Goal: Task Accomplishment & Management: Manage account settings

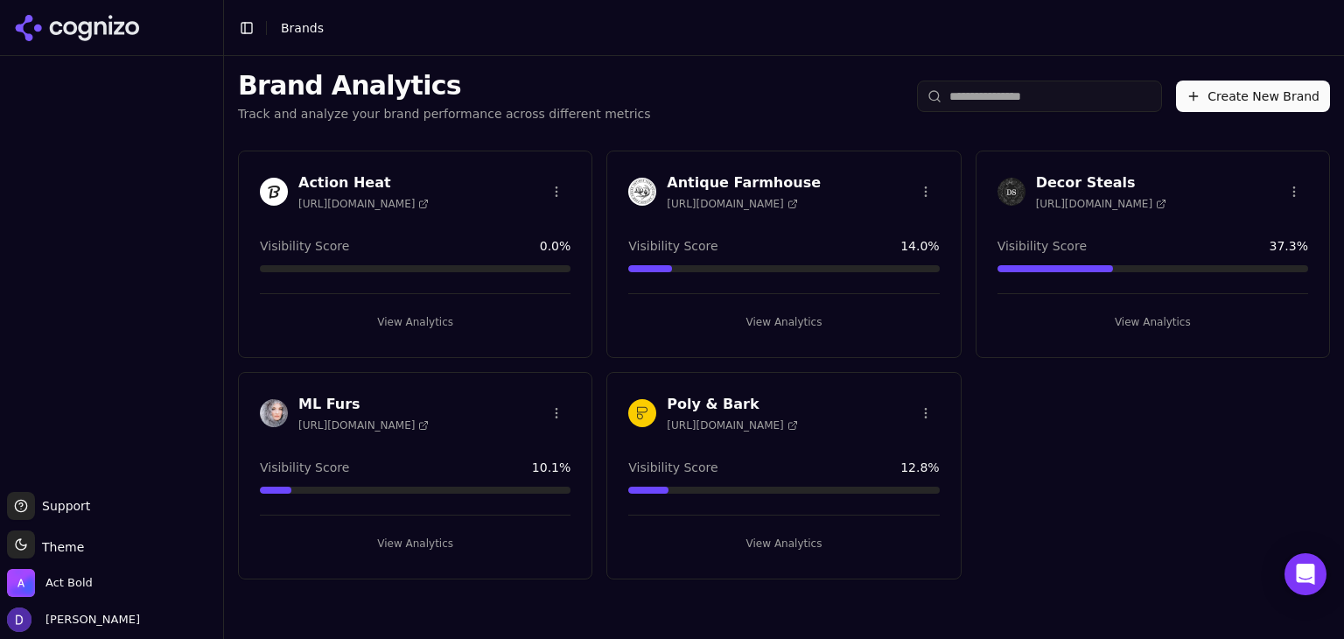
click at [342, 176] on h3 "Action Heat" at bounding box center [363, 182] width 130 height 21
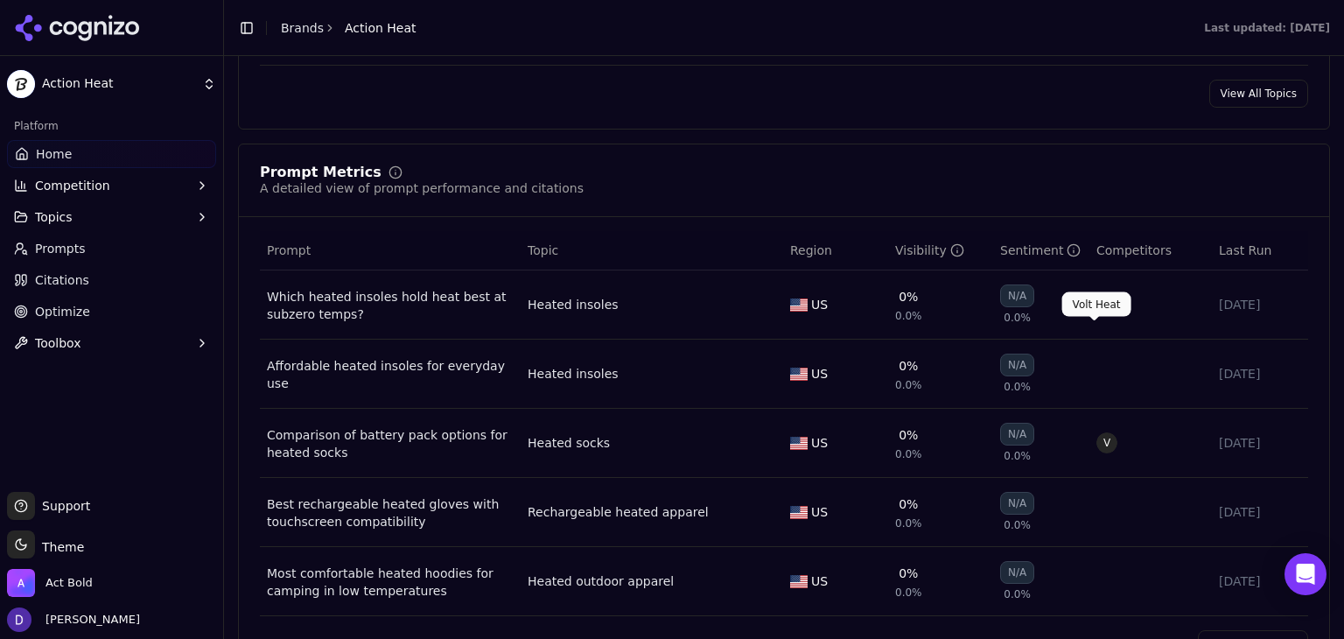
scroll to position [1283, 0]
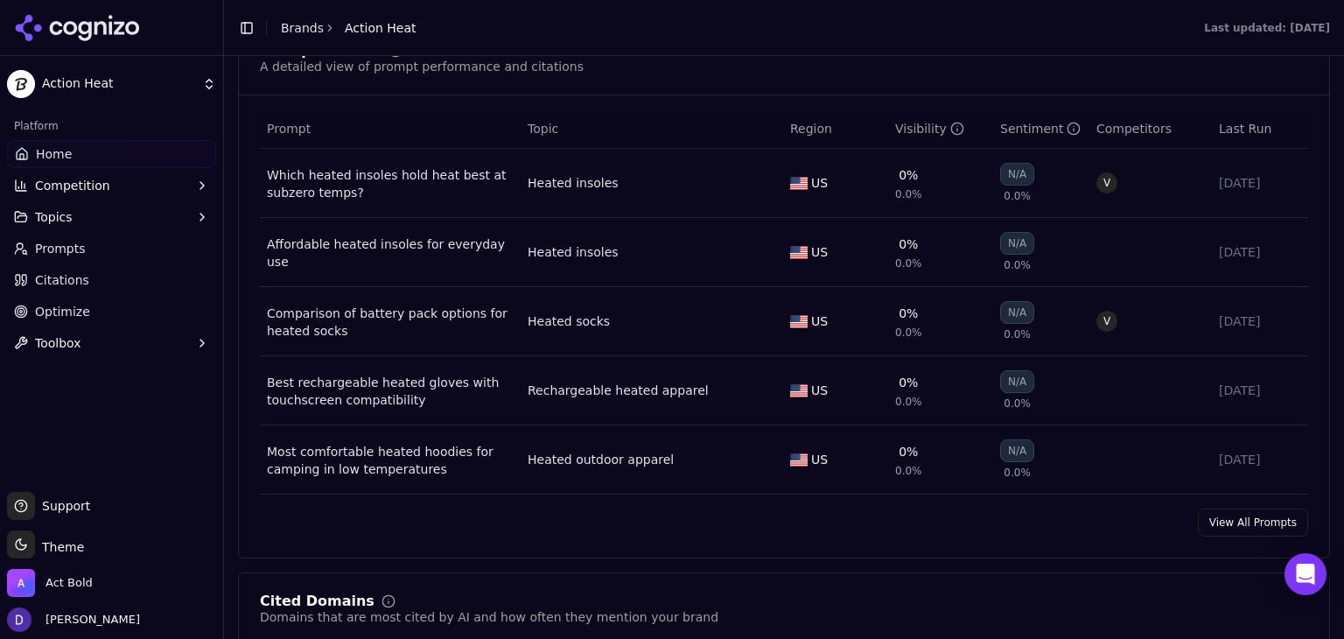
click at [1229, 530] on link "View All Prompts" at bounding box center [1253, 522] width 110 height 28
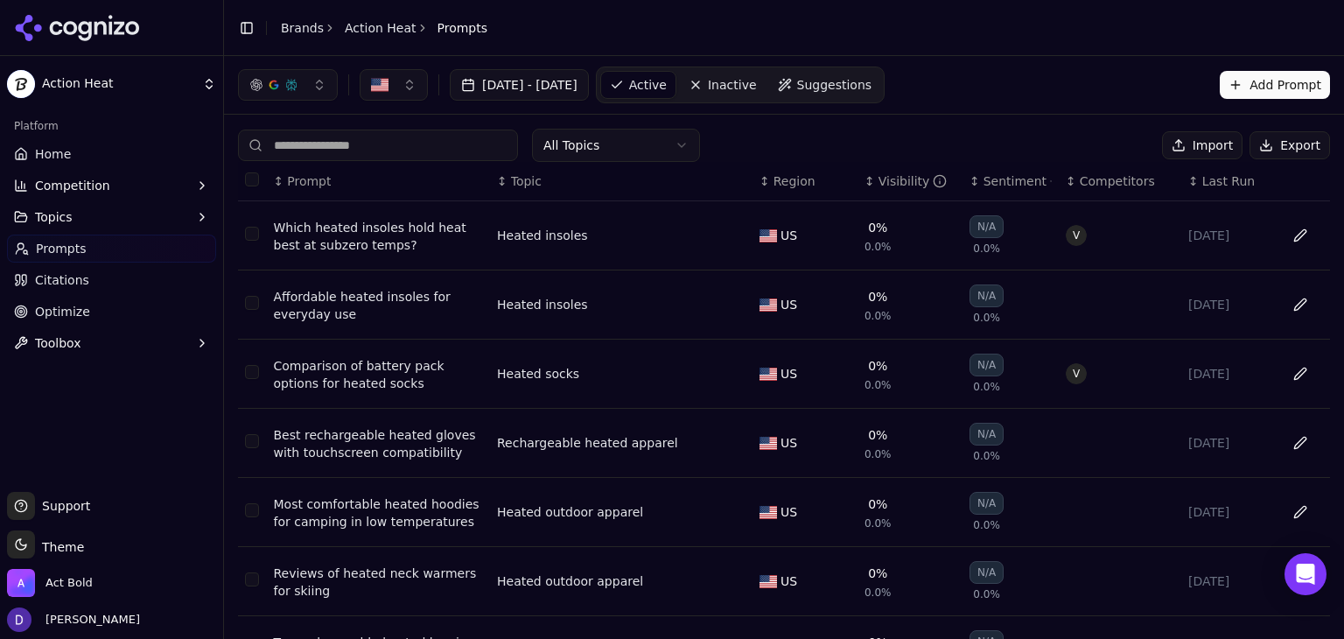
click at [1271, 140] on button "Export" at bounding box center [1290, 145] width 81 height 28
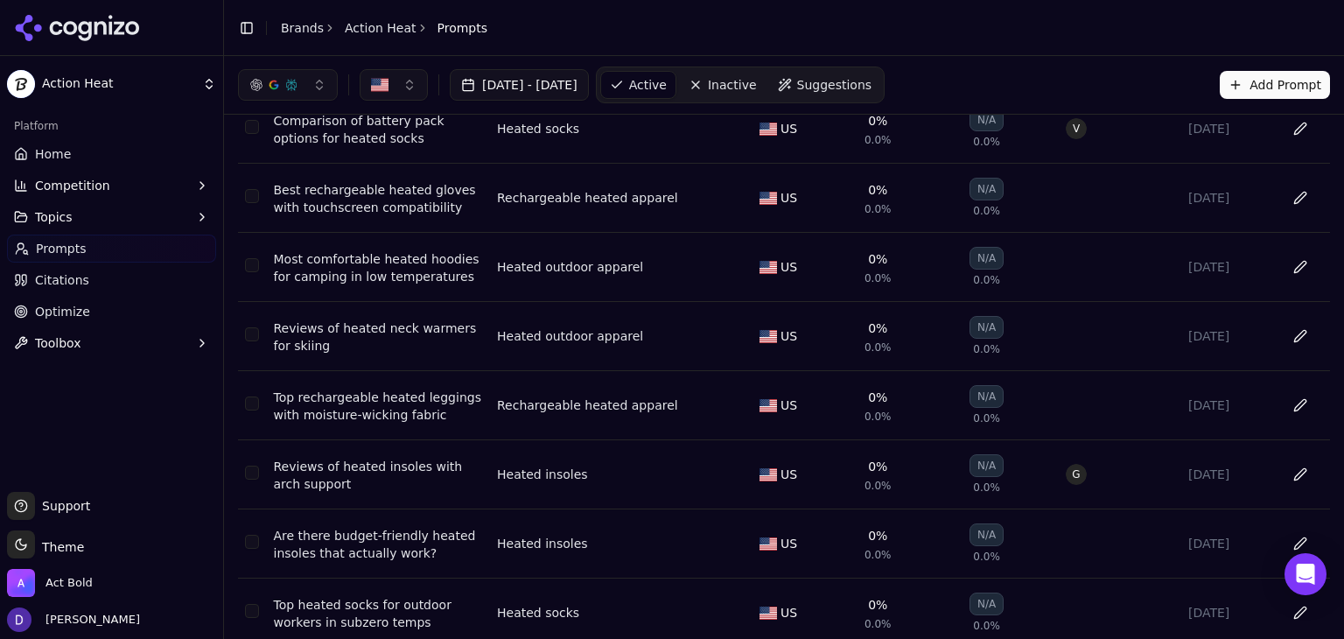
scroll to position [324, 0]
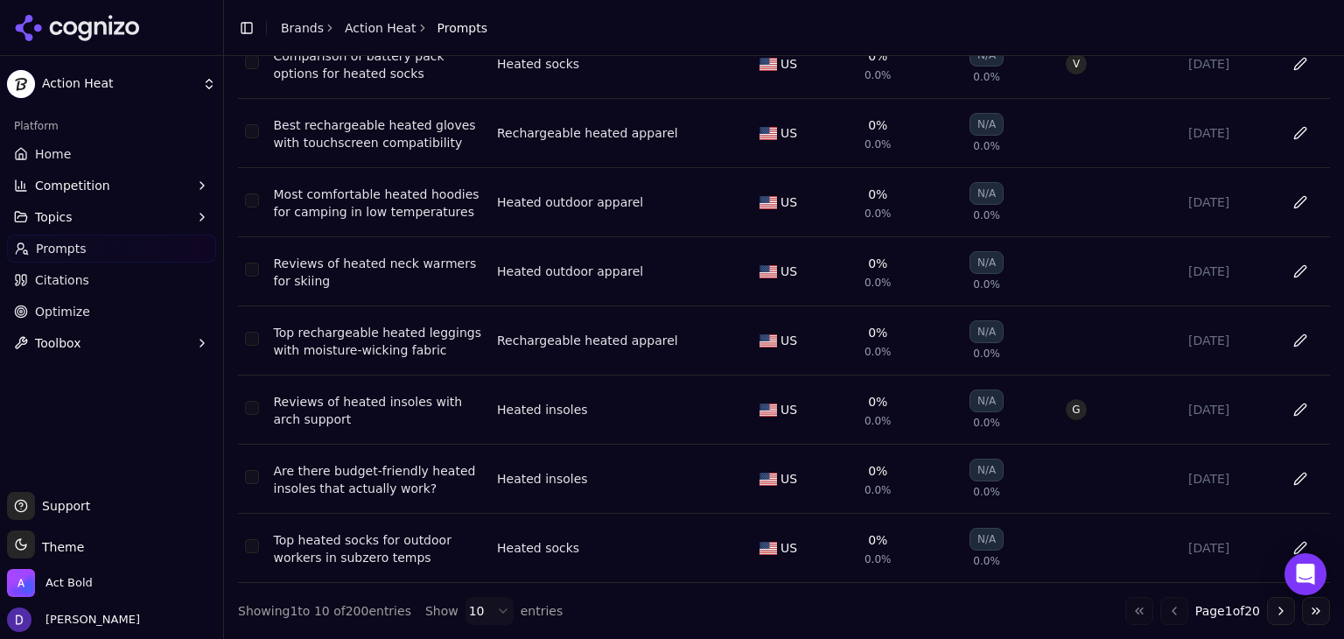
click at [452, 607] on html "Action Heat Platform Home Competition Topics Prompts Citations Optimize Toolbox…" at bounding box center [672, 319] width 1344 height 639
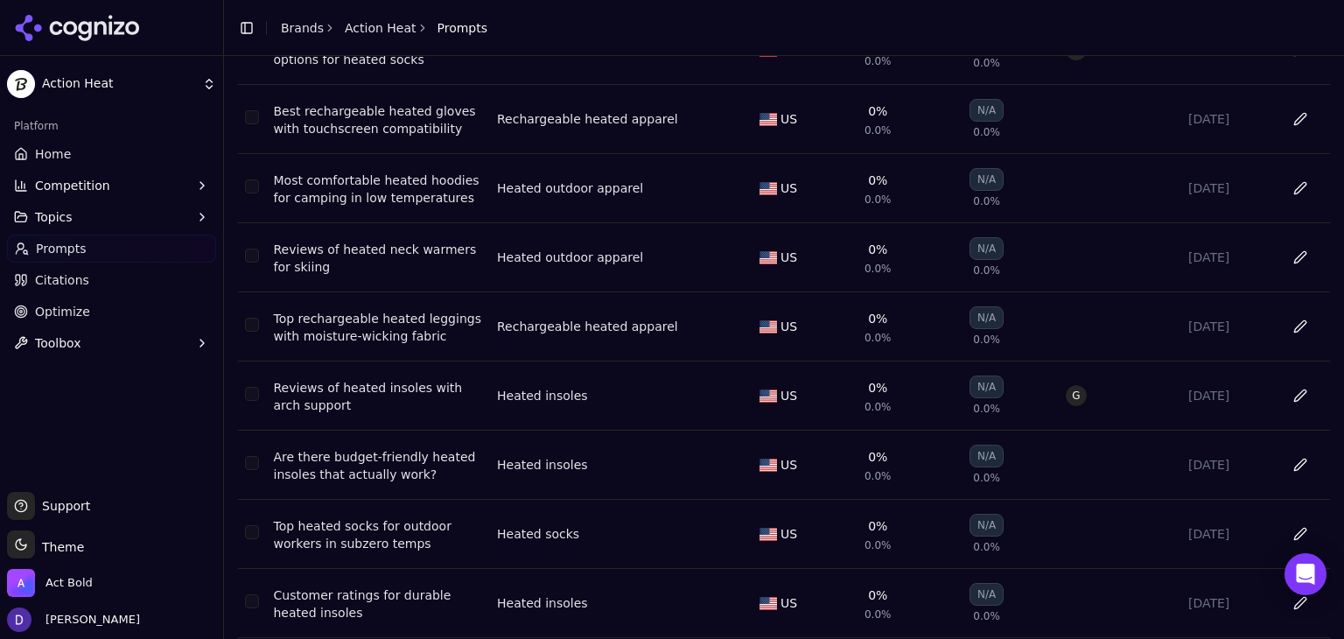
scroll to position [0, 0]
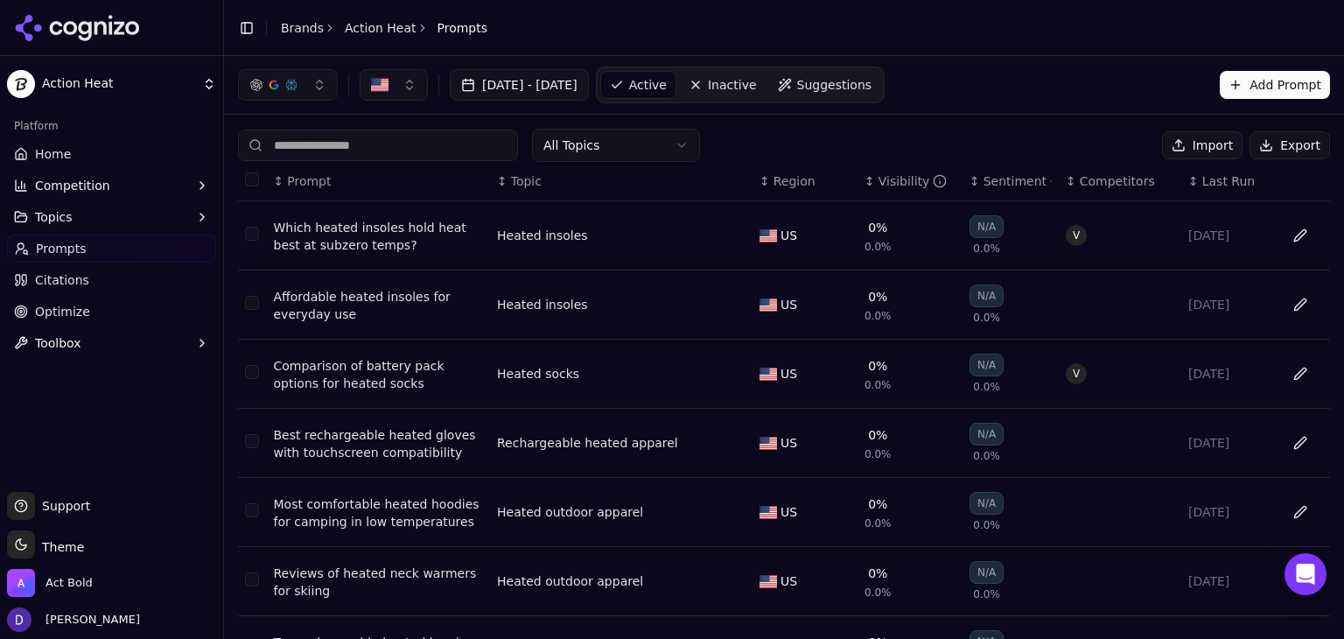
click at [333, 221] on div "Which heated insoles hold heat best at subzero temps?" at bounding box center [378, 236] width 209 height 35
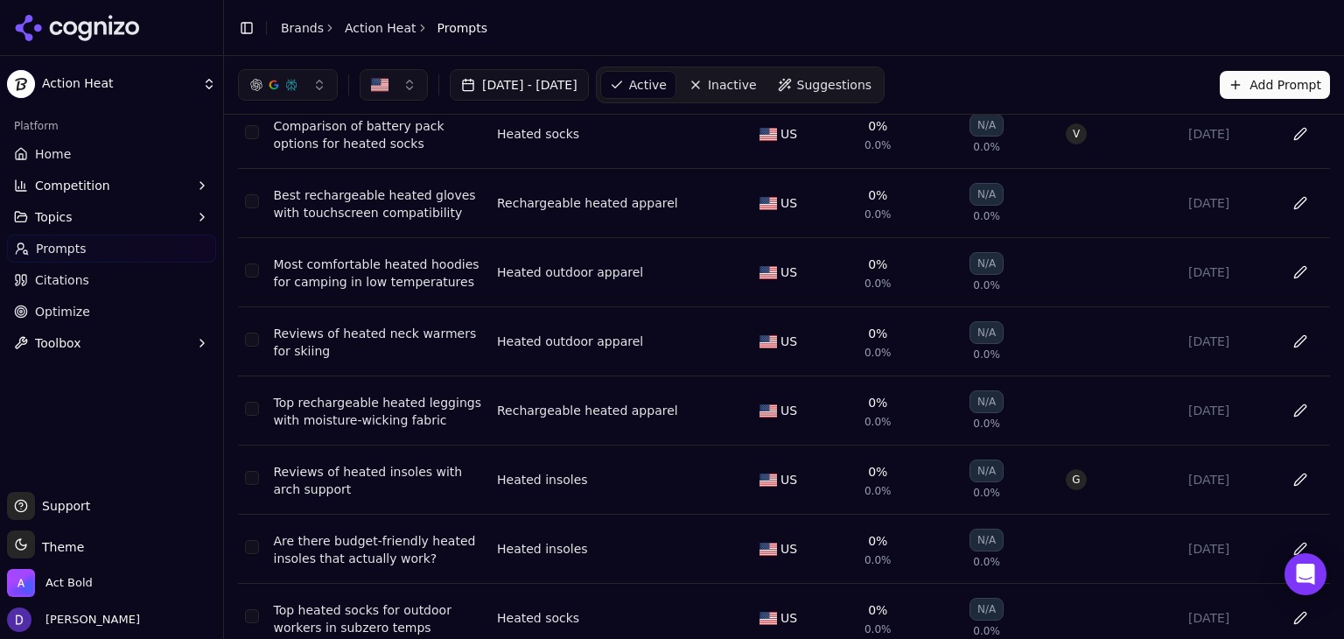
scroll to position [324, 0]
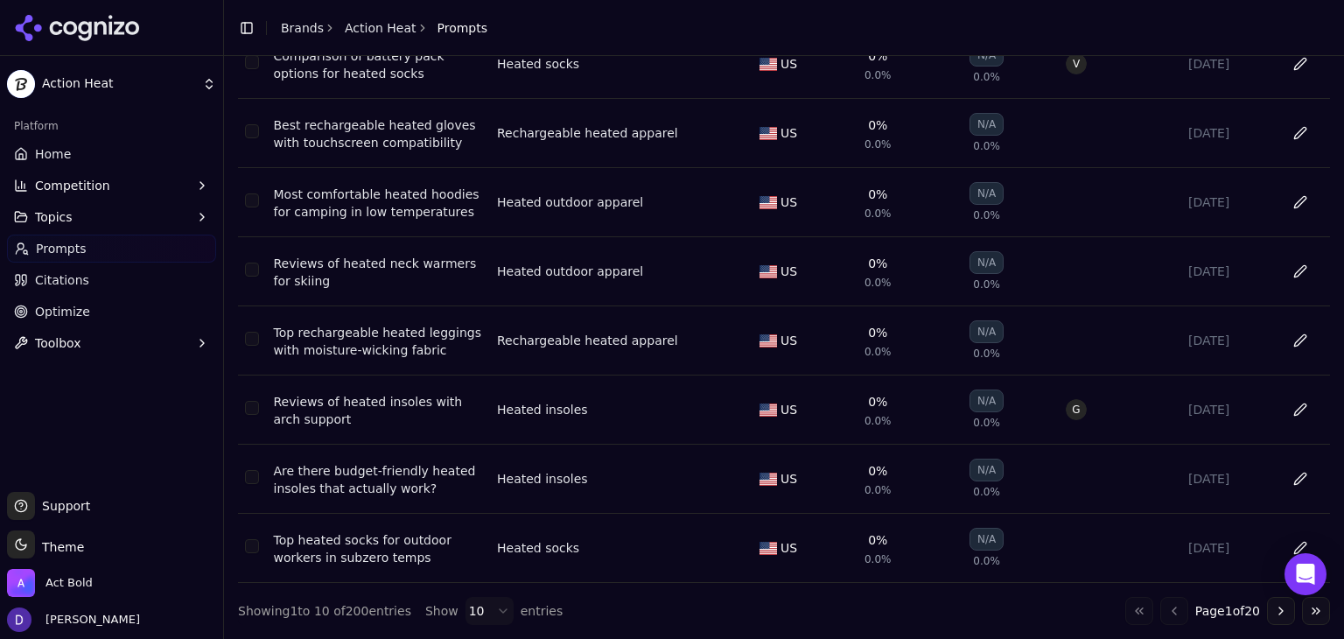
click at [474, 606] on html "Action Heat Platform Home Competition Topics Prompts Citations Optimize Toolbox…" at bounding box center [672, 319] width 1344 height 639
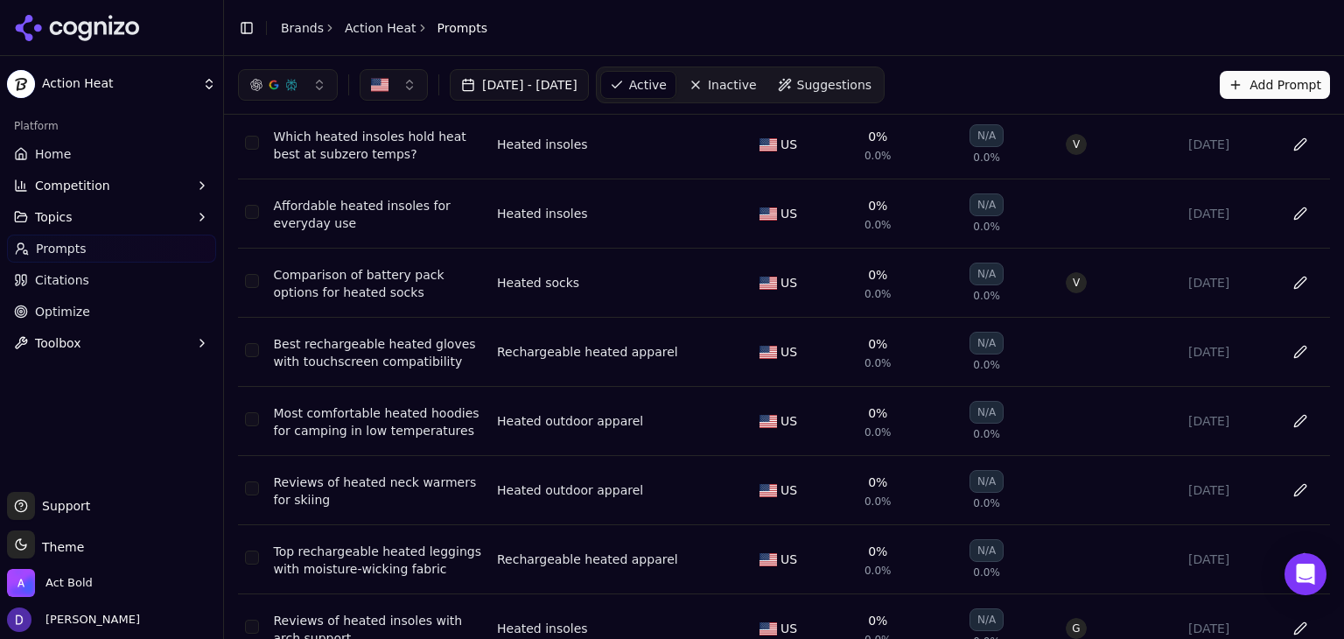
scroll to position [0, 0]
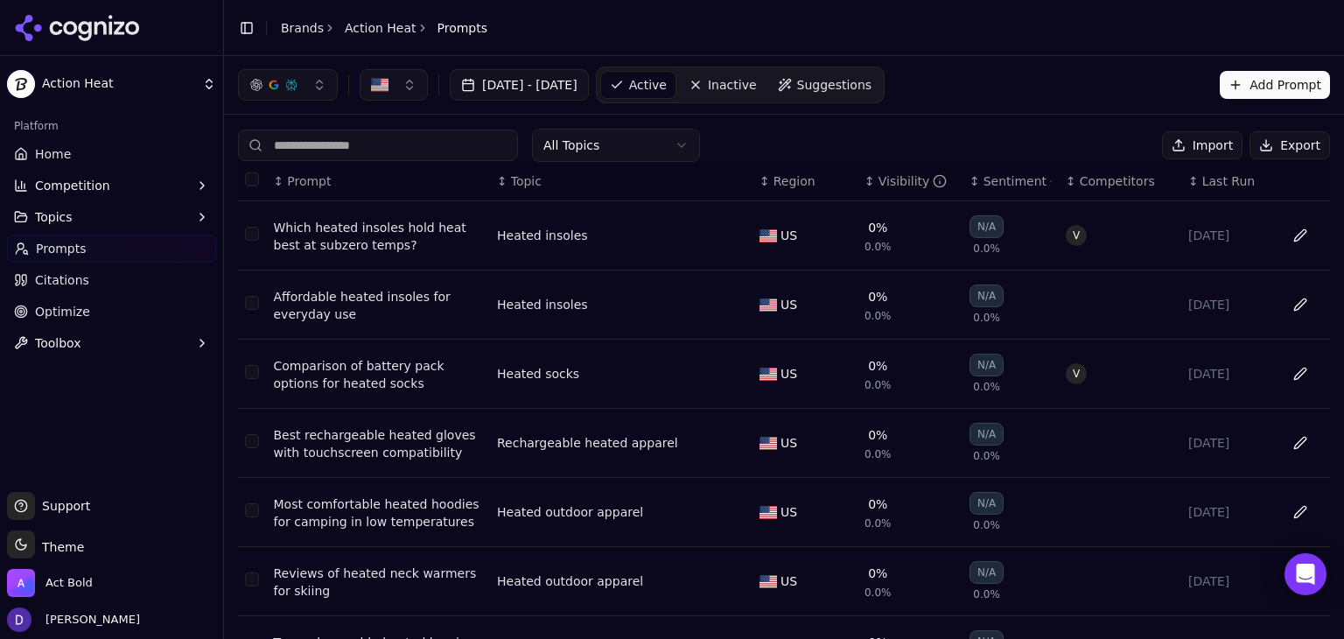
click at [856, 81] on span "Suggestions" at bounding box center [834, 85] width 75 height 18
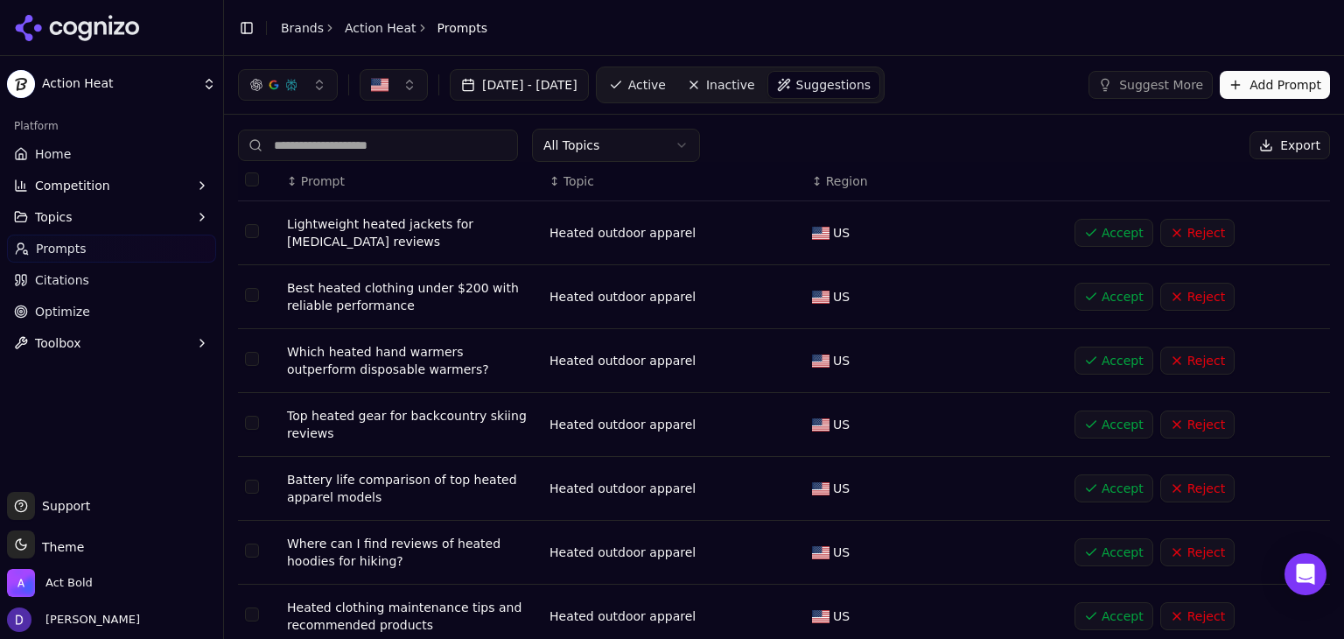
click at [666, 87] on span "Active" at bounding box center [647, 85] width 38 height 18
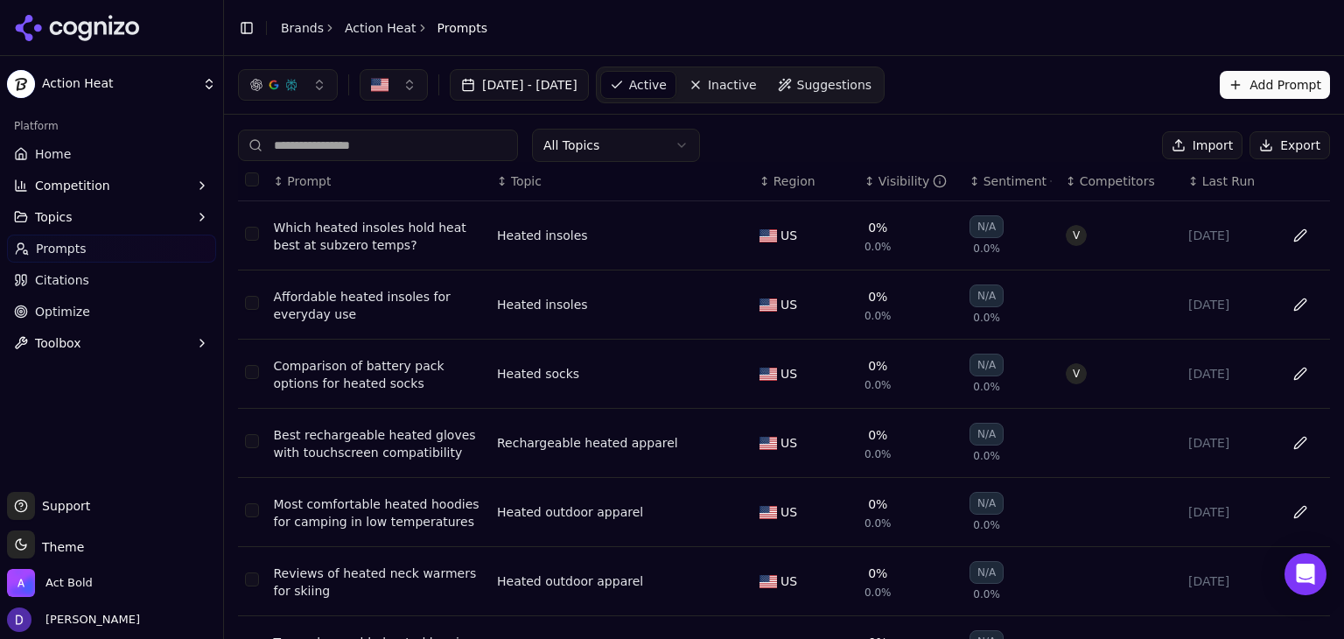
click at [627, 153] on html "Action Heat Platform Home Competition Topics Prompts Citations Optimize Toolbox…" at bounding box center [672, 319] width 1344 height 639
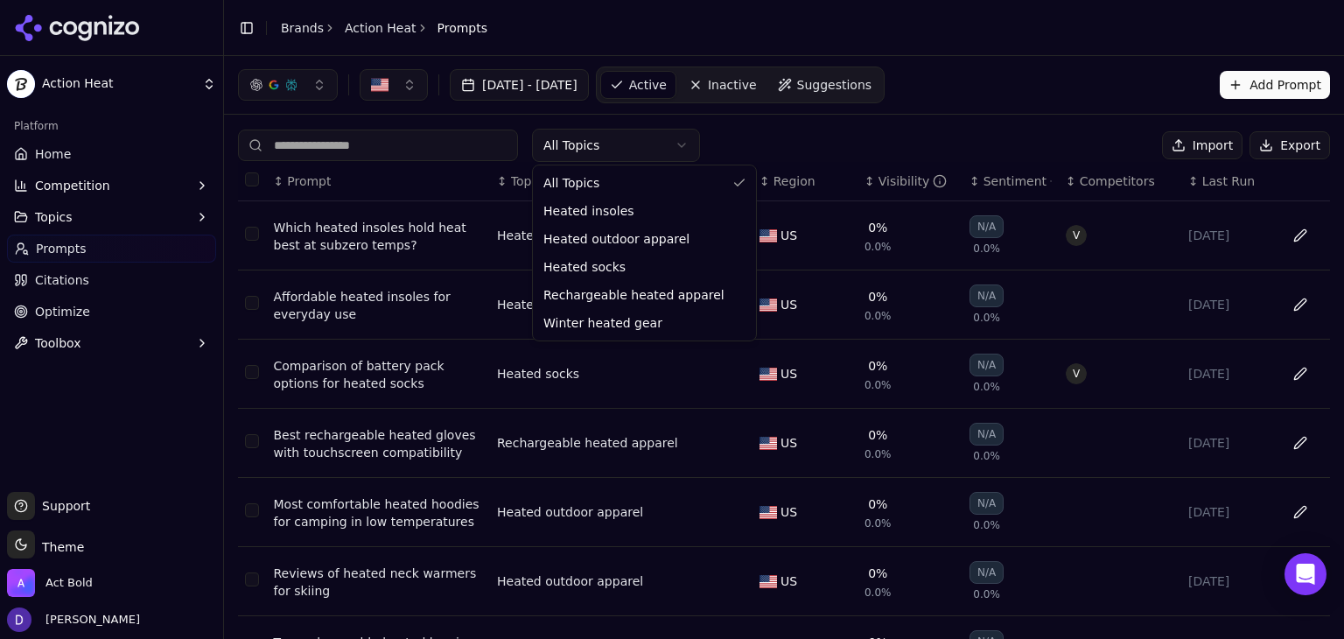
click at [627, 153] on html "Action Heat Platform Home Competition Topics Prompts Citations Optimize Toolbox…" at bounding box center [672, 319] width 1344 height 639
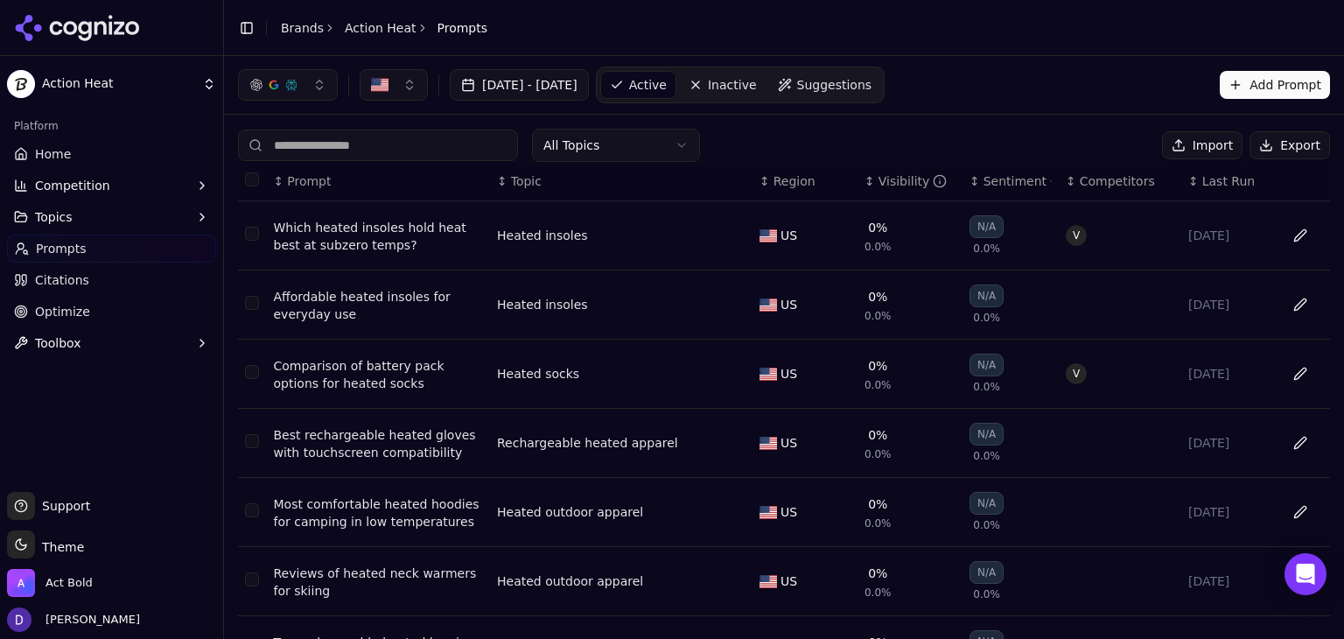
click at [1306, 234] on button "Data table" at bounding box center [1300, 235] width 28 height 28
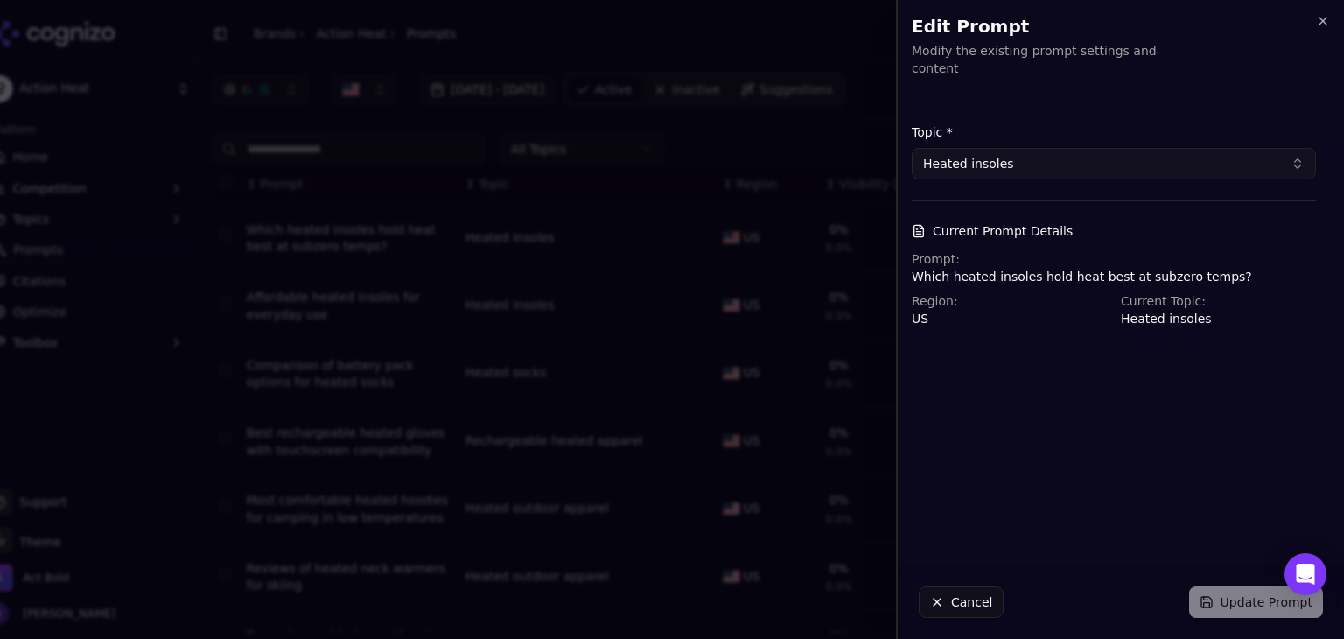
click at [799, 288] on div at bounding box center [672, 319] width 1344 height 639
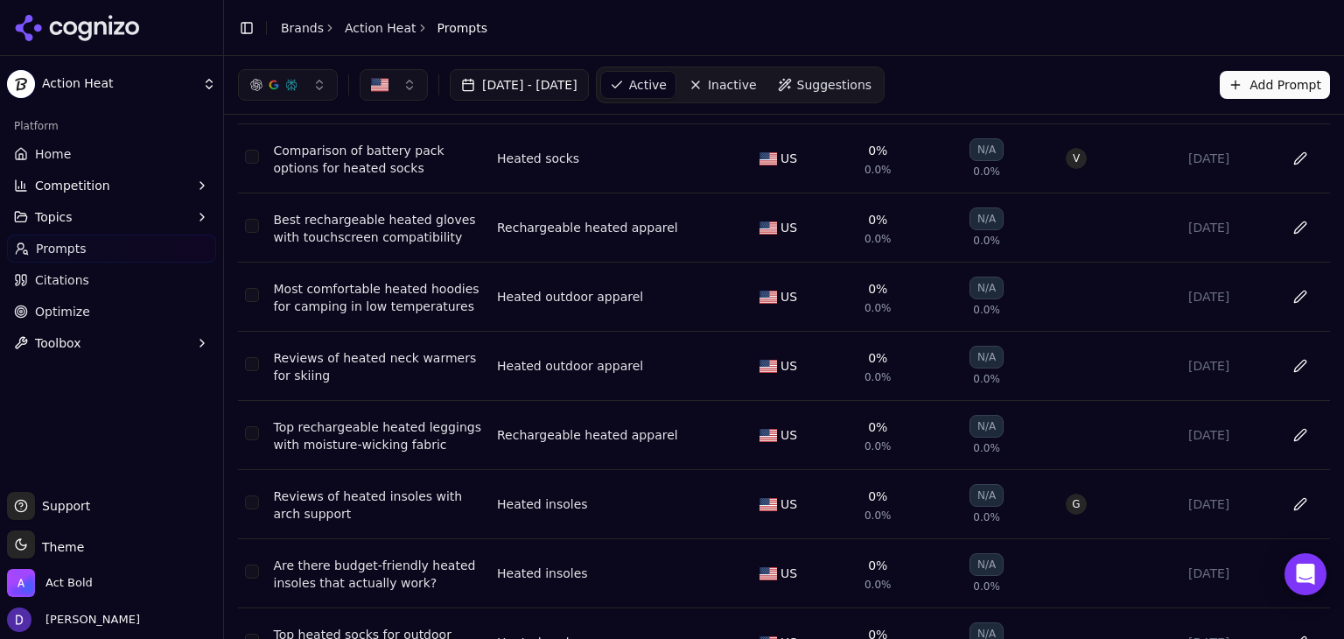
scroll to position [311, 0]
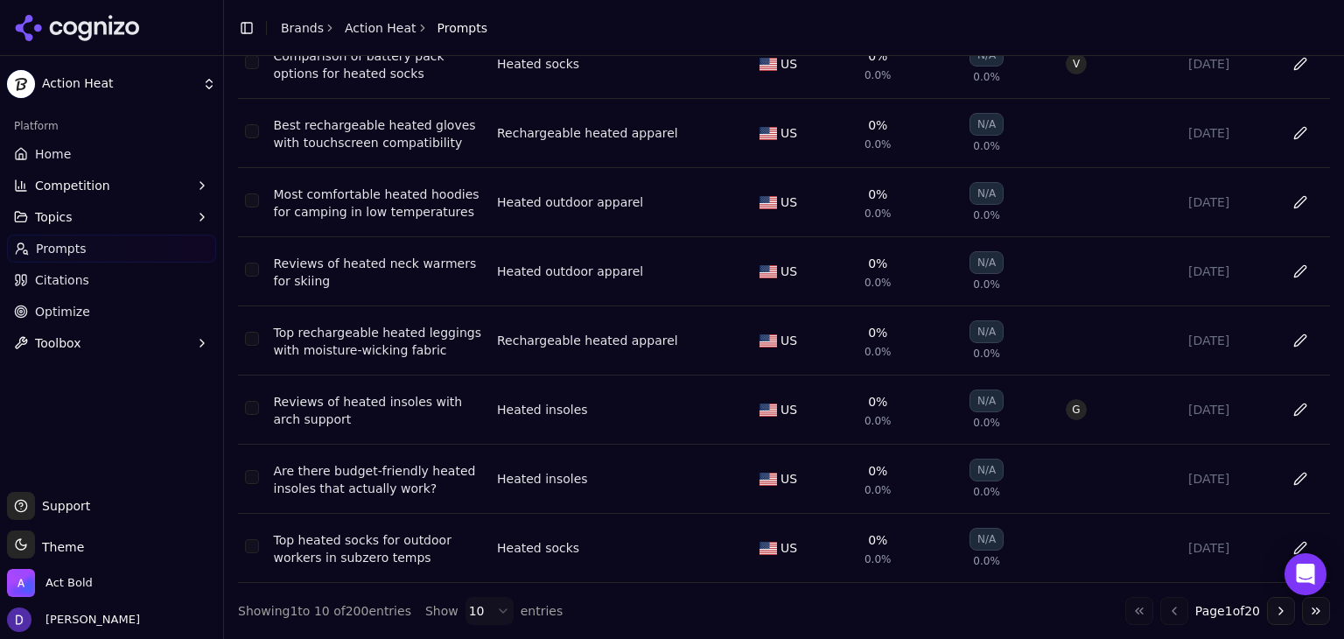
click at [445, 617] on span "Show" at bounding box center [441, 611] width 33 height 18
click at [469, 620] on html "Action Heat Platform Home Competition Topics Prompts Citations Optimize Toolbox…" at bounding box center [672, 319] width 1344 height 639
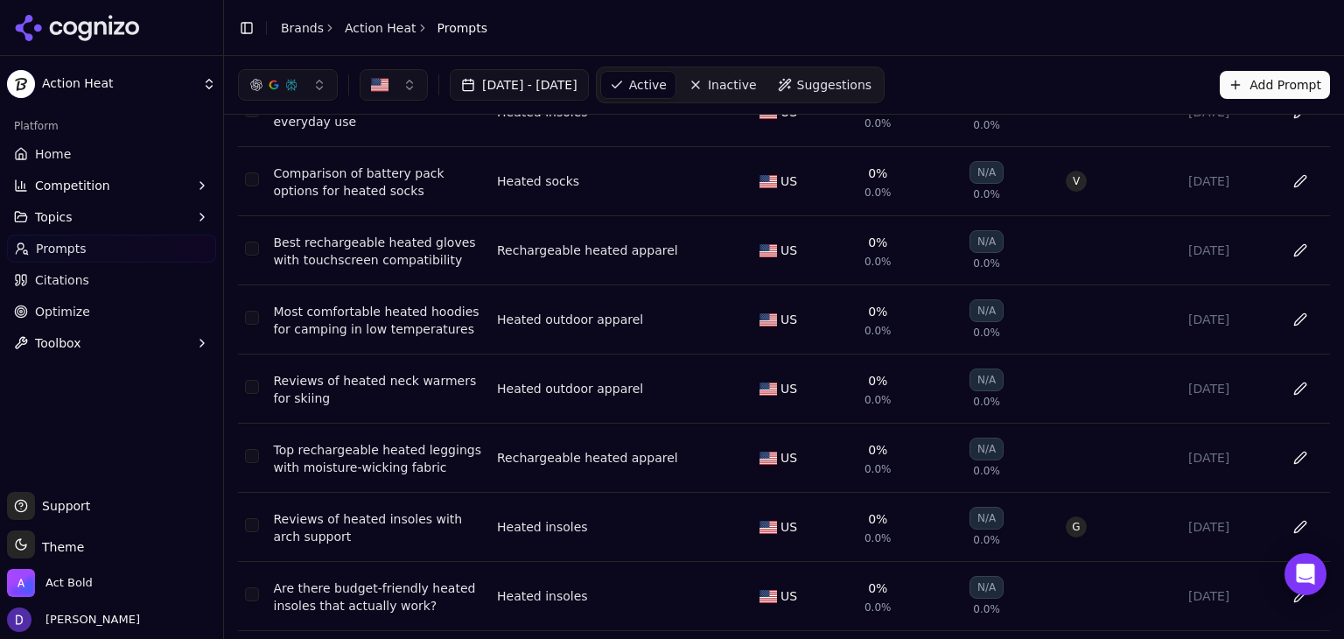
scroll to position [0, 0]
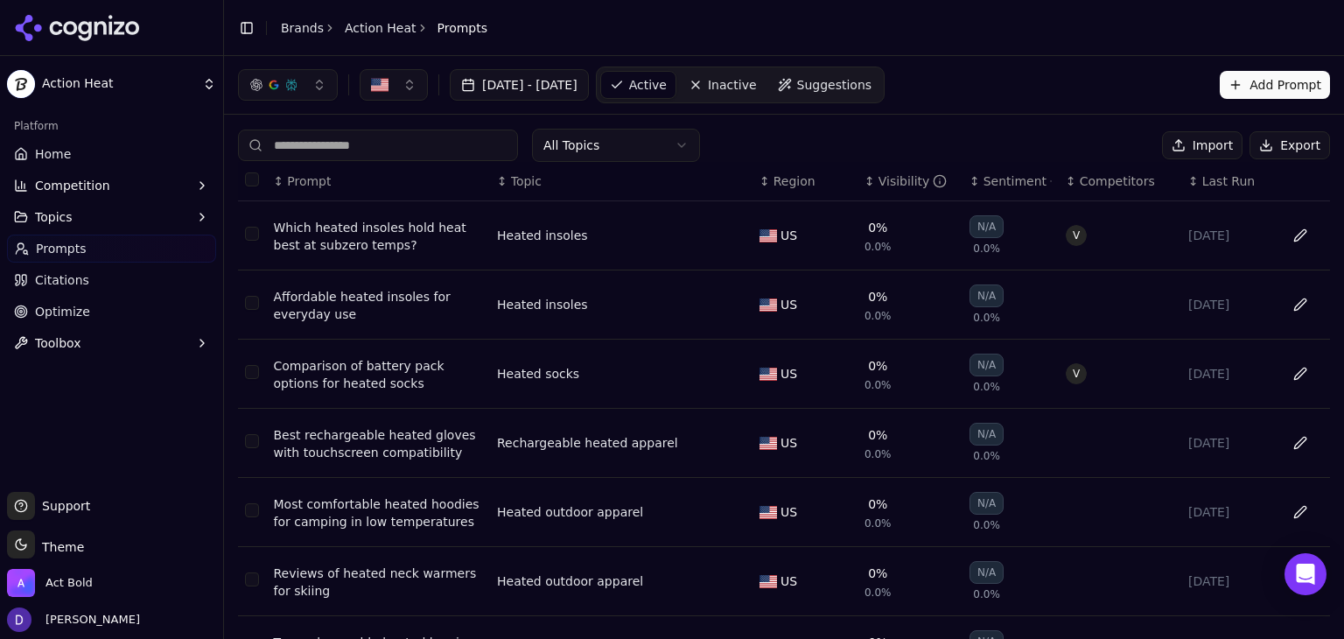
click at [828, 90] on link "Suggestions" at bounding box center [825, 85] width 112 height 28
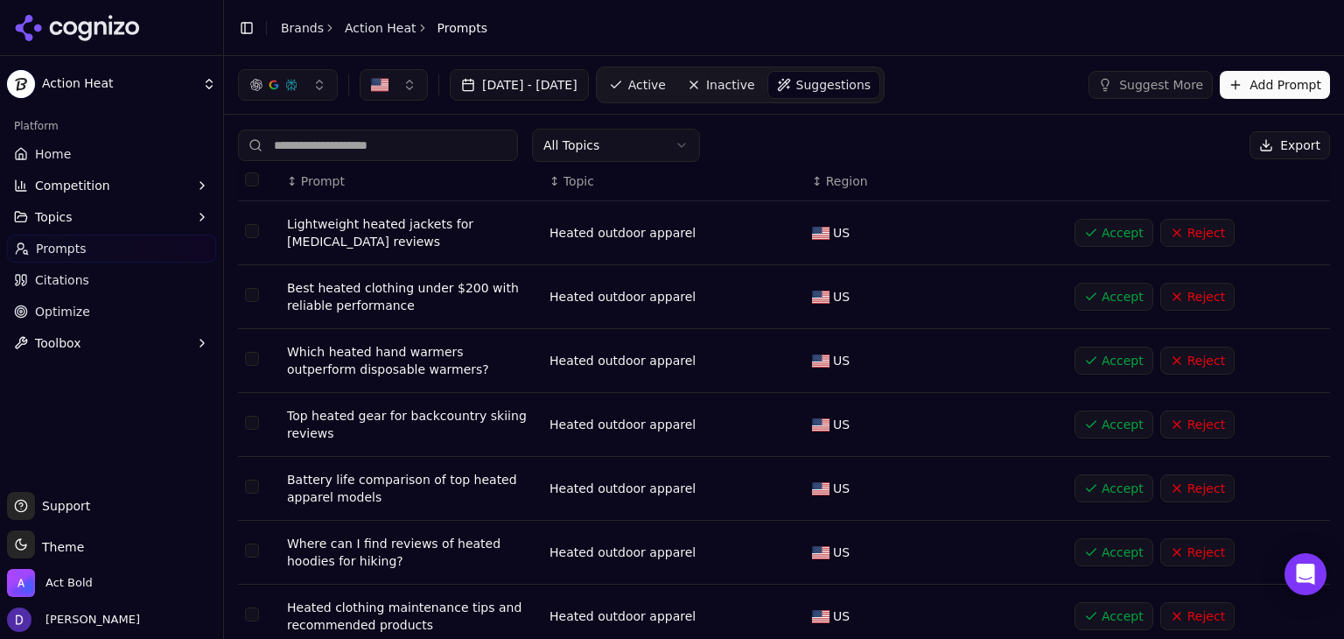
click at [1167, 238] on button "Reject" at bounding box center [1197, 233] width 74 height 28
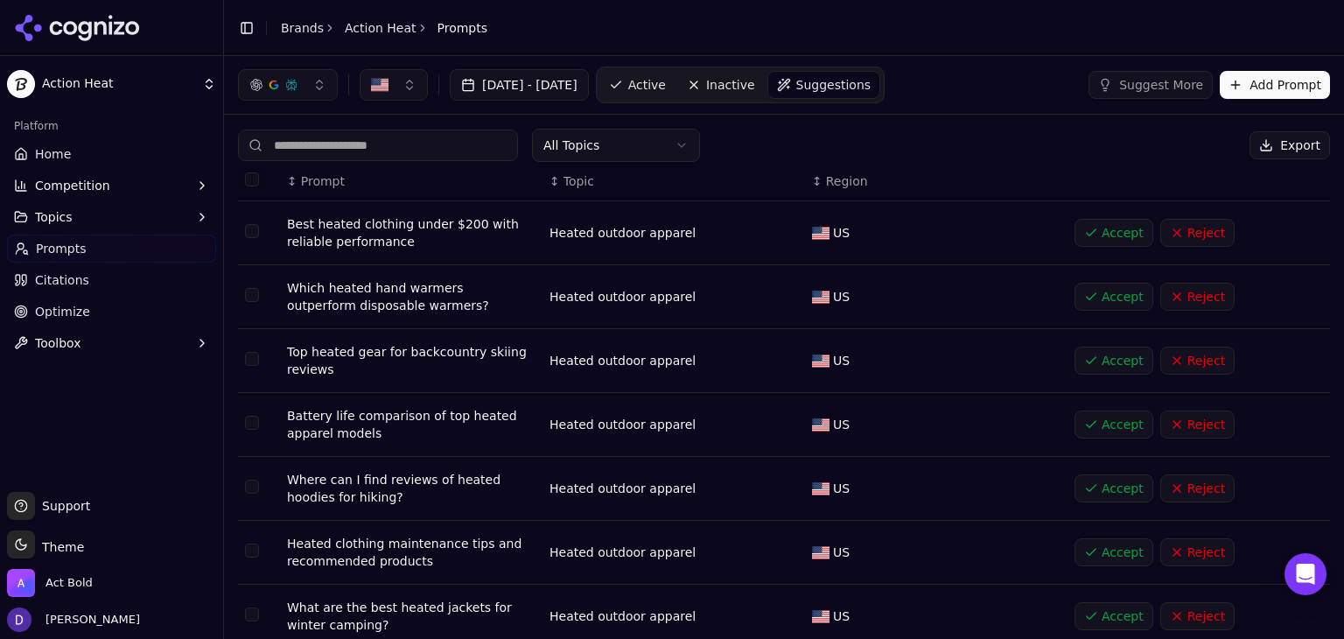
click at [1183, 288] on button "Reject" at bounding box center [1197, 297] width 74 height 28
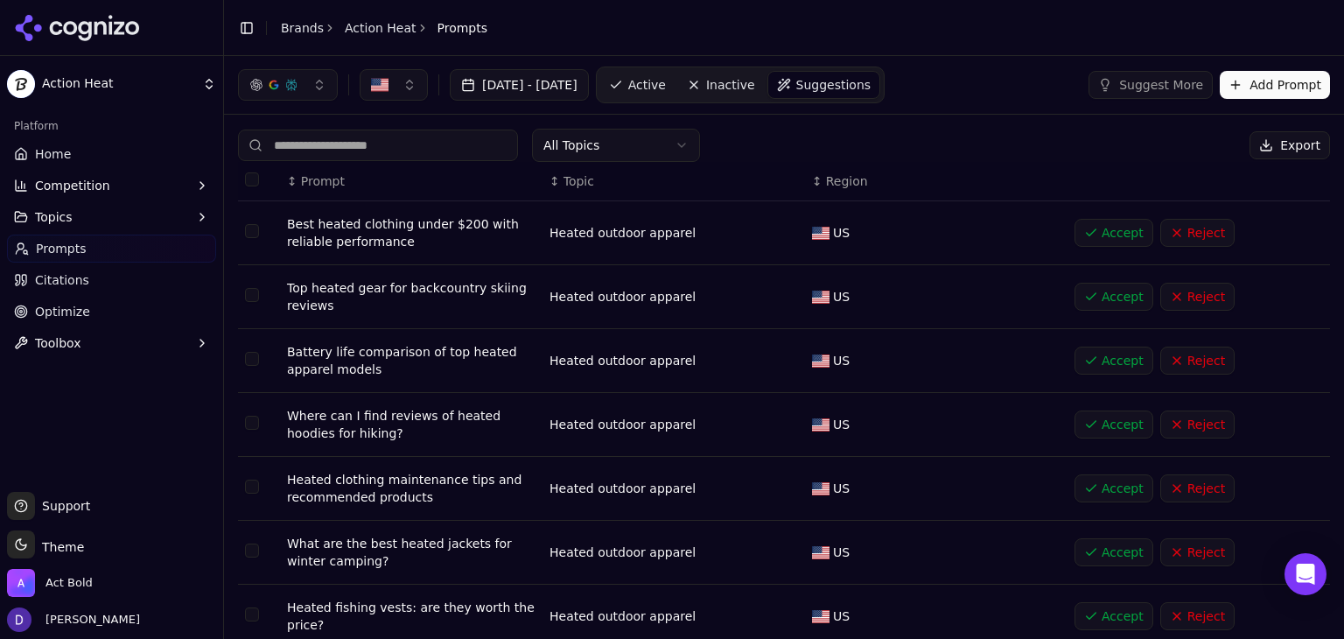
click at [1188, 242] on button "Reject" at bounding box center [1197, 233] width 74 height 28
click at [1188, 242] on div "Accept Reject" at bounding box center [1196, 233] width 242 height 28
click at [1188, 242] on button "Reject" at bounding box center [1197, 233] width 74 height 28
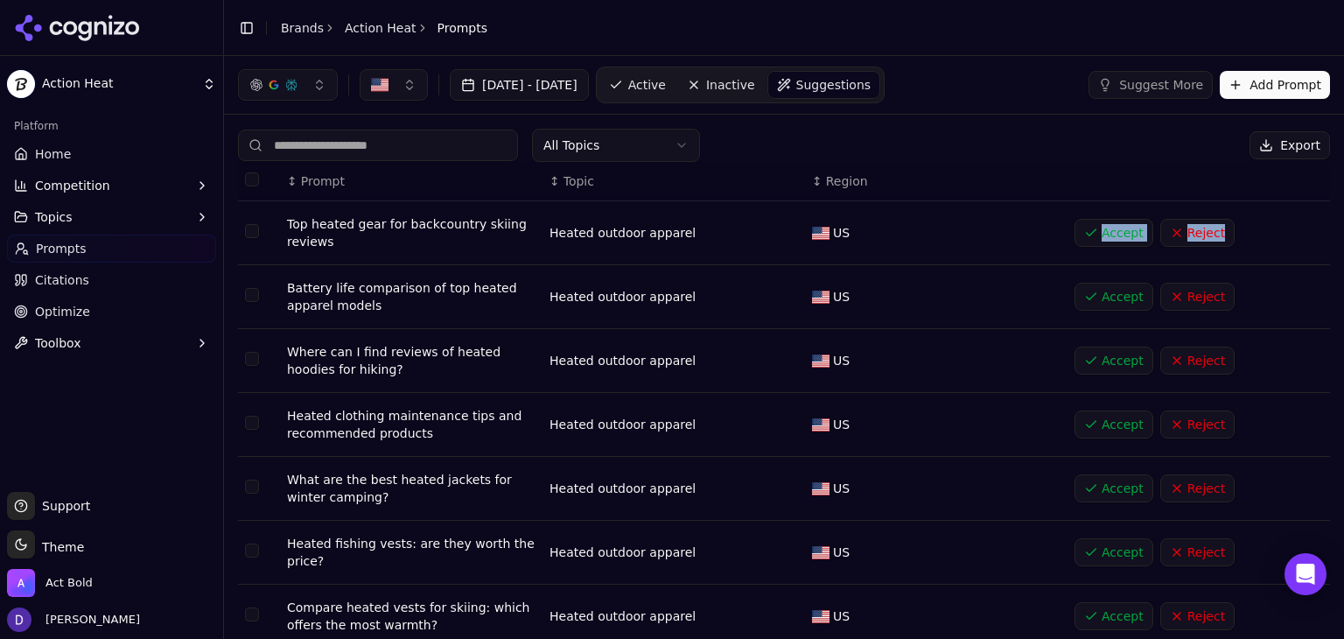
click at [1188, 240] on button "Reject" at bounding box center [1197, 233] width 74 height 28
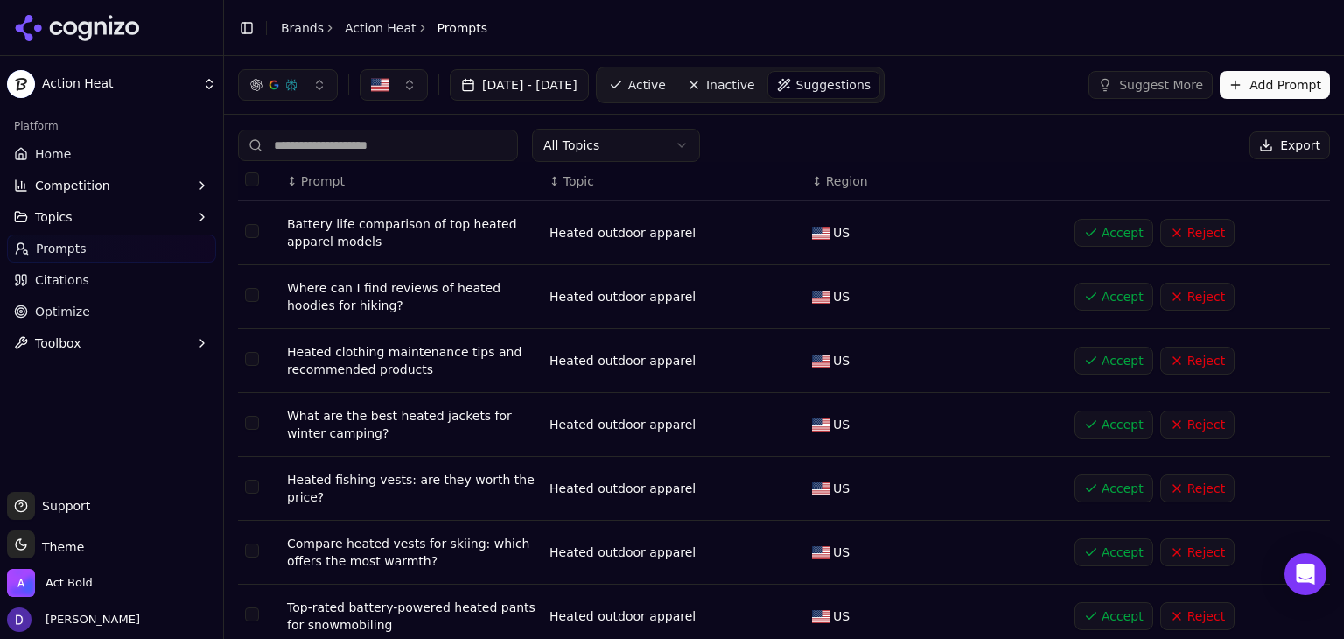
click at [1188, 239] on button "Reject" at bounding box center [1197, 233] width 74 height 28
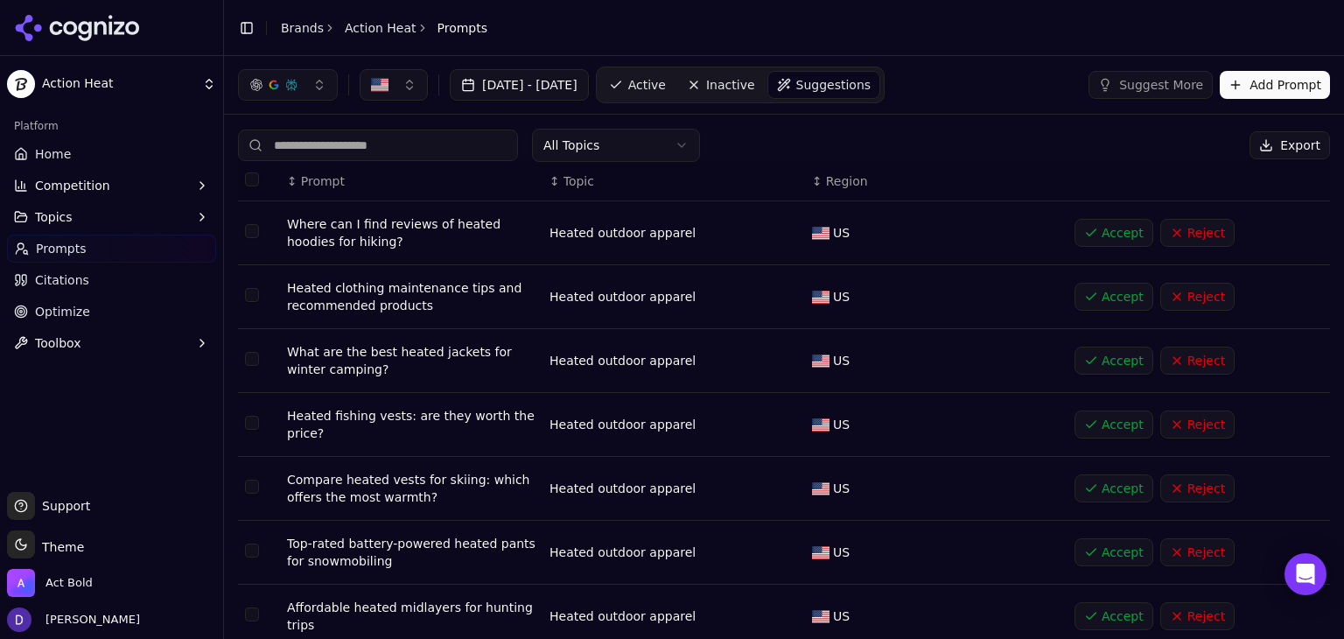
click at [1188, 239] on button "Reject" at bounding box center [1197, 233] width 74 height 28
click at [1188, 239] on div "Accept Reject" at bounding box center [1196, 233] width 242 height 28
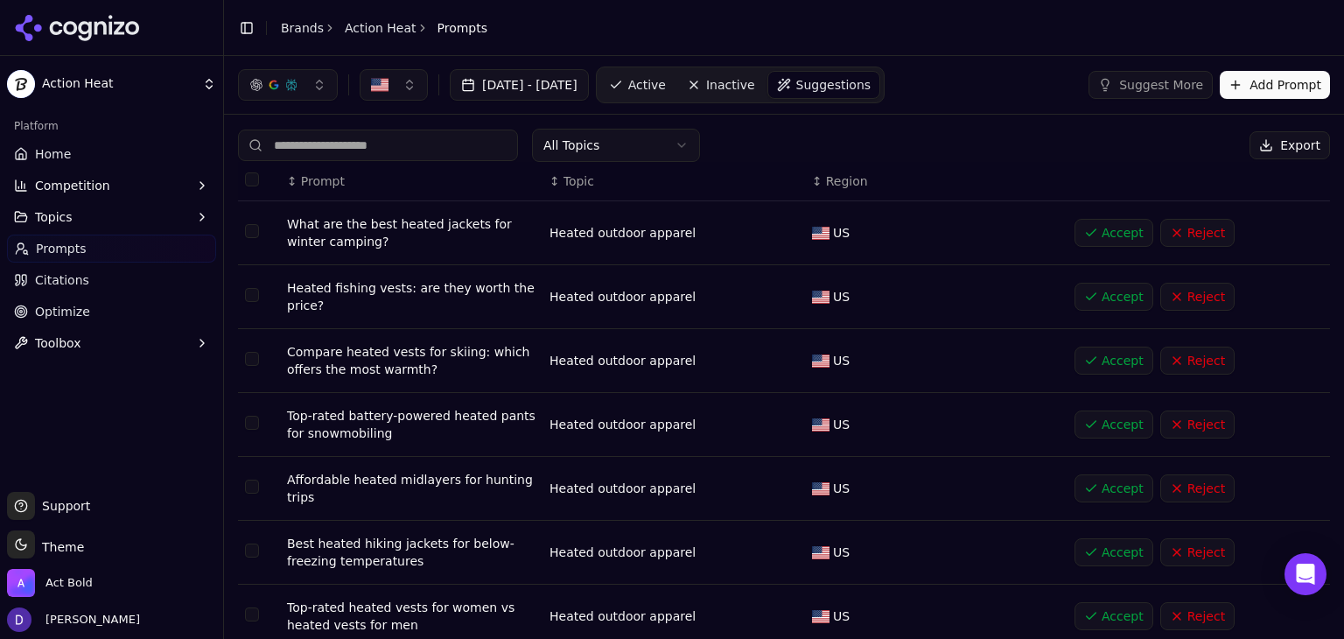
click at [1188, 239] on button "Reject" at bounding box center [1197, 233] width 74 height 28
click at [1188, 239] on div "Accept Reject" at bounding box center [1196, 233] width 242 height 28
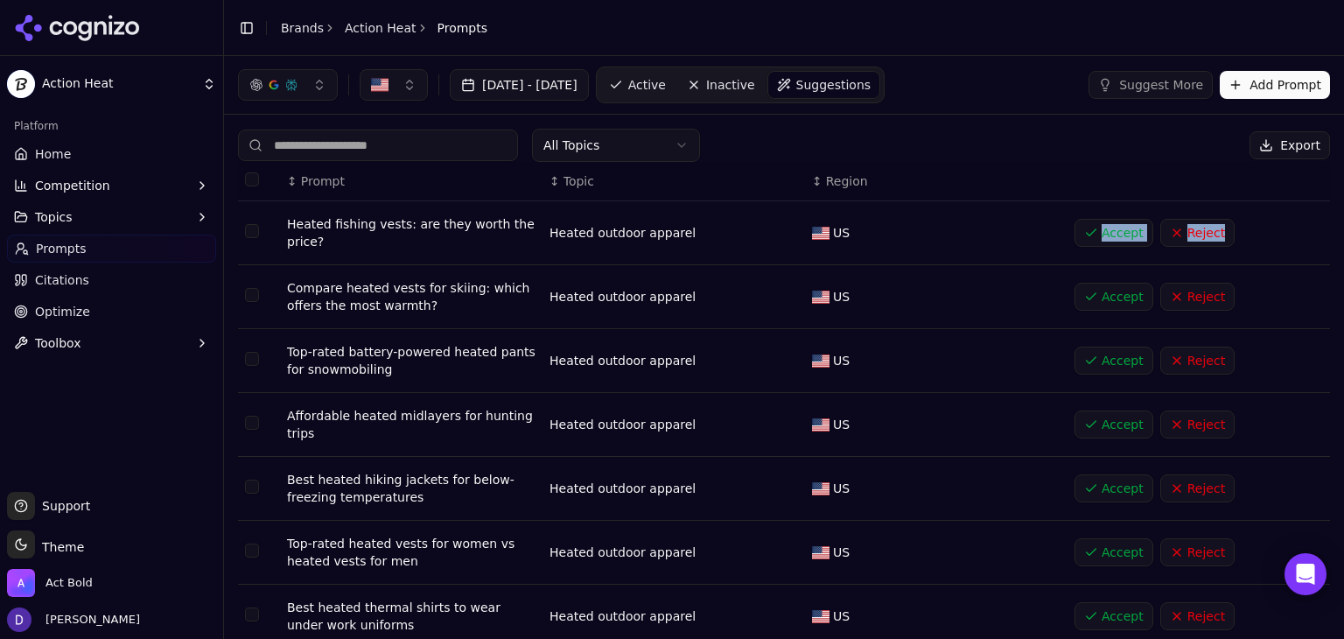
click at [1188, 239] on button "Reject" at bounding box center [1197, 233] width 74 height 28
click at [1188, 239] on div "Accept Reject" at bounding box center [1196, 233] width 242 height 28
click at [1188, 239] on button "Reject" at bounding box center [1197, 233] width 74 height 28
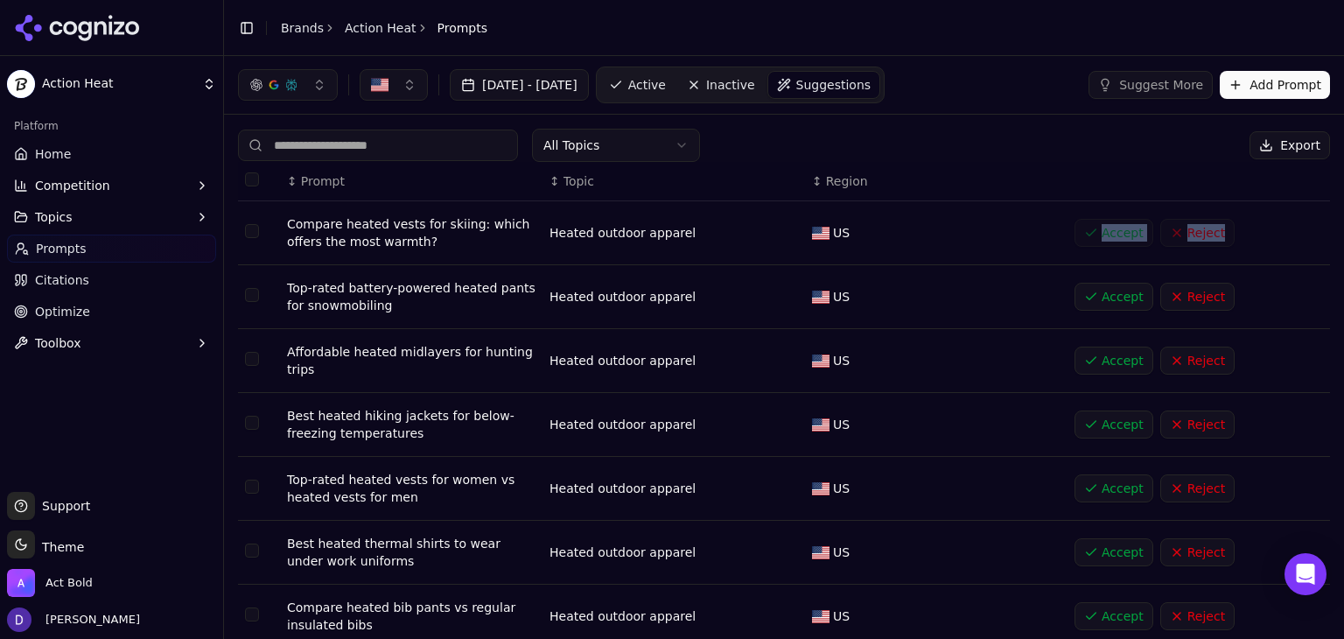
click at [1188, 239] on div "Accept Reject" at bounding box center [1196, 233] width 242 height 28
click at [1188, 239] on button "Reject" at bounding box center [1197, 233] width 74 height 28
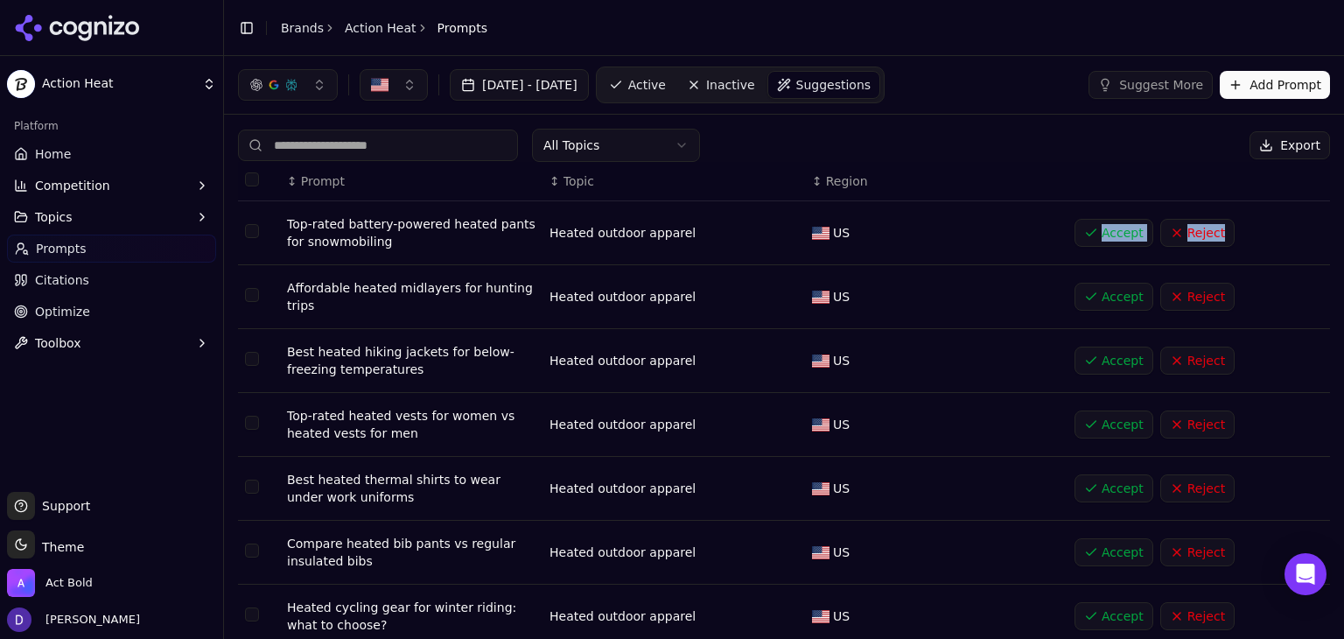
click at [1188, 239] on button "Reject" at bounding box center [1197, 233] width 74 height 28
click at [1188, 239] on div "Accept Reject" at bounding box center [1196, 233] width 242 height 28
click at [1188, 239] on button "Reject" at bounding box center [1197, 233] width 74 height 28
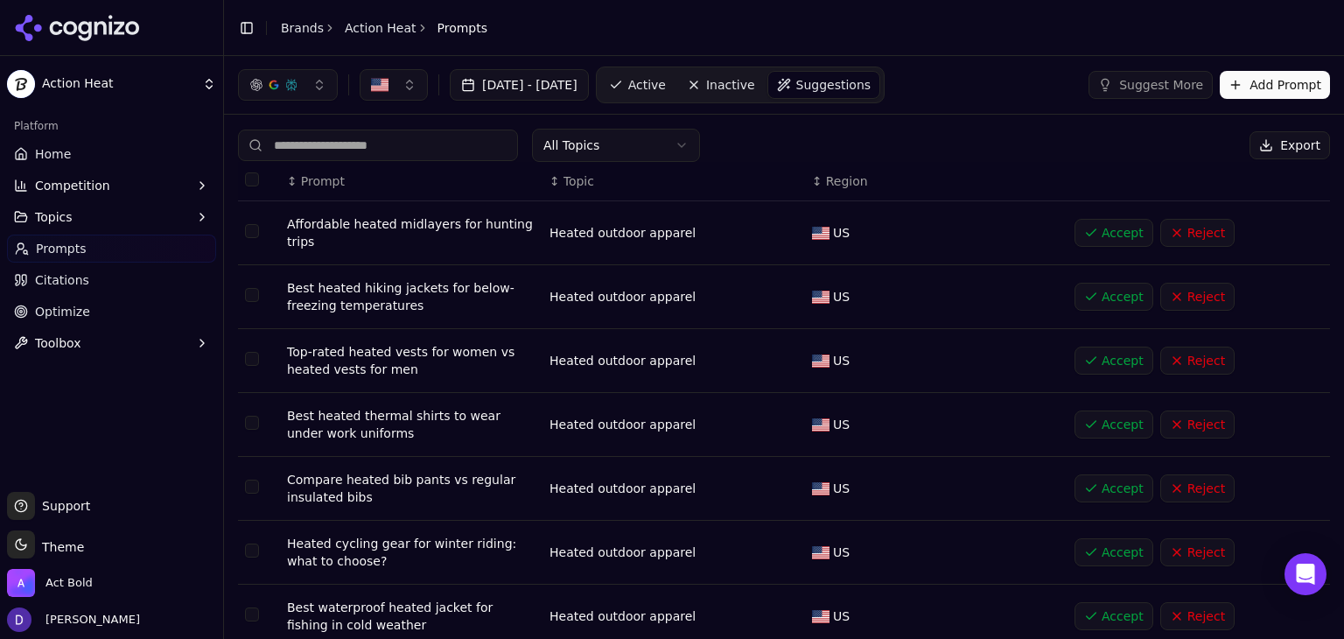
click at [1188, 239] on button "Reject" at bounding box center [1197, 233] width 74 height 28
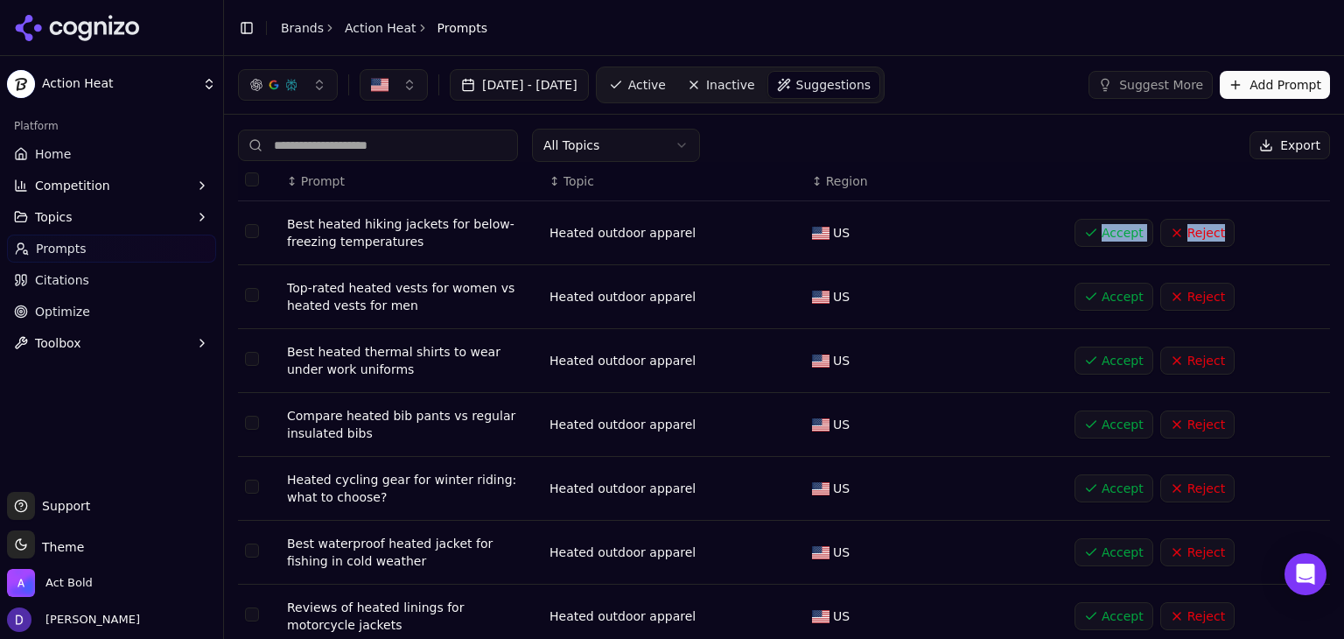
click at [1188, 239] on button "Reject" at bounding box center [1197, 233] width 74 height 28
click at [1188, 239] on div "Accept Reject" at bounding box center [1196, 233] width 242 height 28
click at [1188, 237] on button "Reject" at bounding box center [1197, 233] width 74 height 28
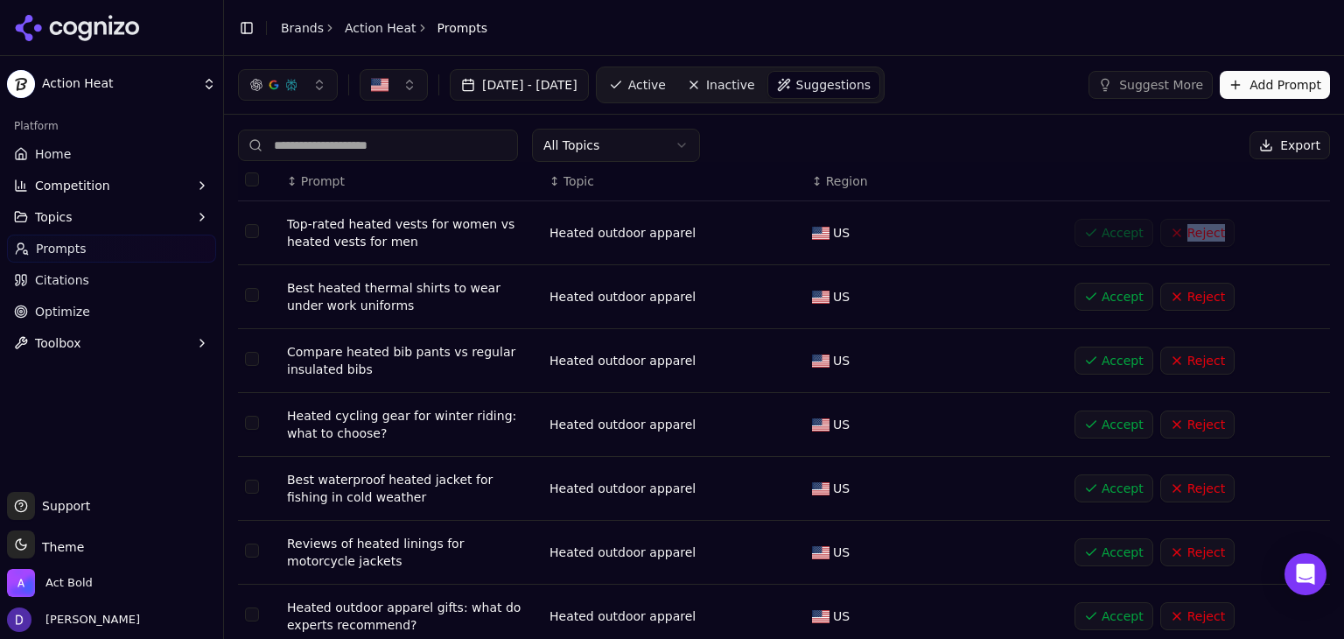
click at [1188, 237] on div "Accept Reject" at bounding box center [1196, 233] width 242 height 28
click at [1188, 237] on button "Reject" at bounding box center [1197, 233] width 74 height 28
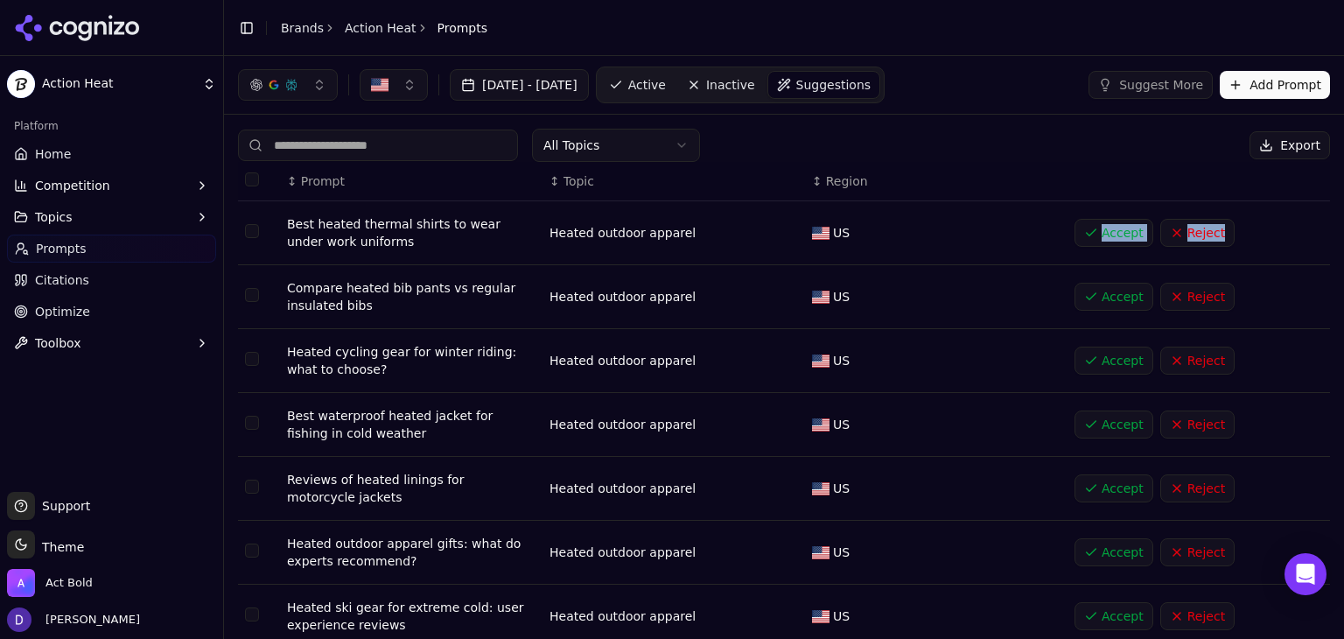
click at [1188, 237] on button "Reject" at bounding box center [1197, 233] width 74 height 28
click at [1188, 237] on div "Accept Reject" at bounding box center [1196, 233] width 242 height 28
click at [1188, 237] on button "Reject" at bounding box center [1197, 233] width 74 height 28
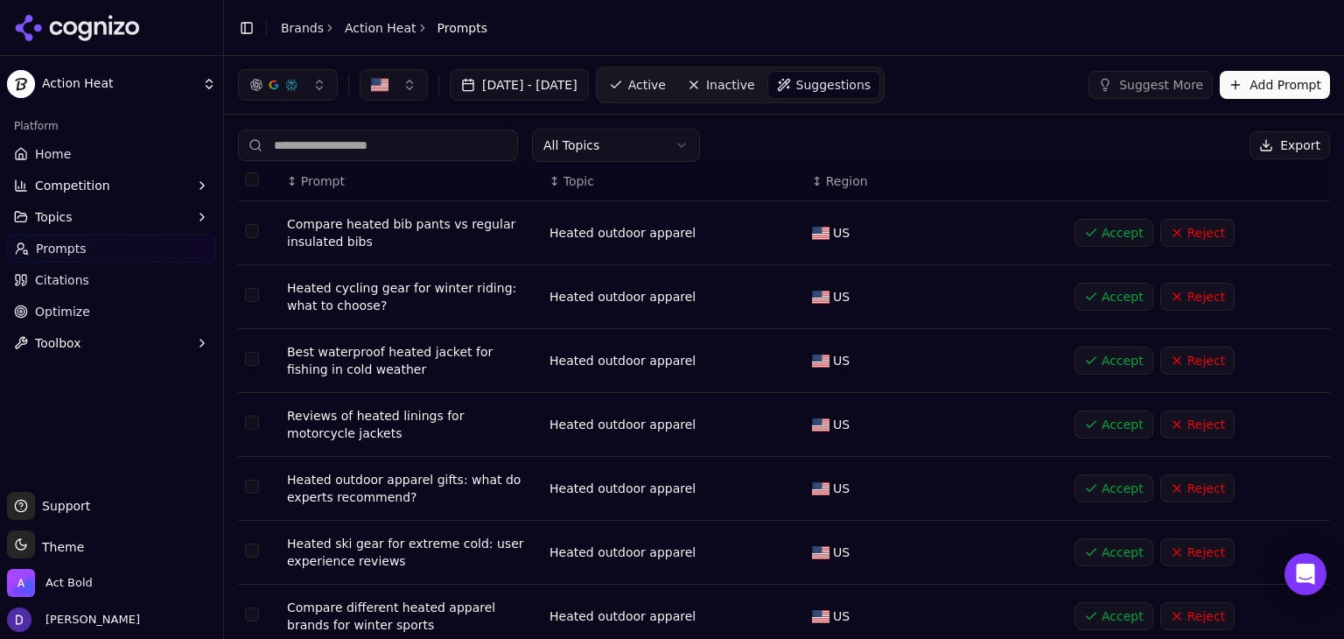
click at [1188, 237] on button "Reject" at bounding box center [1197, 233] width 74 height 28
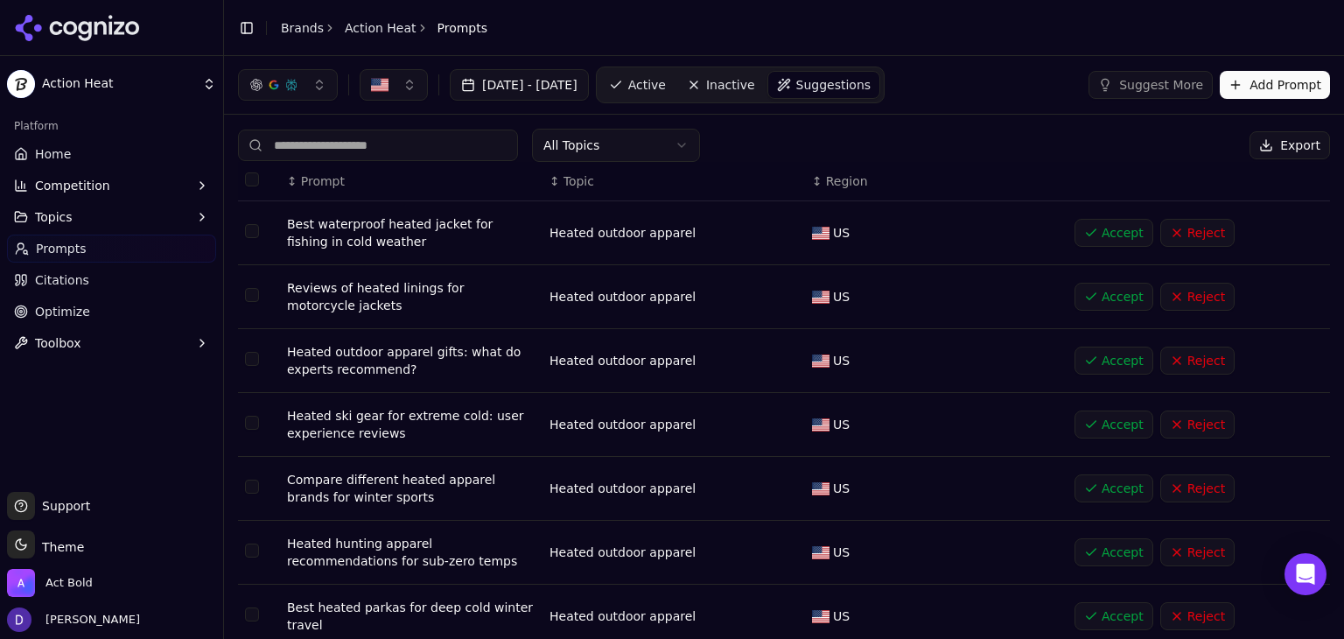
click at [1188, 237] on button "Reject" at bounding box center [1197, 233] width 74 height 28
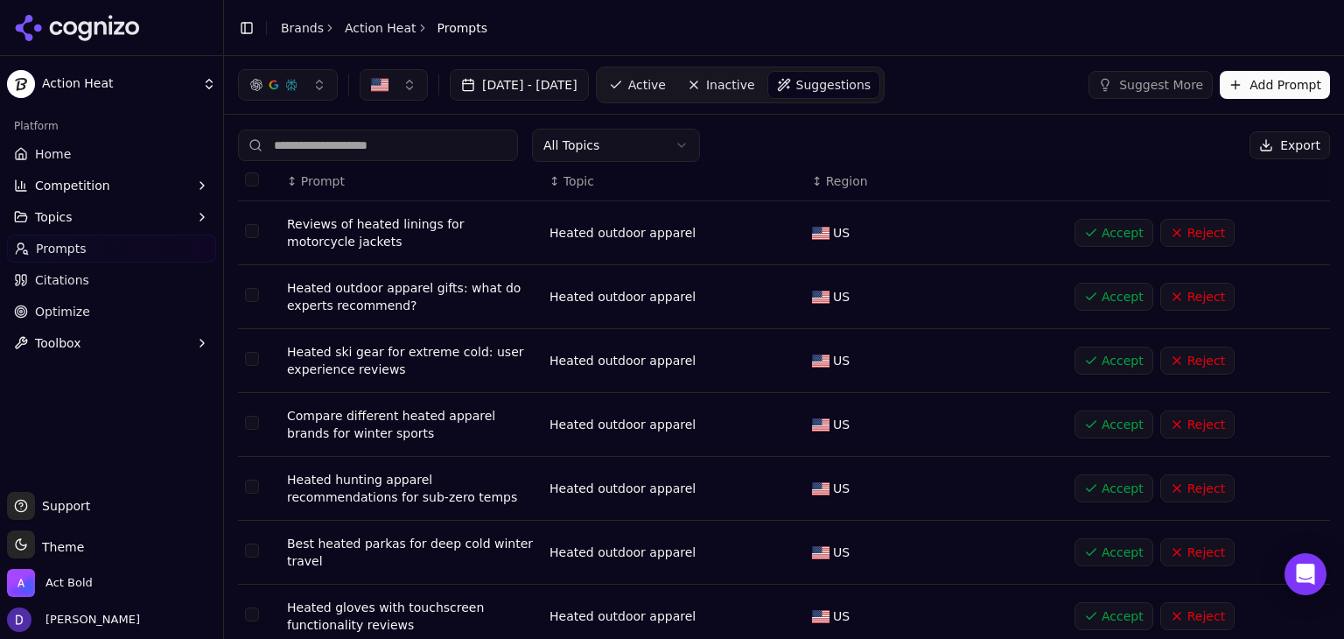
click at [1188, 237] on button "Reject" at bounding box center [1197, 233] width 74 height 28
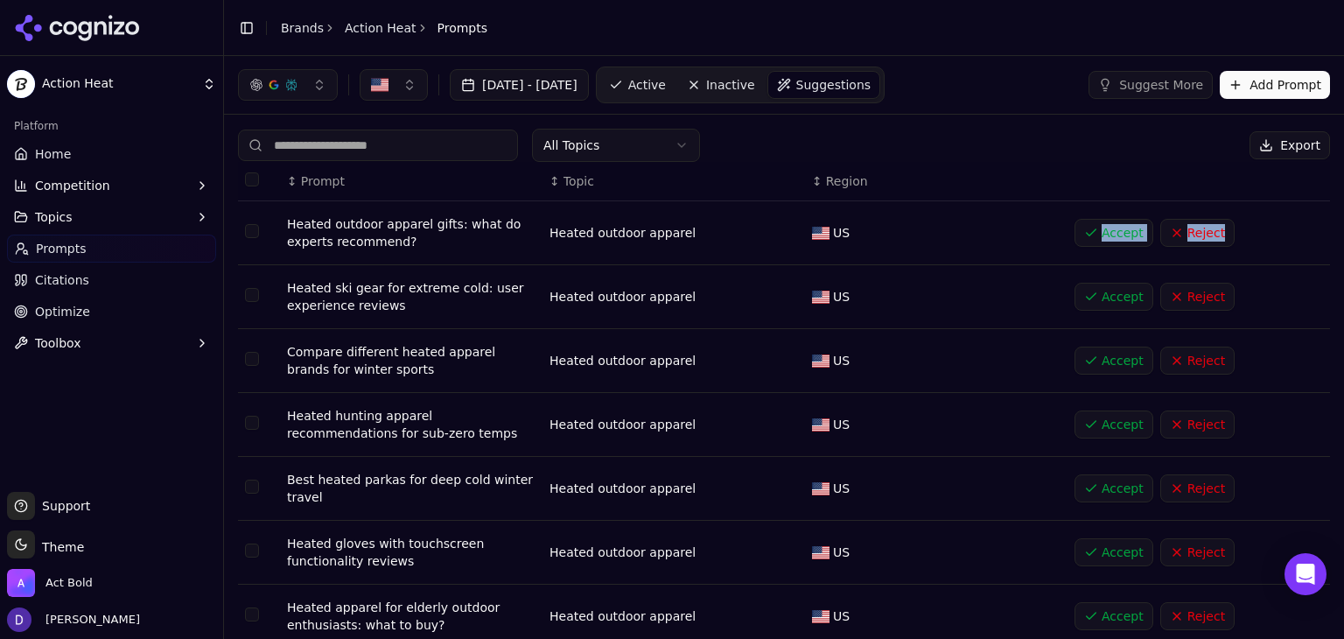
click at [1188, 237] on button "Reject" at bounding box center [1197, 233] width 74 height 28
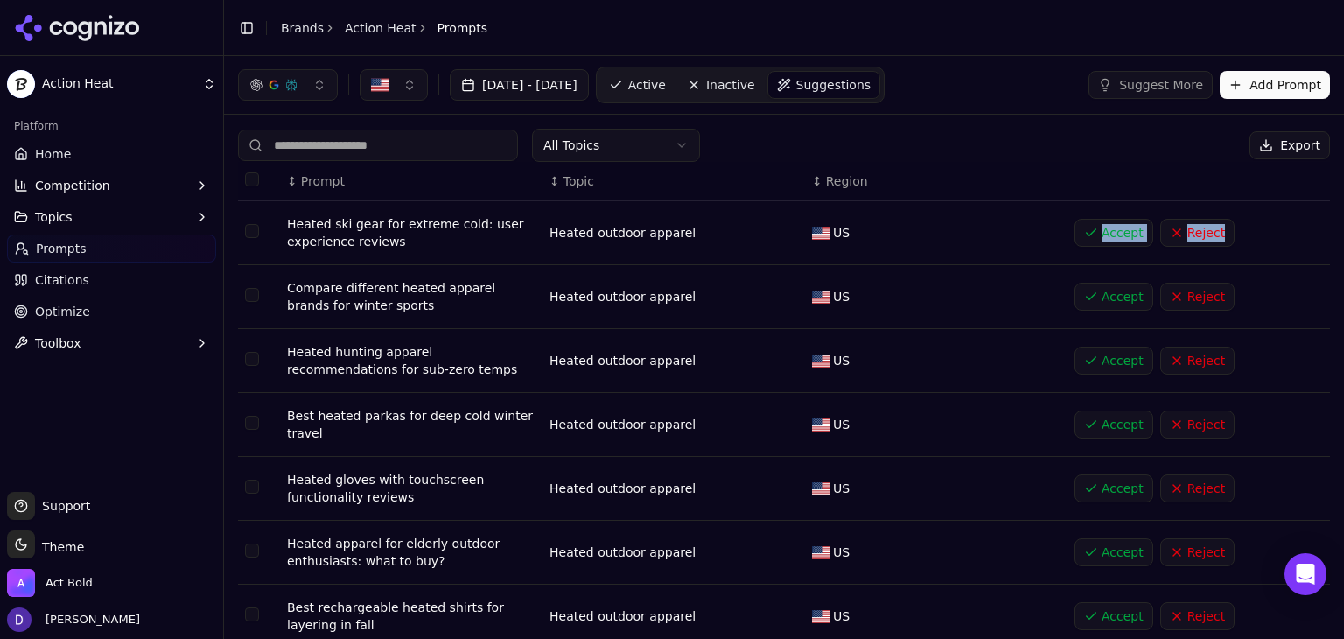
click at [1188, 237] on button "Reject" at bounding box center [1197, 233] width 74 height 28
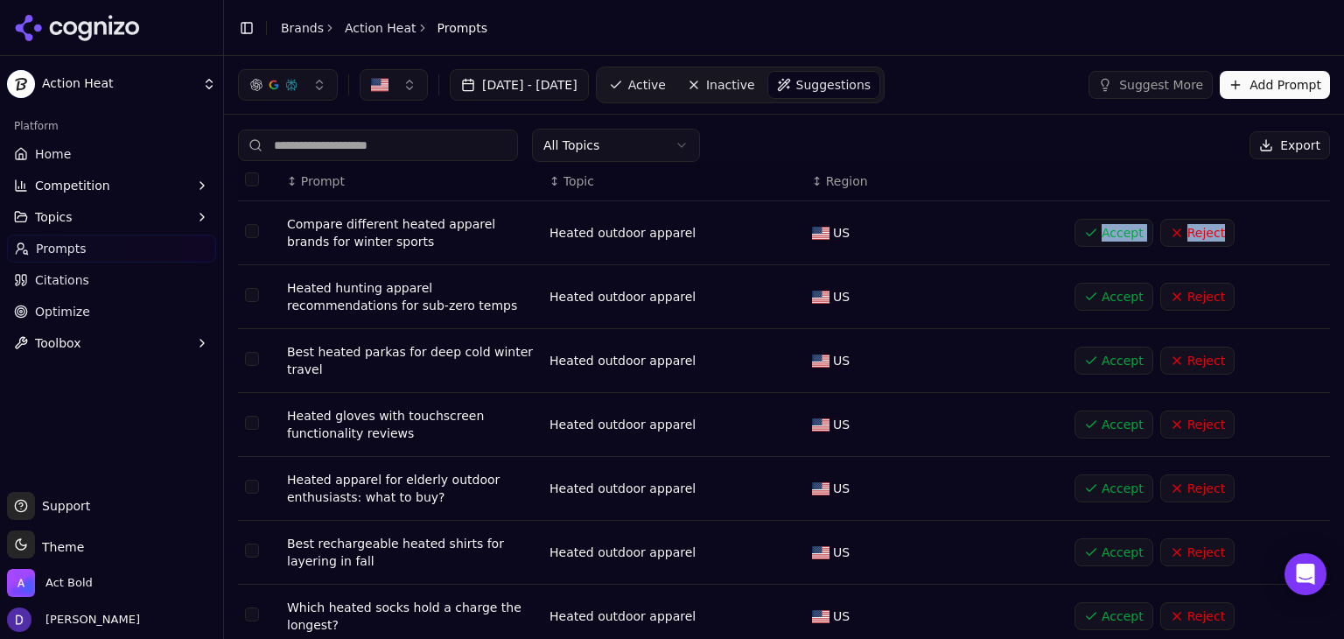
click at [93, 247] on link "Prompts" at bounding box center [111, 249] width 209 height 28
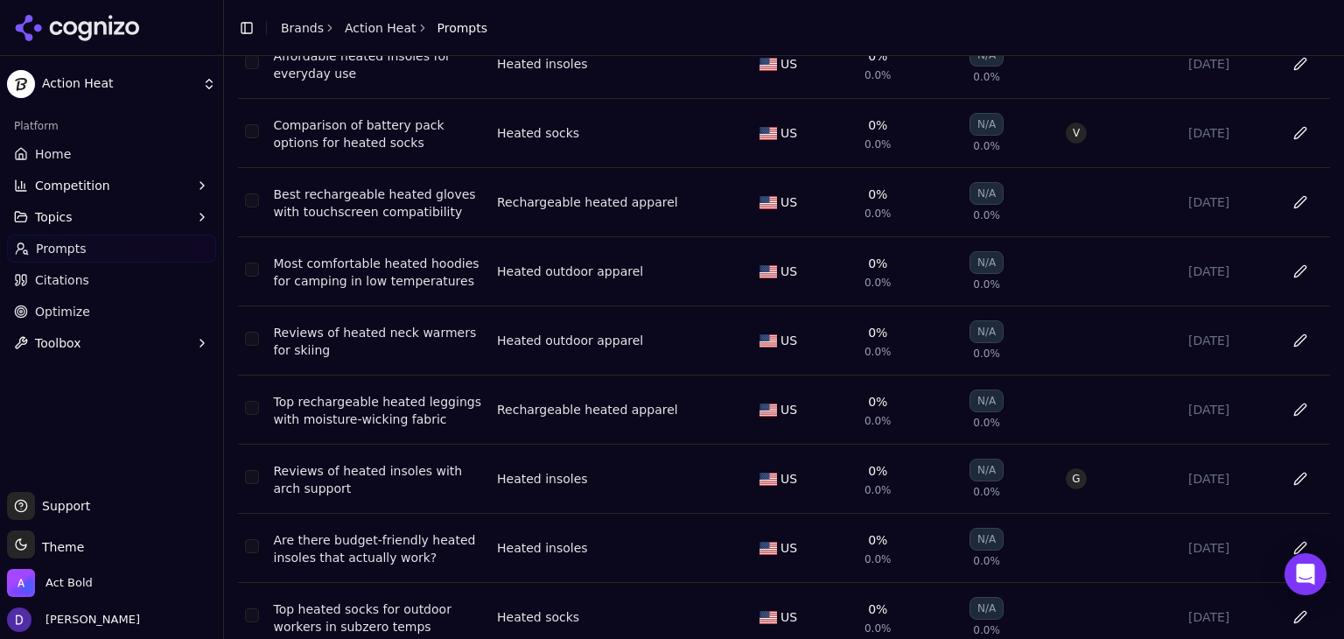
scroll to position [324, 0]
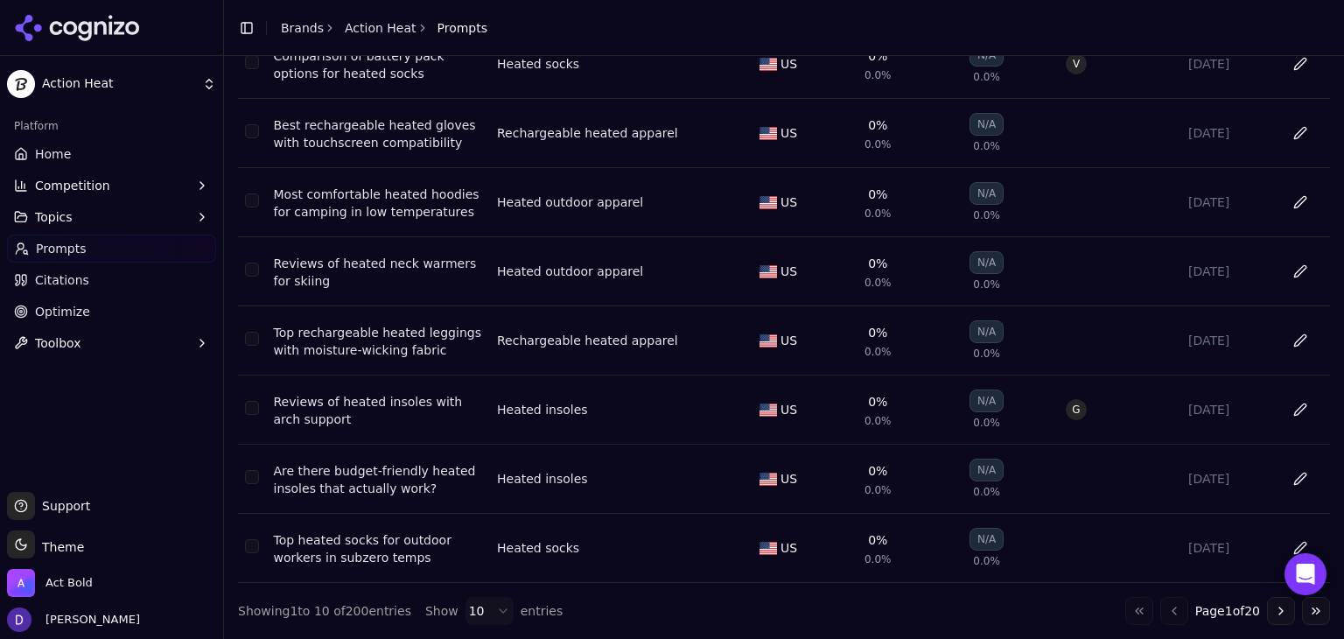
click at [448, 611] on div "Show 10 entries" at bounding box center [493, 611] width 137 height 28
click at [474, 613] on html "Action Heat Platform Home Competition Topics Prompts Citations Optimize Toolbox…" at bounding box center [672, 319] width 1344 height 639
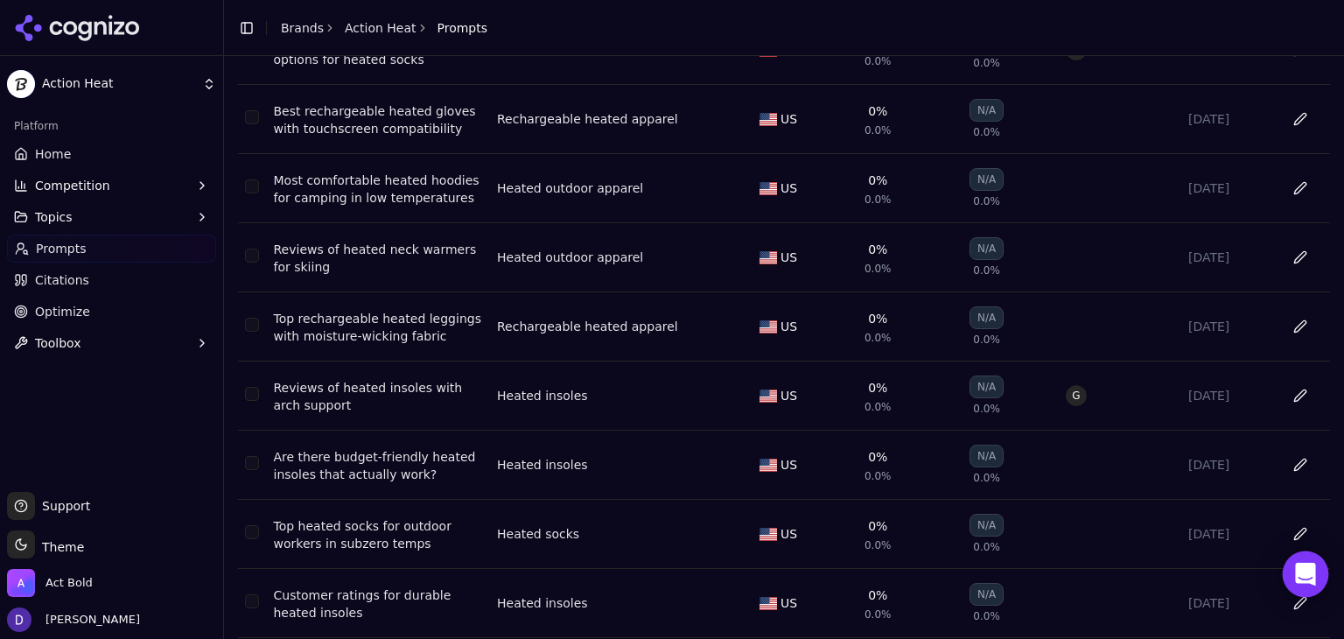
click at [1309, 575] on icon "Open Intercom Messenger" at bounding box center [1305, 574] width 20 height 23
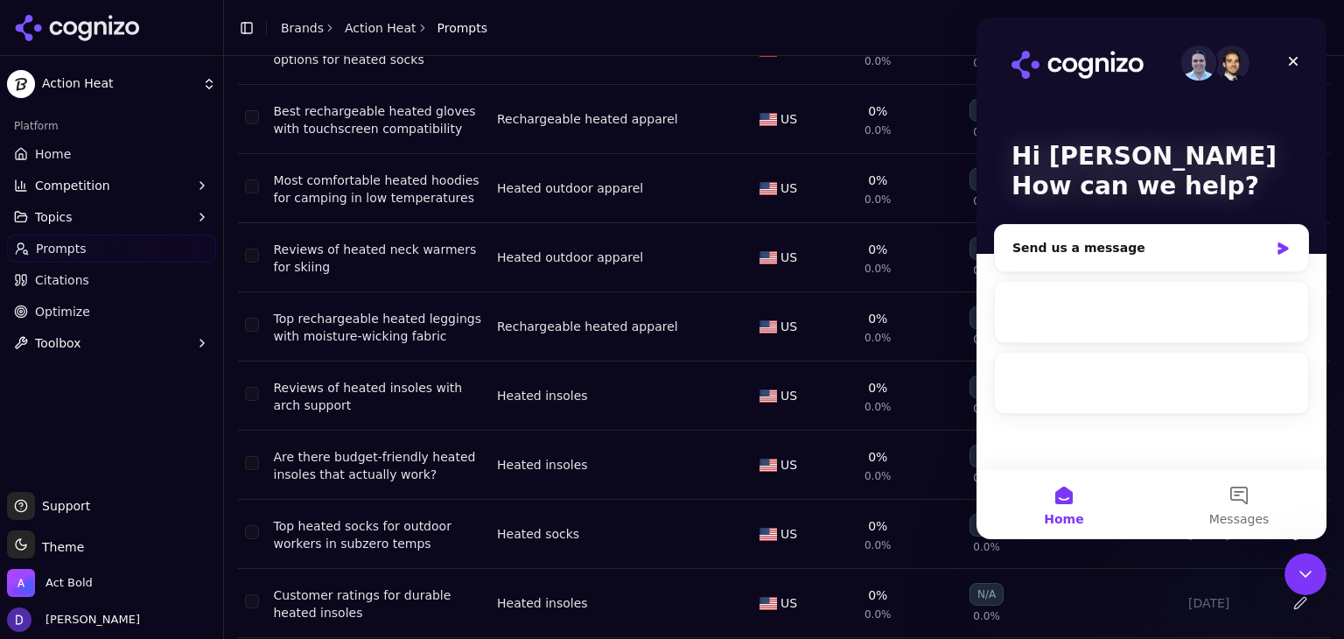
scroll to position [0, 0]
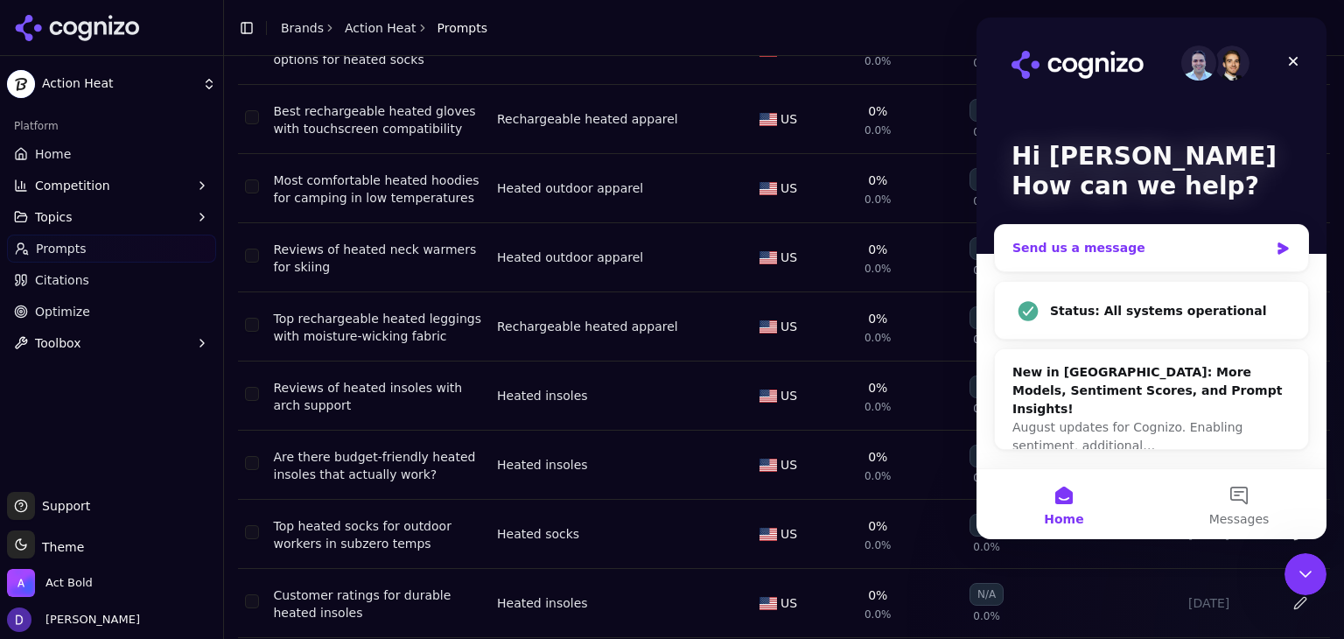
click at [1092, 249] on div "Send us a message" at bounding box center [1140, 248] width 256 height 18
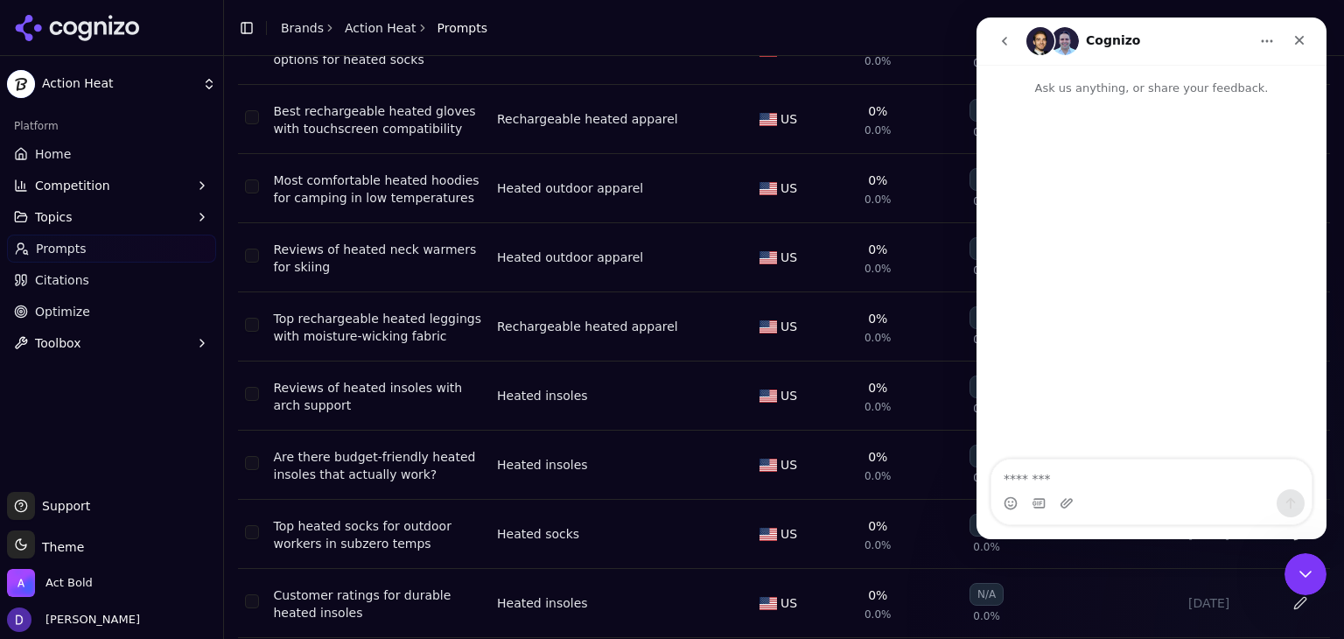
click at [1057, 466] on textarea "Message…" at bounding box center [1151, 474] width 320 height 30
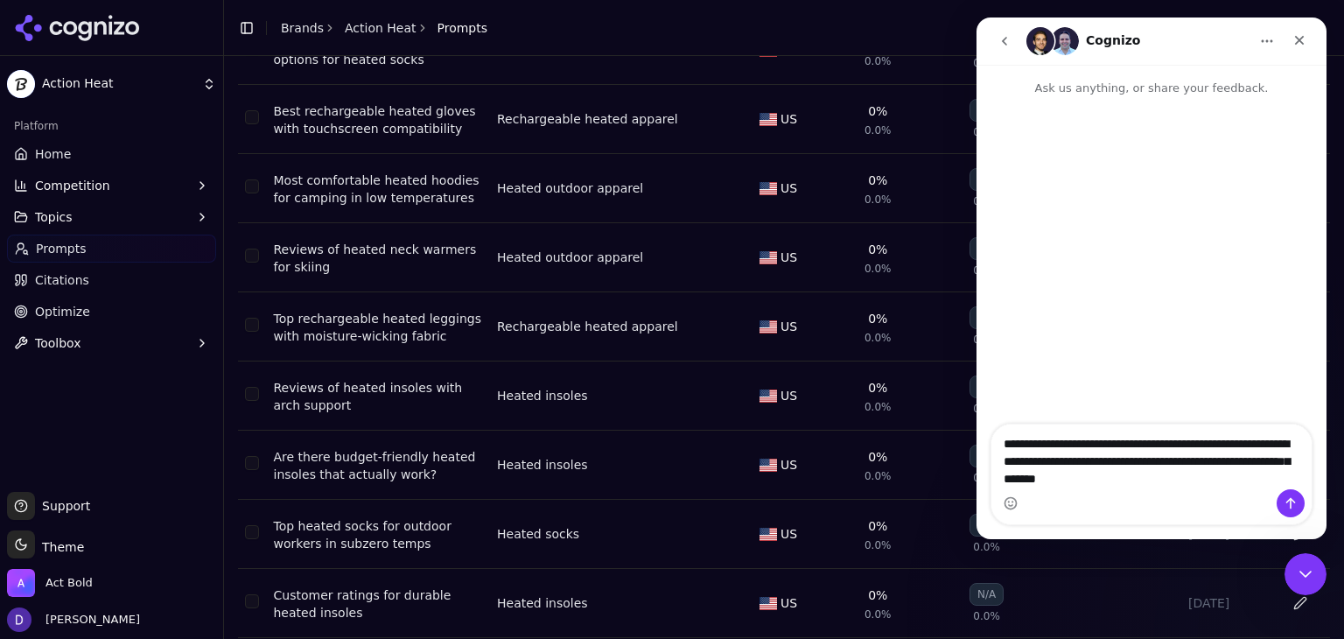
type textarea "**********"
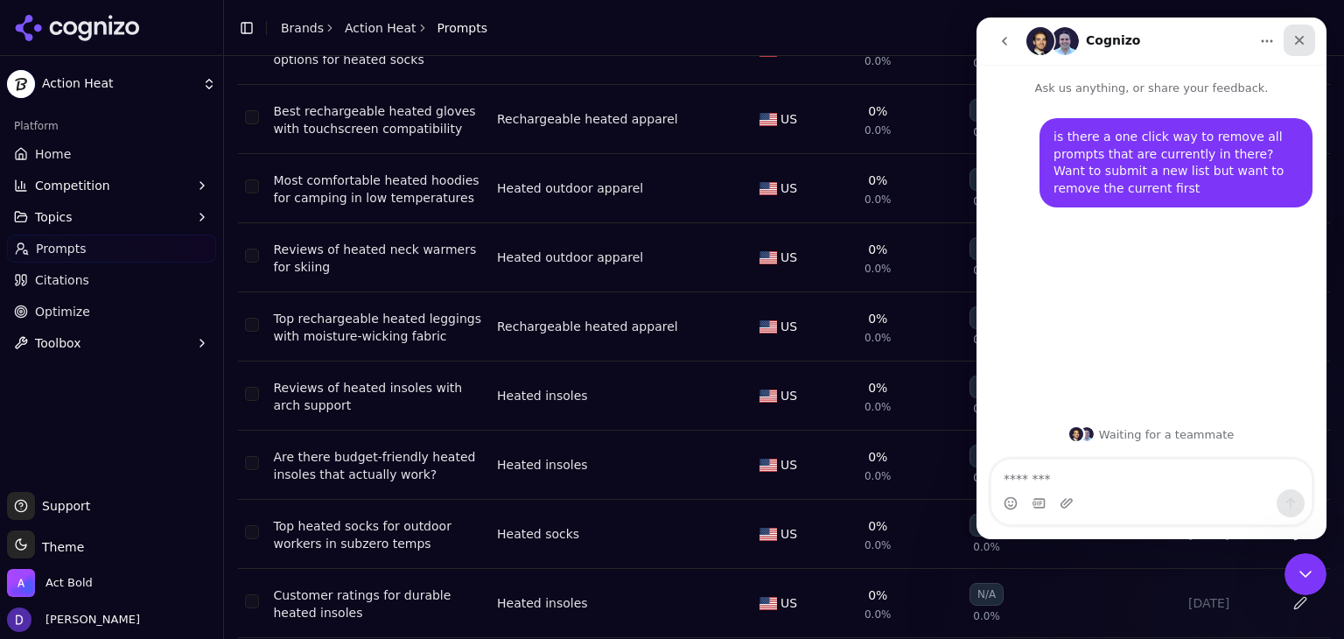
click at [1299, 36] on icon "Close" at bounding box center [1299, 40] width 14 height 14
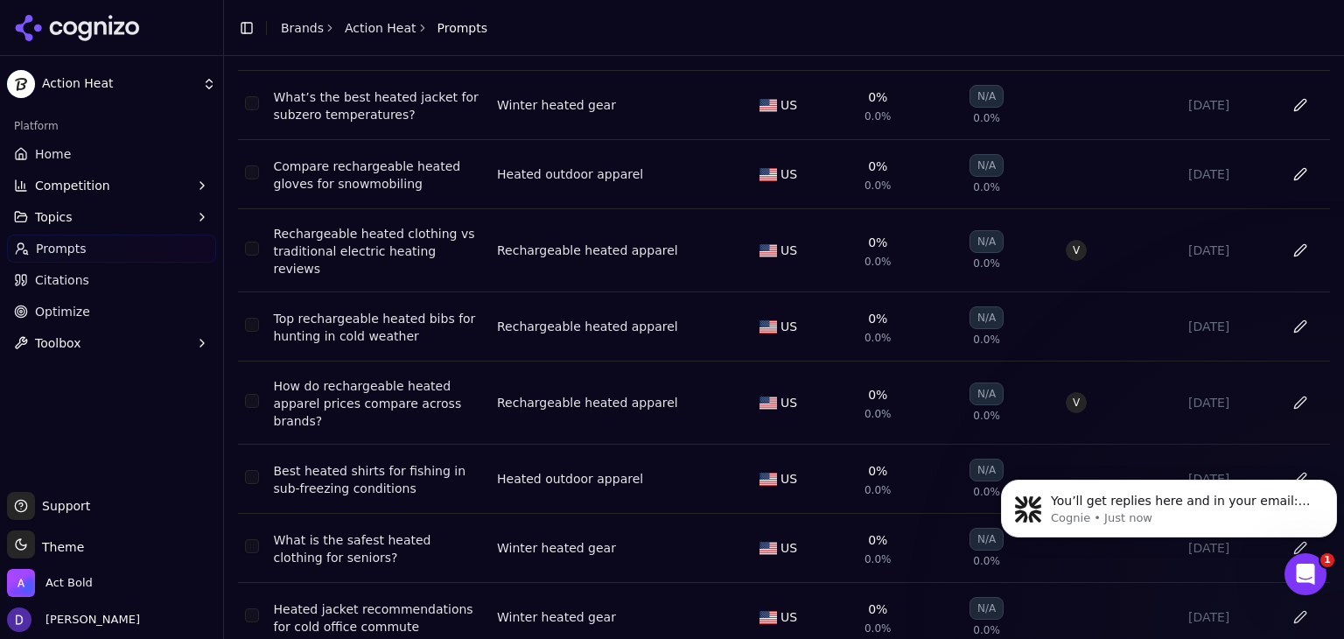
scroll to position [6601, 0]
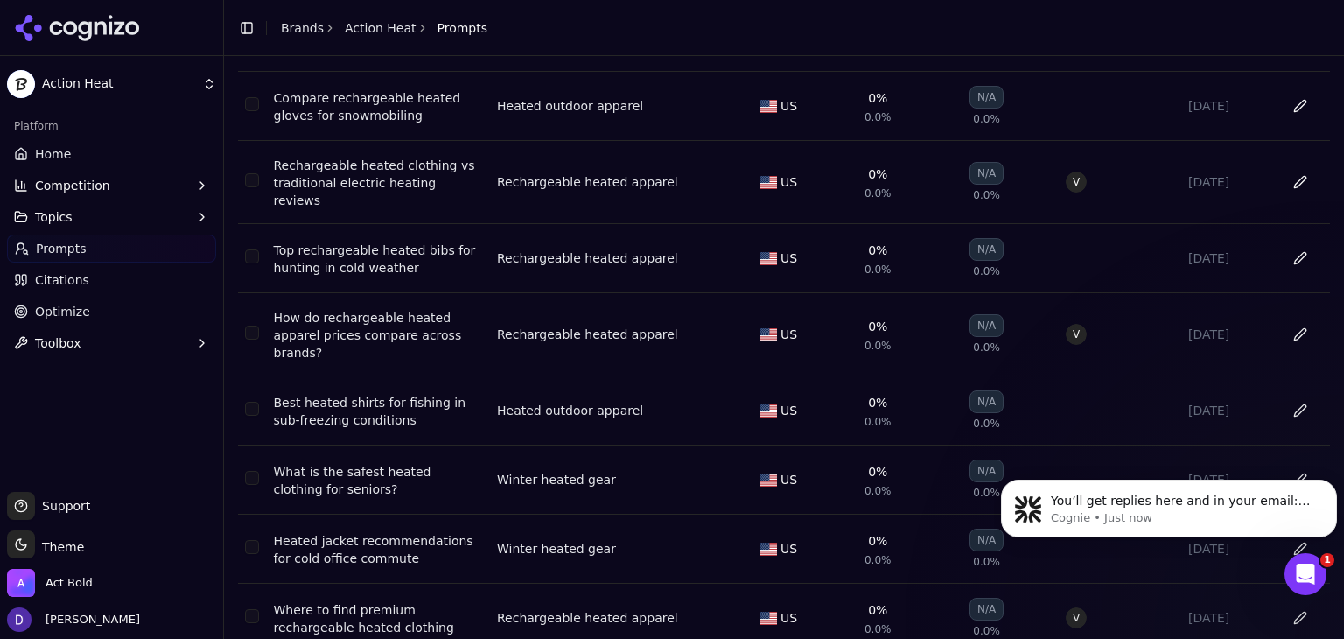
click at [736, 607] on button "Data table" at bounding box center [735, 617] width 21 height 21
click at [732, 607] on button "Data table" at bounding box center [735, 617] width 21 height 21
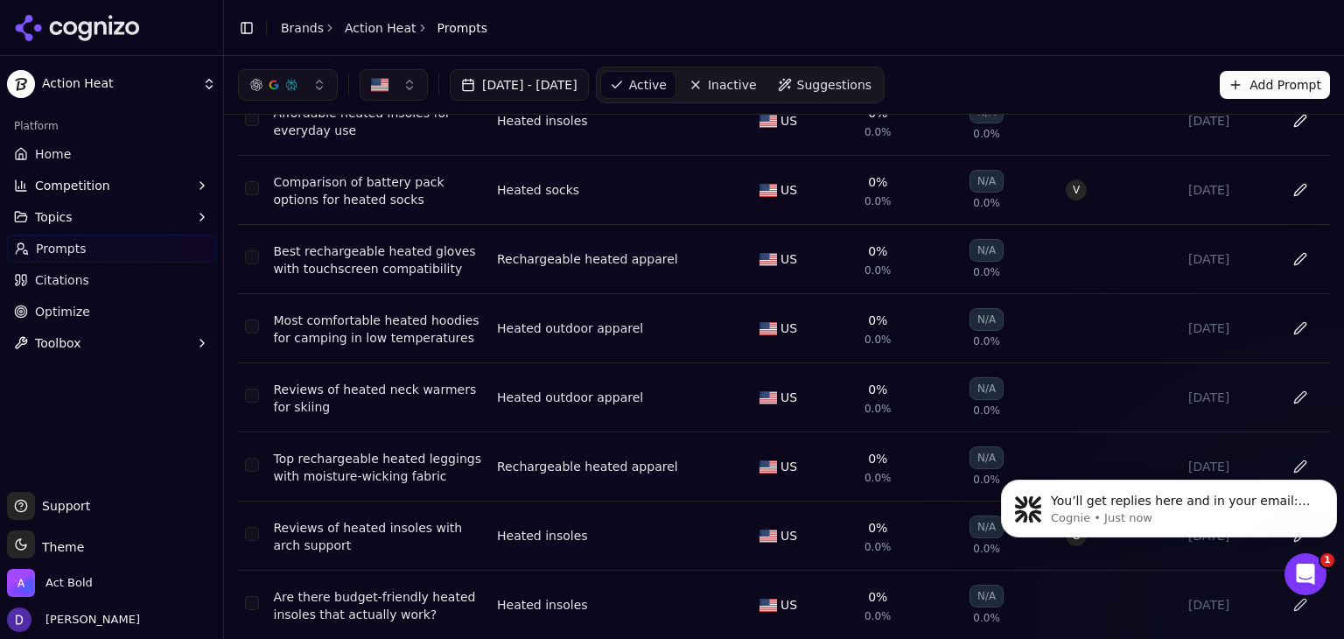
scroll to position [0, 0]
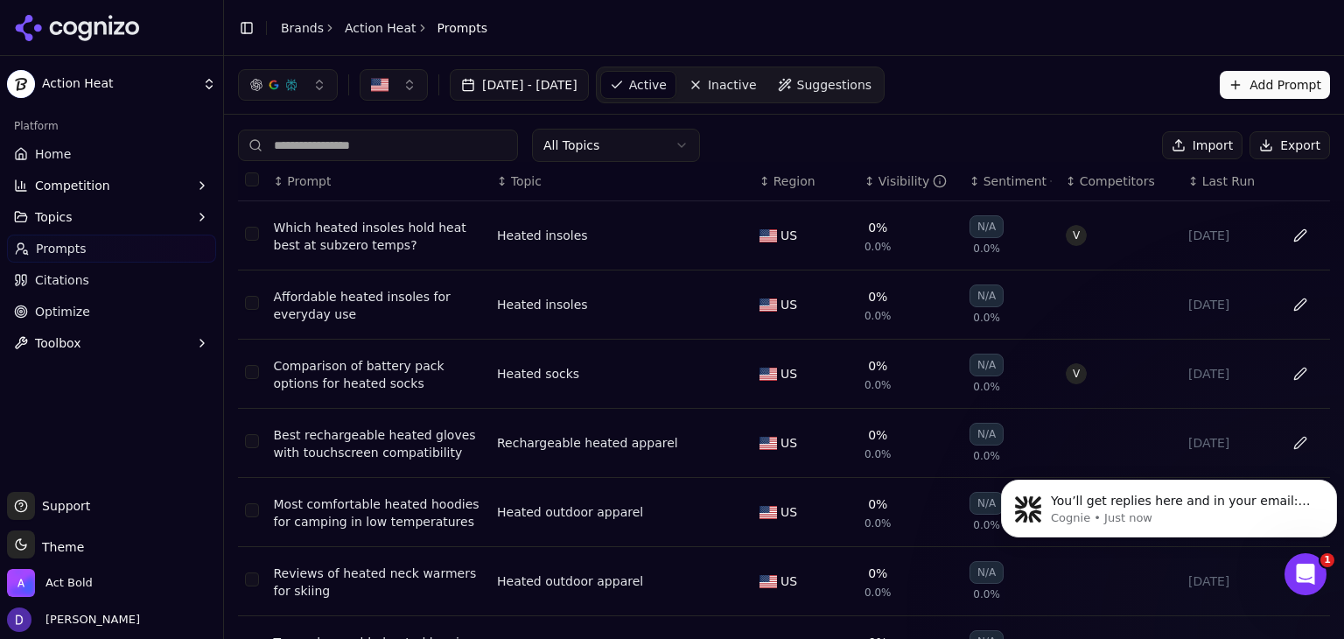
drag, startPoint x: 823, startPoint y: 69, endPoint x: 844, endPoint y: 75, distance: 21.0
click at [824, 69] on nav "Active Inactive Suggestions" at bounding box center [740, 85] width 289 height 37
click at [854, 85] on span "Suggestions" at bounding box center [834, 85] width 75 height 18
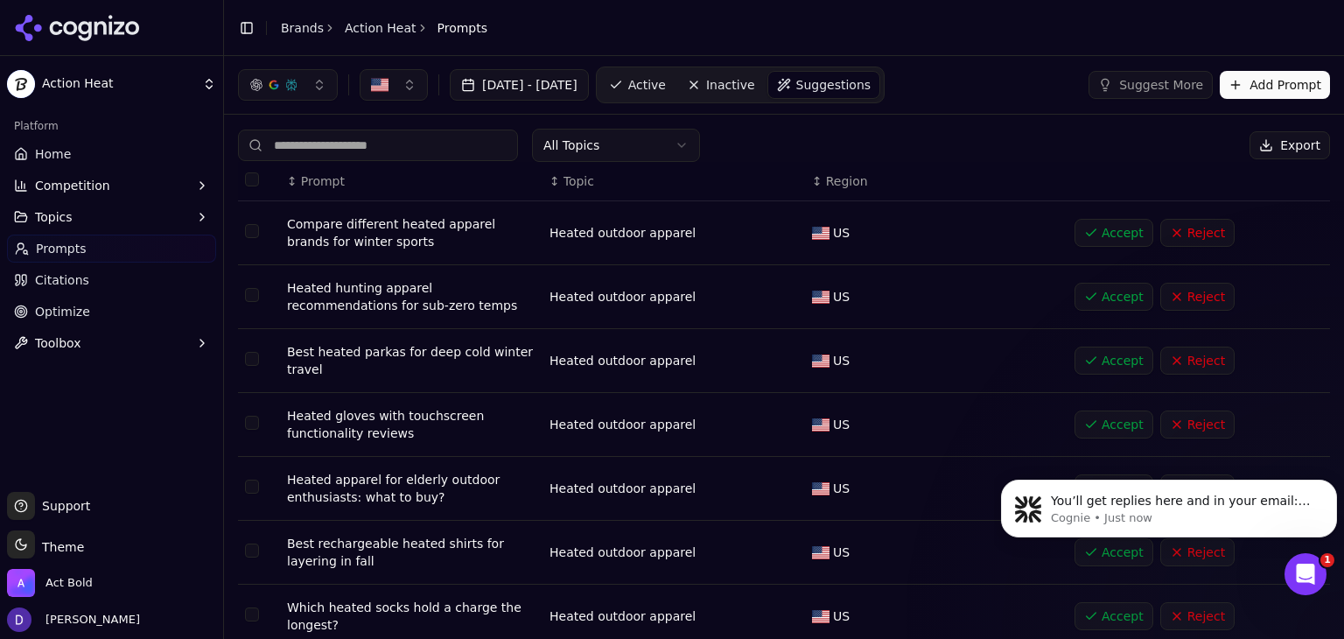
click at [1173, 239] on button "Reject" at bounding box center [1197, 233] width 74 height 28
click at [1173, 239] on div "Accept Reject" at bounding box center [1196, 233] width 242 height 28
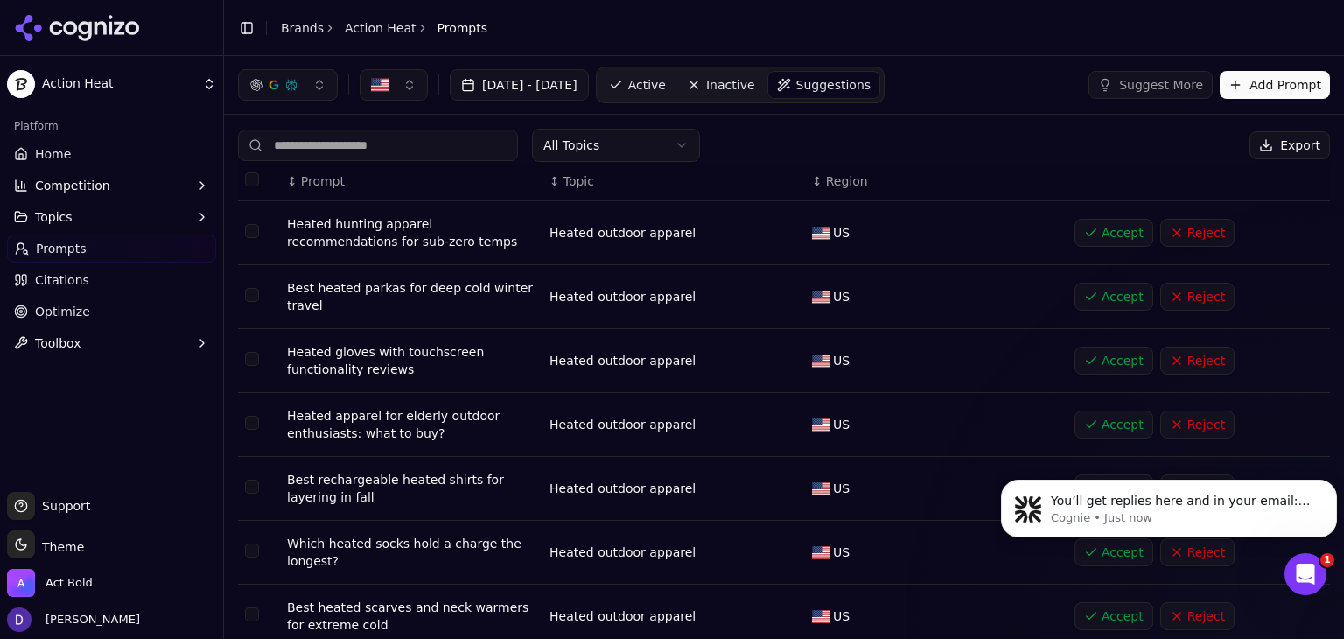
click at [1173, 236] on button "Reject" at bounding box center [1197, 233] width 74 height 28
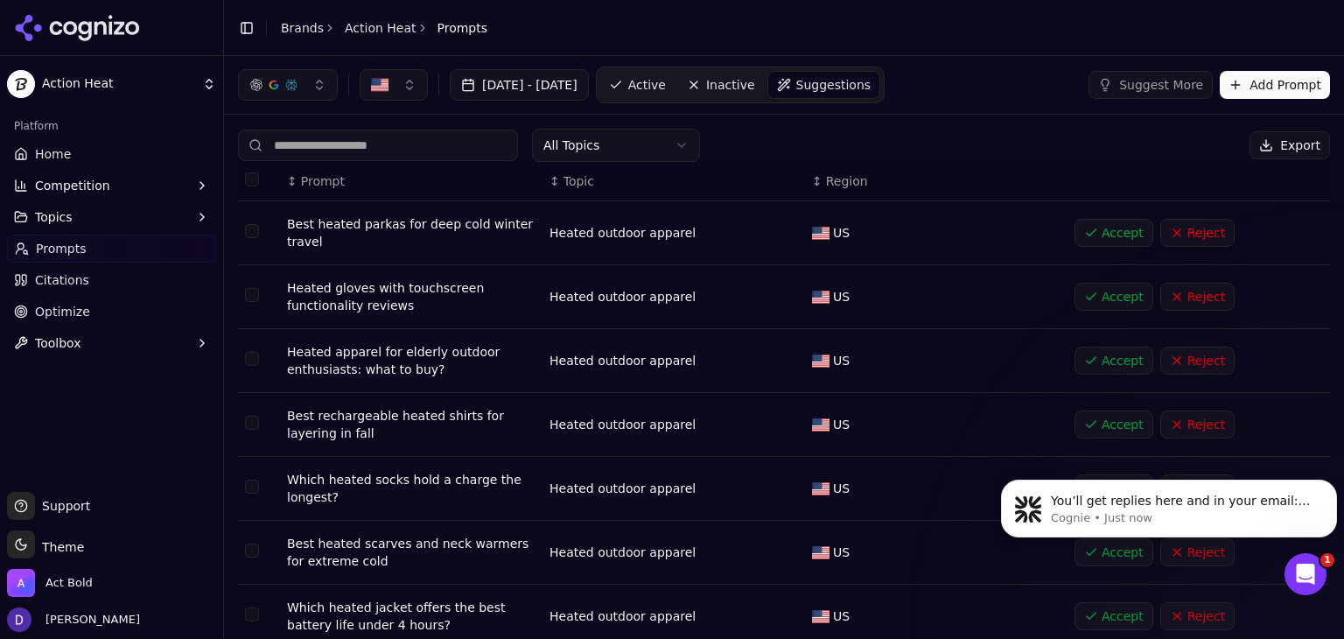
click at [1173, 236] on button "Reject" at bounding box center [1197, 233] width 74 height 28
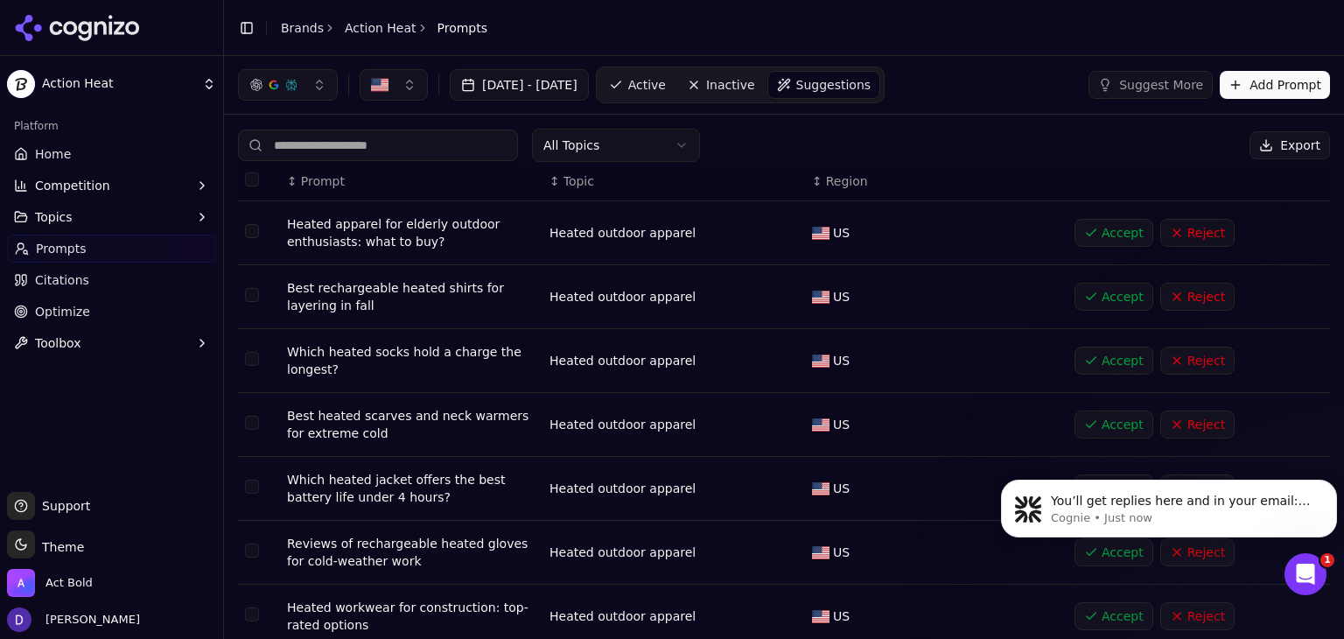
click at [1173, 236] on button "Reject" at bounding box center [1197, 233] width 74 height 28
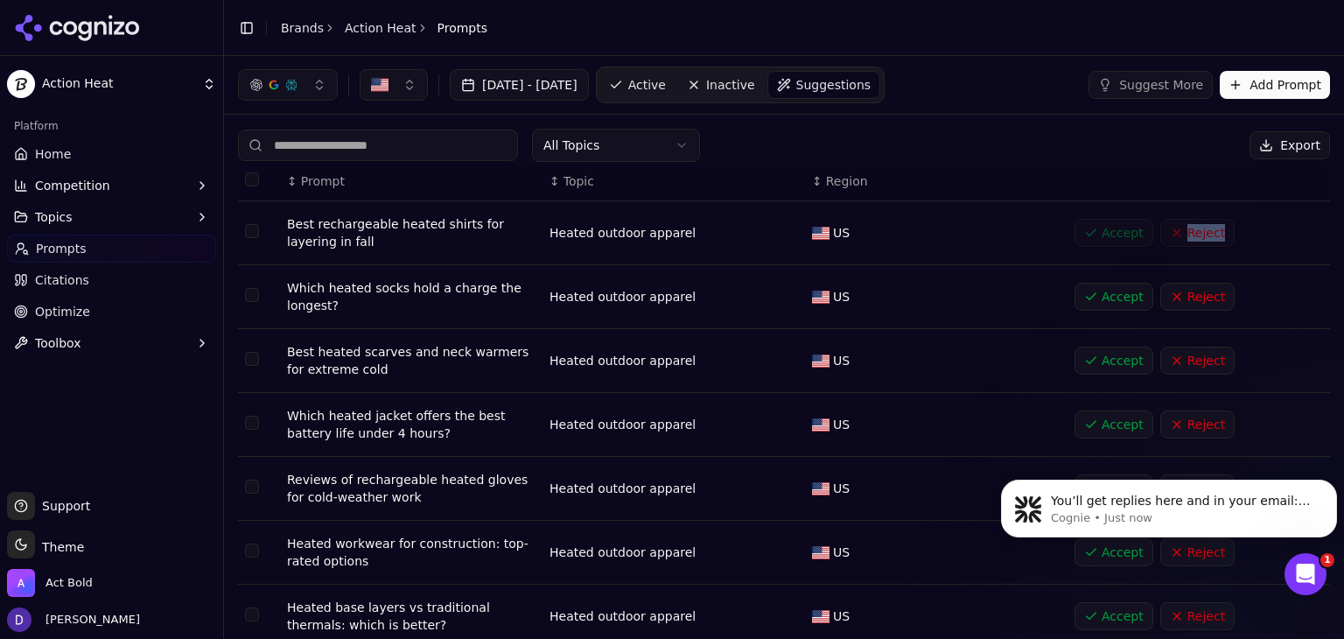
click at [1173, 236] on div "Accept Reject" at bounding box center [1196, 233] width 242 height 28
click at [1173, 236] on button "Reject" at bounding box center [1197, 233] width 74 height 28
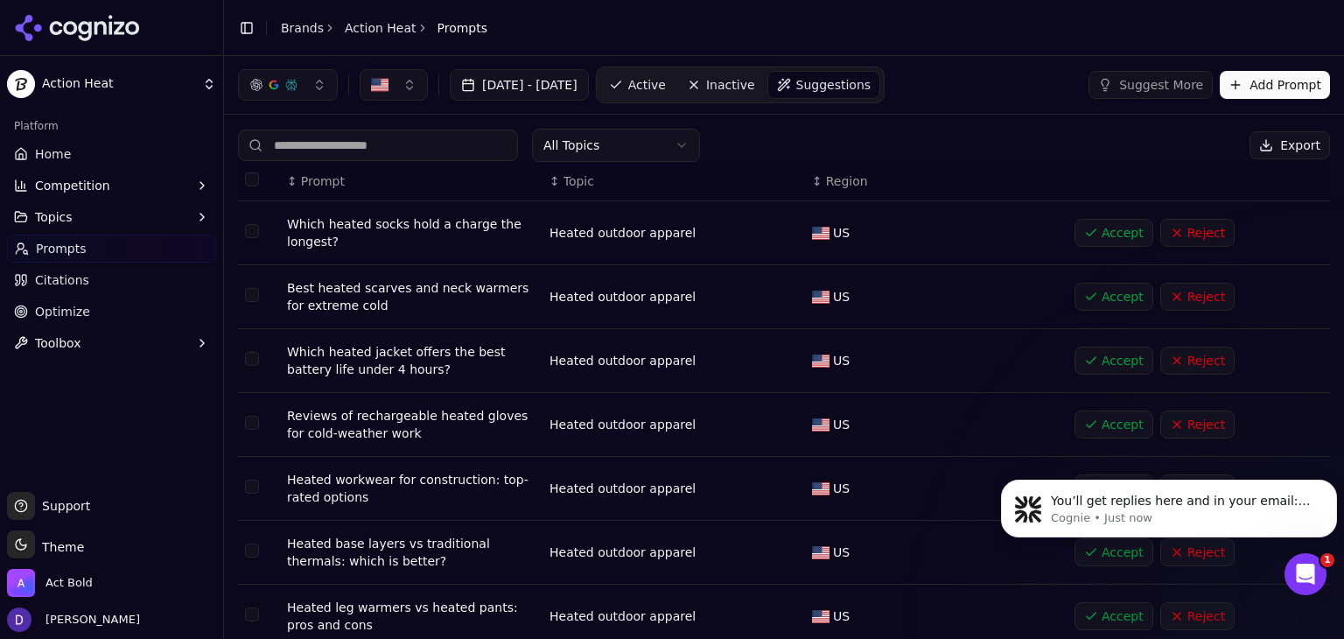
click at [1173, 236] on button "Reject" at bounding box center [1197, 233] width 74 height 28
click at [1173, 236] on div "Accept Reject" at bounding box center [1196, 233] width 242 height 28
click at [1173, 236] on button "Reject" at bounding box center [1197, 233] width 74 height 28
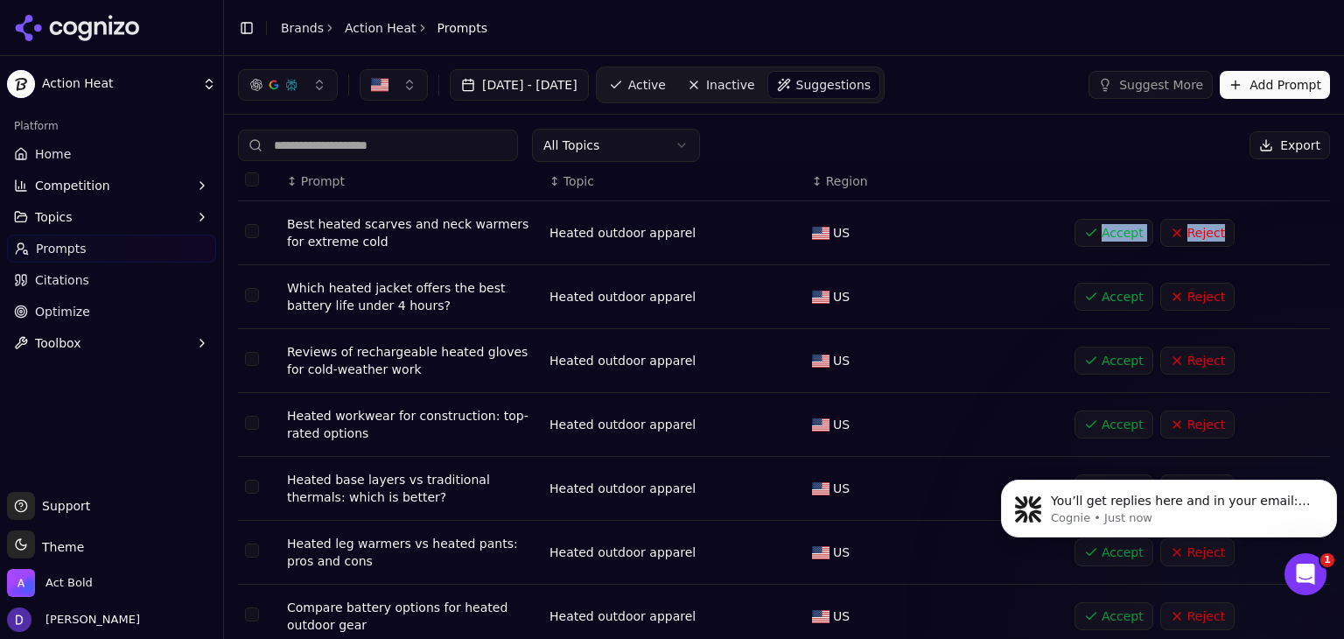
click at [1173, 236] on button "Reject" at bounding box center [1197, 233] width 74 height 28
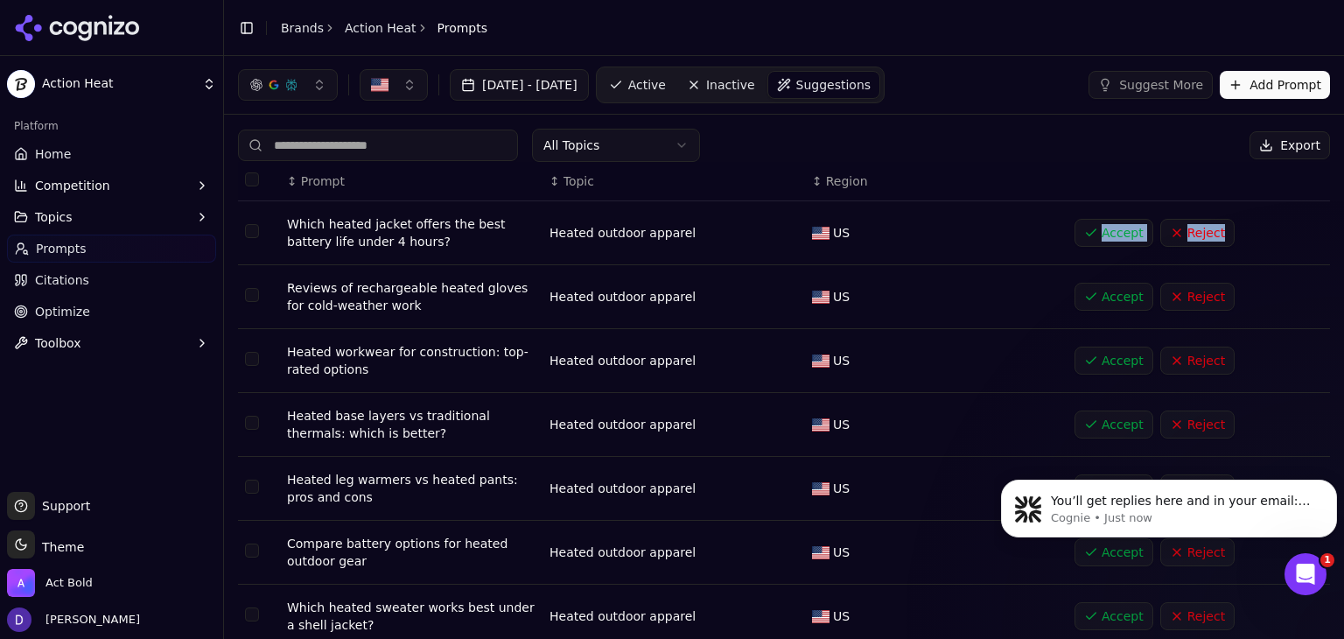
click at [1173, 236] on button "Reject" at bounding box center [1197, 233] width 74 height 28
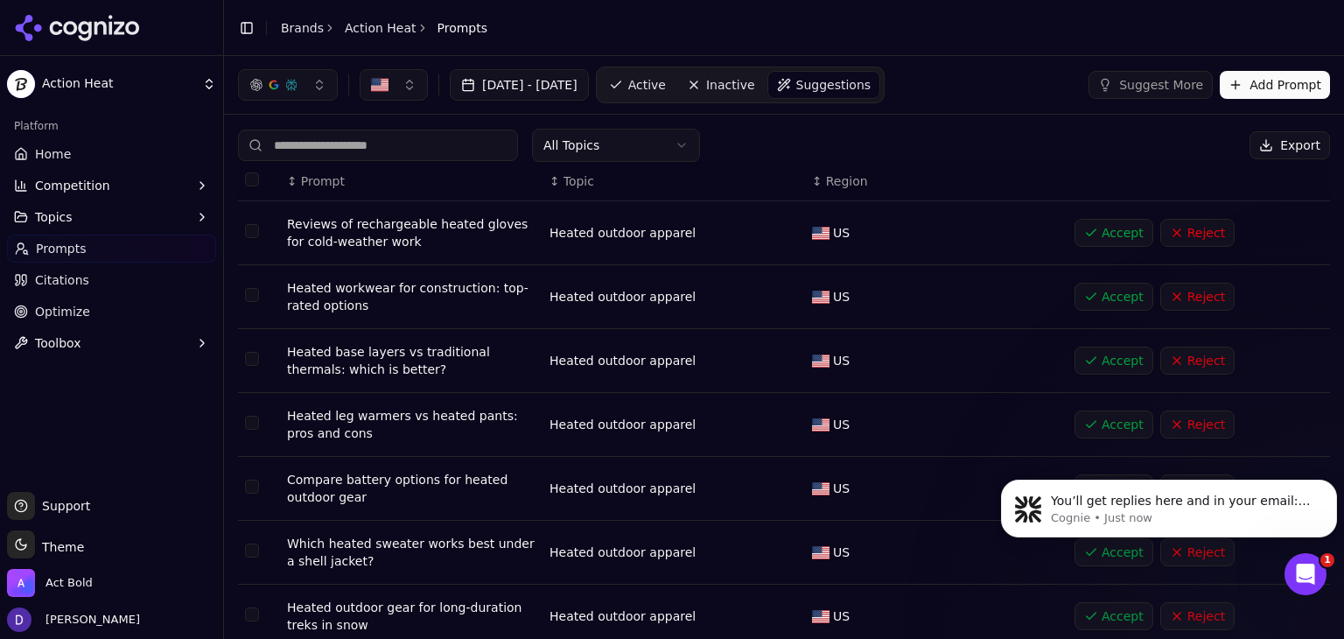
click at [1173, 236] on button "Reject" at bounding box center [1197, 233] width 74 height 28
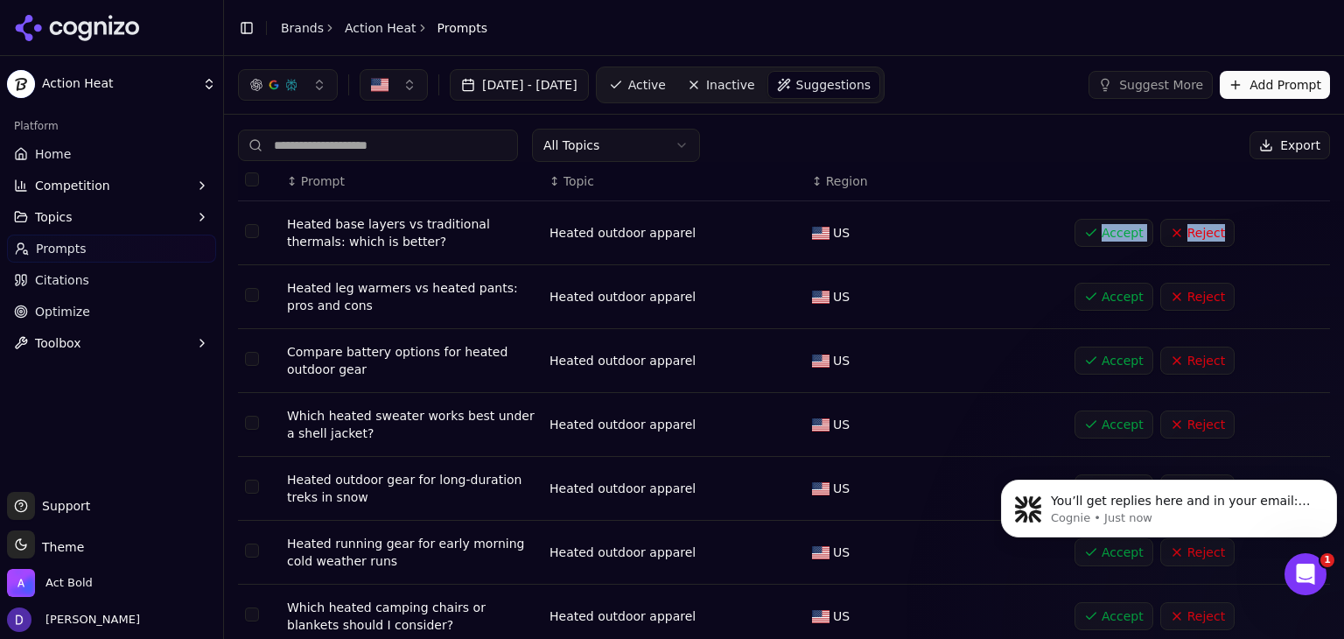
click at [1173, 236] on button "Reject" at bounding box center [1197, 233] width 74 height 28
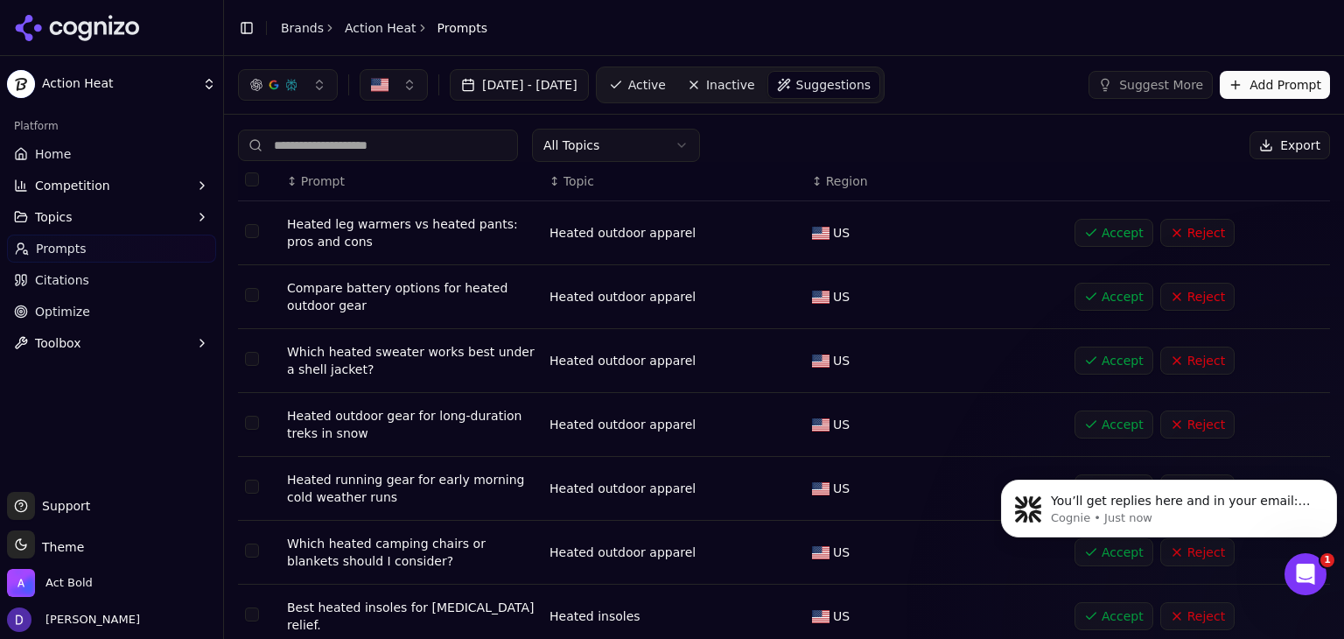
click at [1173, 236] on button "Reject" at bounding box center [1197, 233] width 74 height 28
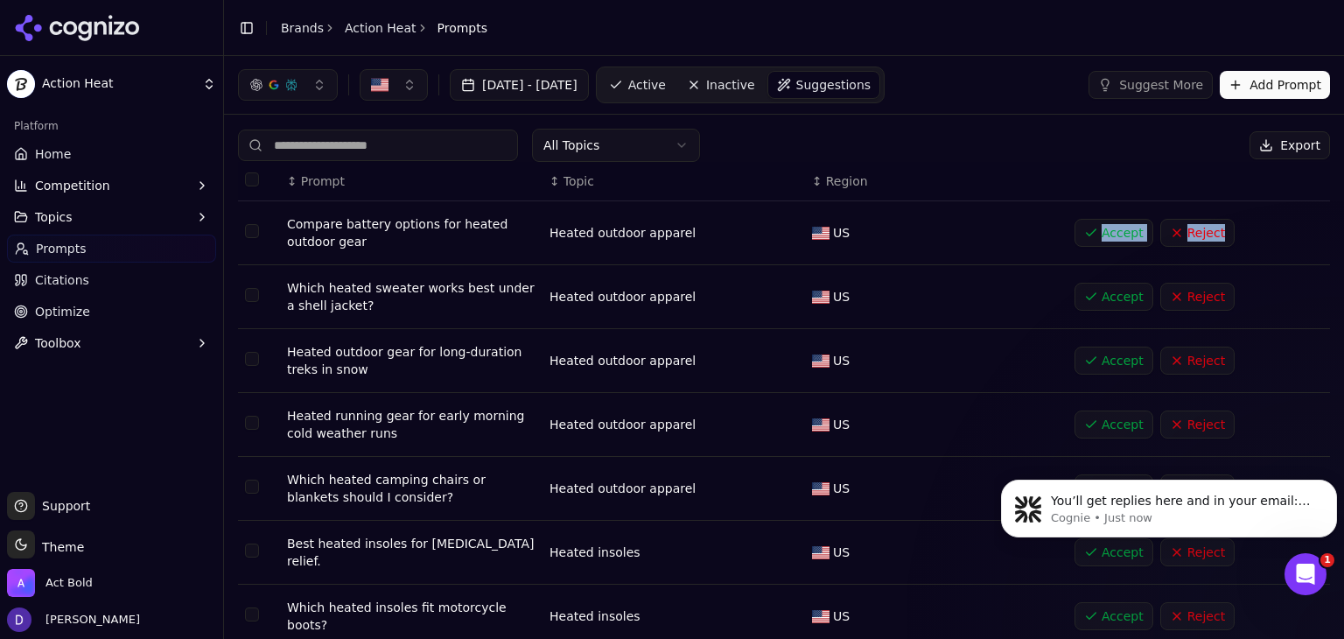
click at [1173, 236] on button "Reject" at bounding box center [1197, 233] width 74 height 28
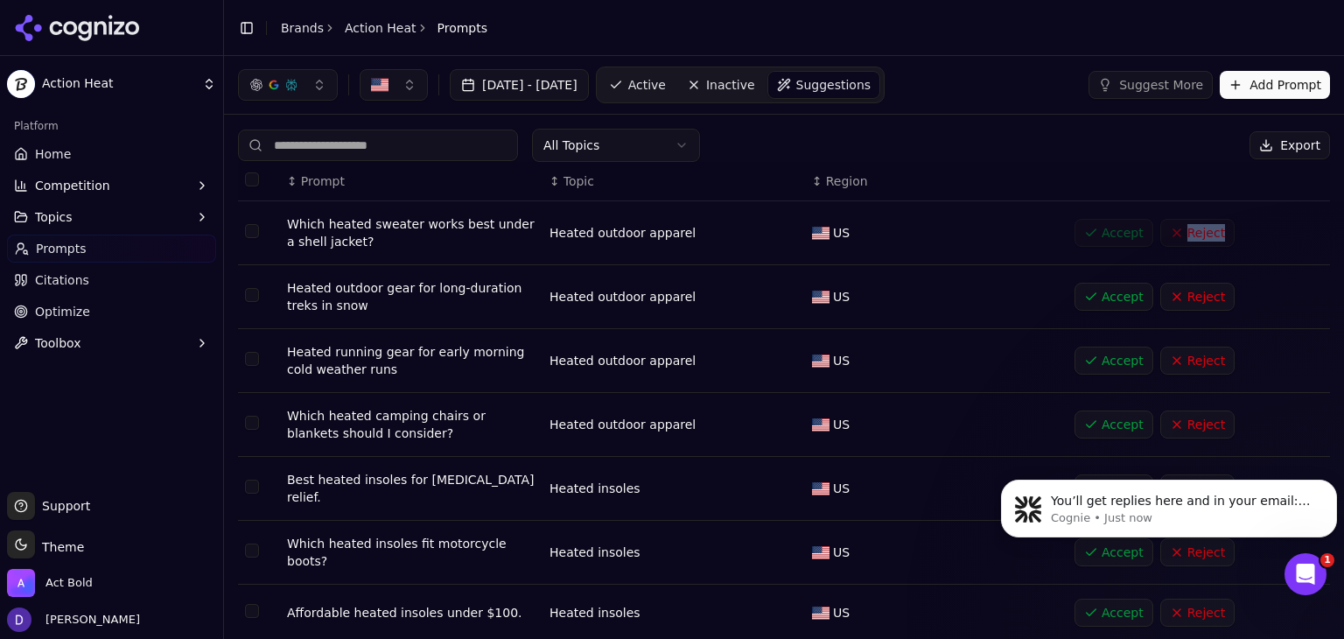
click at [1173, 236] on div "Accept Reject" at bounding box center [1196, 233] width 242 height 28
click at [1173, 236] on button "Reject" at bounding box center [1197, 233] width 74 height 28
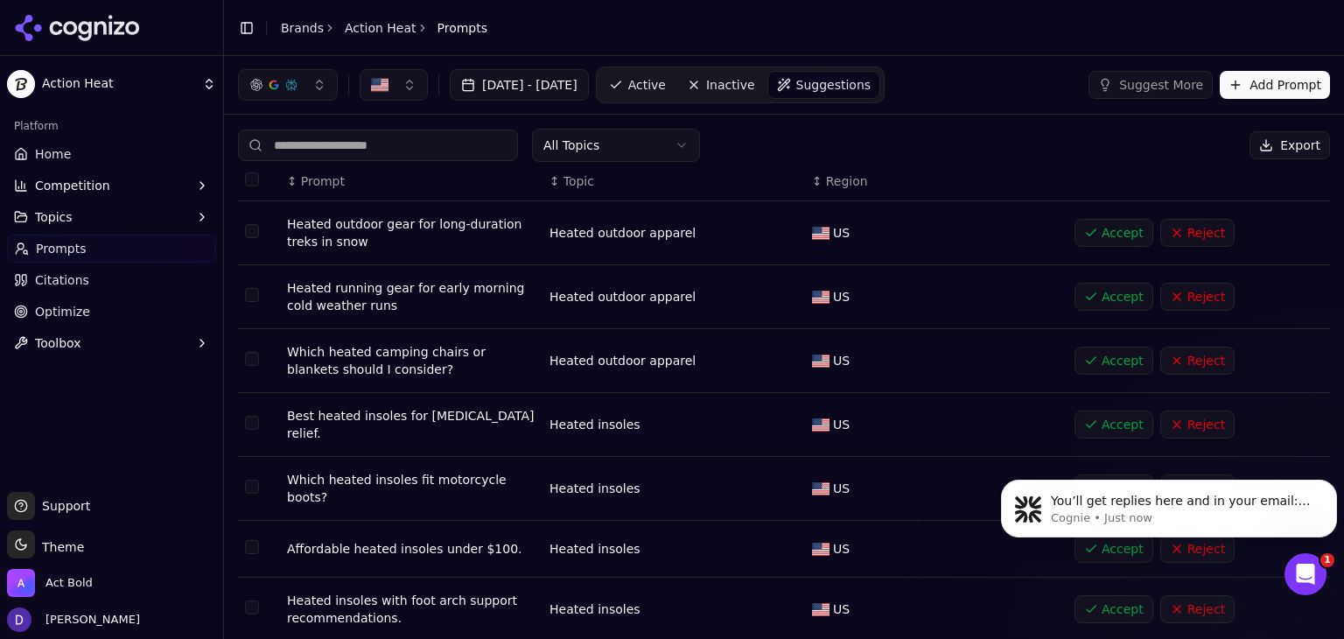
click at [1173, 236] on button "Reject" at bounding box center [1197, 233] width 74 height 28
click at [1173, 236] on div "Accept Reject" at bounding box center [1196, 233] width 242 height 28
click at [1173, 236] on button "Reject" at bounding box center [1197, 233] width 74 height 28
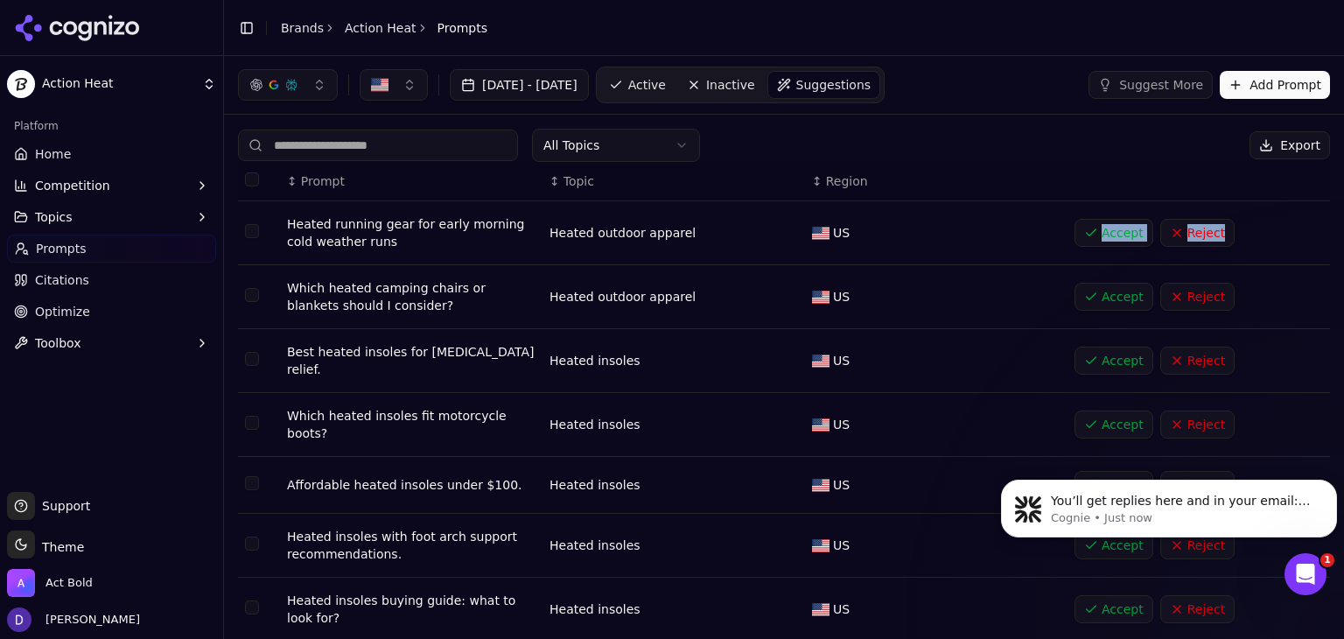
click at [1173, 236] on button "Reject" at bounding box center [1197, 233] width 74 height 28
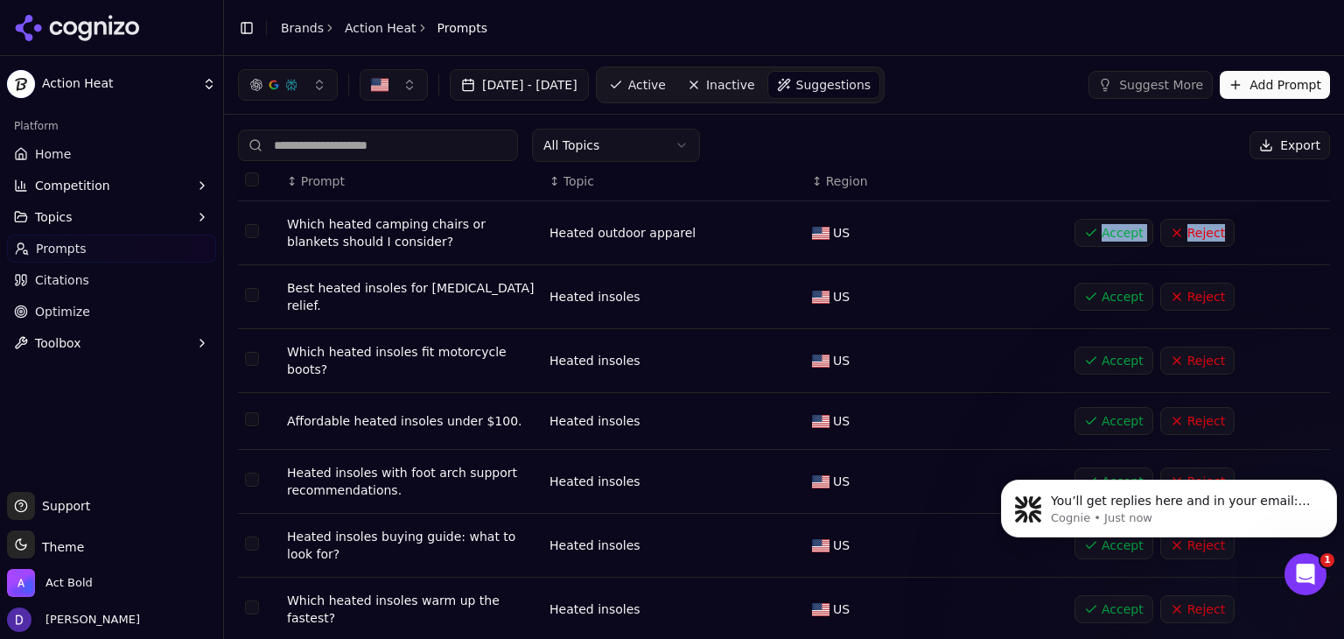
click at [1173, 236] on button "Reject" at bounding box center [1197, 233] width 74 height 28
click at [1173, 236] on div "Accept Reject" at bounding box center [1196, 233] width 242 height 28
click at [1173, 236] on button "Reject" at bounding box center [1197, 233] width 74 height 28
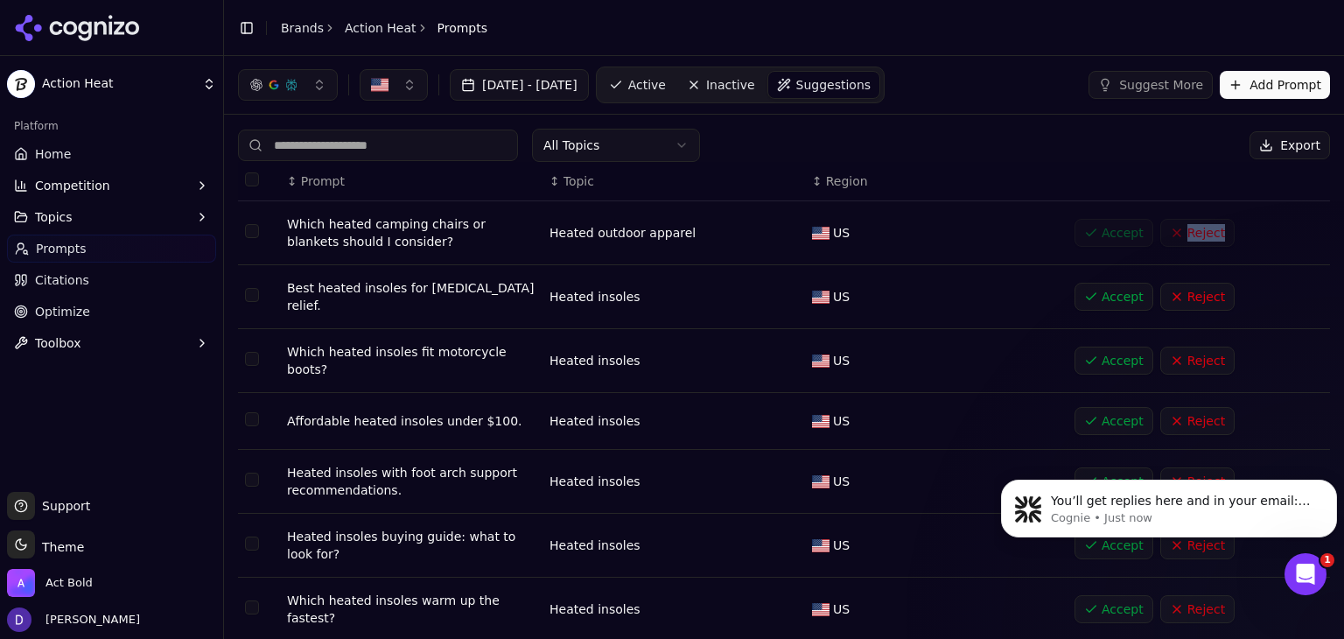
click at [1173, 236] on div "Accept Reject" at bounding box center [1196, 233] width 242 height 28
click at [1173, 236] on button "Reject" at bounding box center [1197, 233] width 74 height 28
click at [1178, 238] on button "Reject" at bounding box center [1197, 233] width 74 height 28
click at [1178, 238] on div "Accept Reject" at bounding box center [1196, 233] width 242 height 28
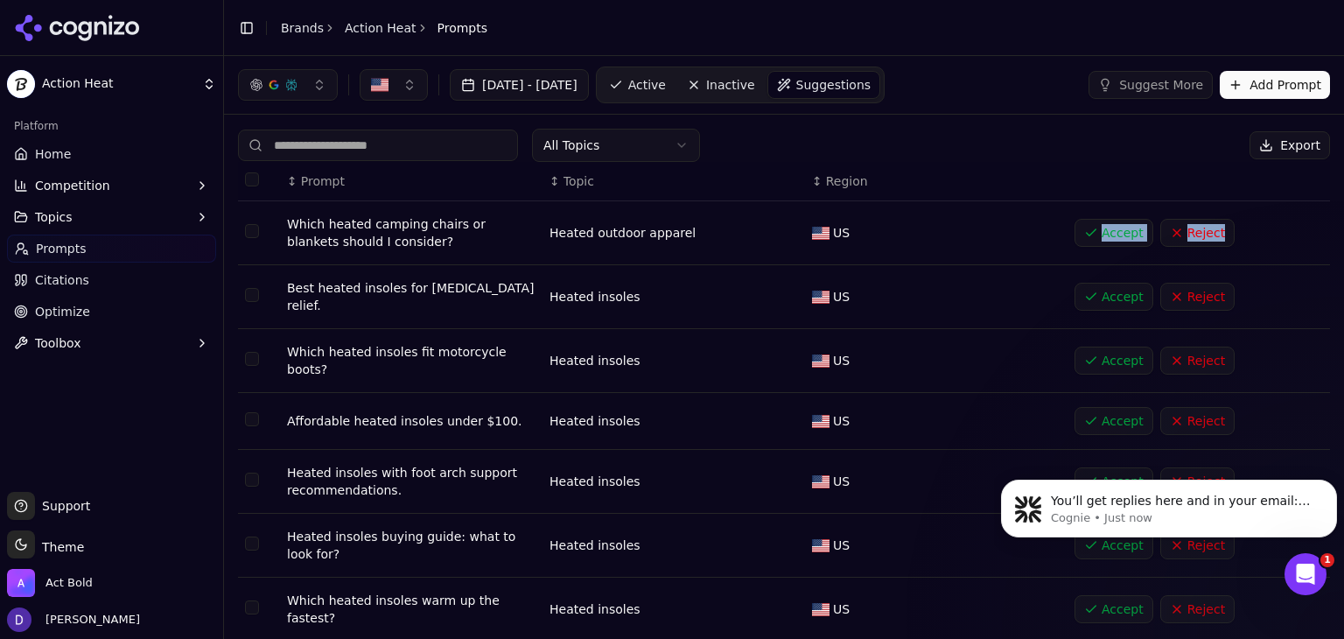
click at [1178, 238] on button "Reject" at bounding box center [1197, 233] width 74 height 28
click at [1178, 238] on div "Accept Reject" at bounding box center [1196, 233] width 242 height 28
click at [1076, 158] on div "All Topics Export" at bounding box center [784, 145] width 1092 height 33
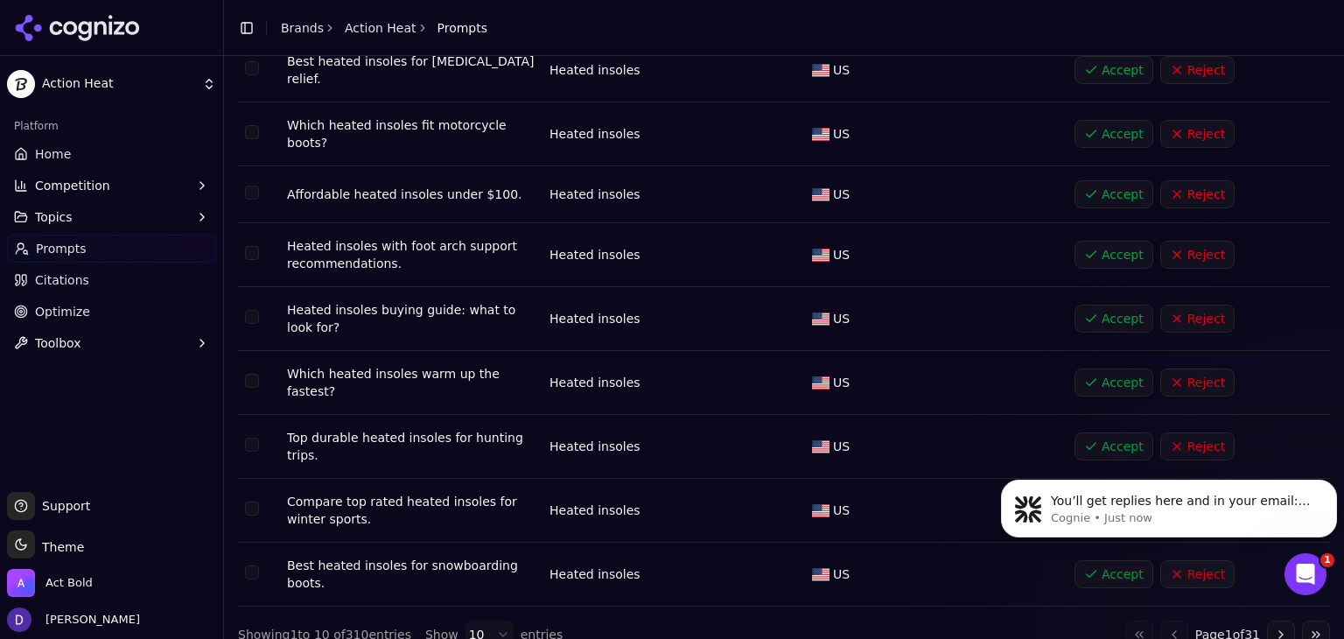
click at [473, 613] on html "Action Heat Platform Home Competition Topics Prompts Citations Optimize Toolbox…" at bounding box center [672, 319] width 1344 height 639
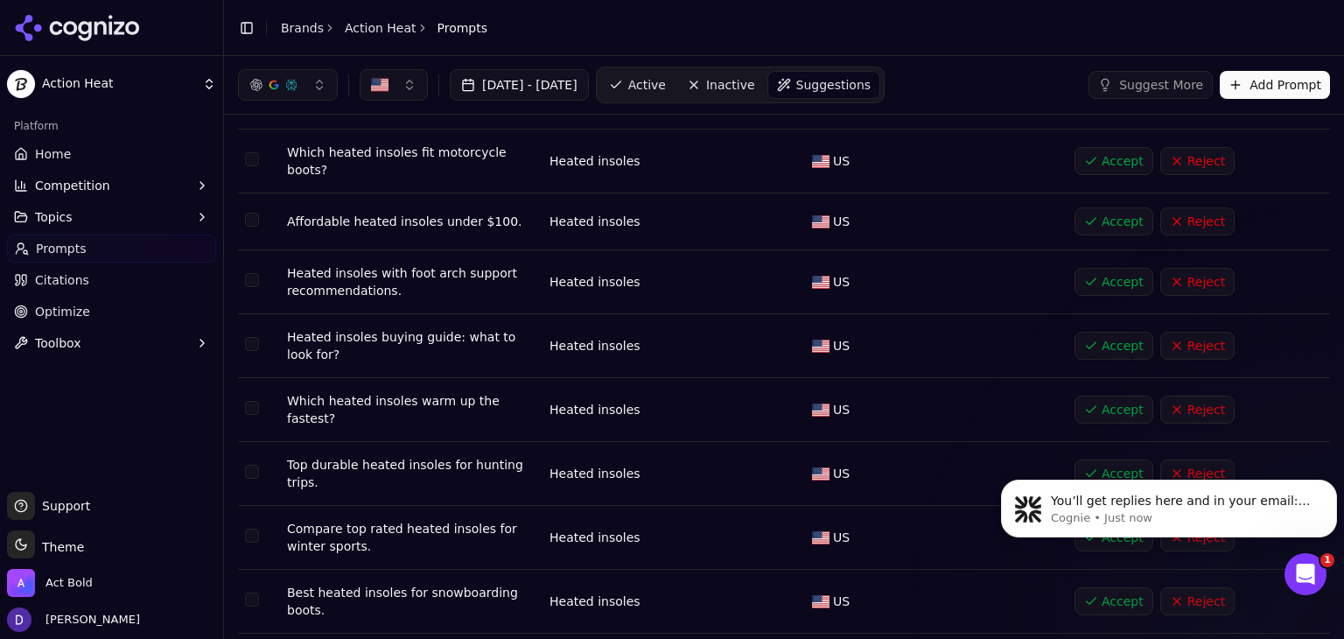
scroll to position [0, 0]
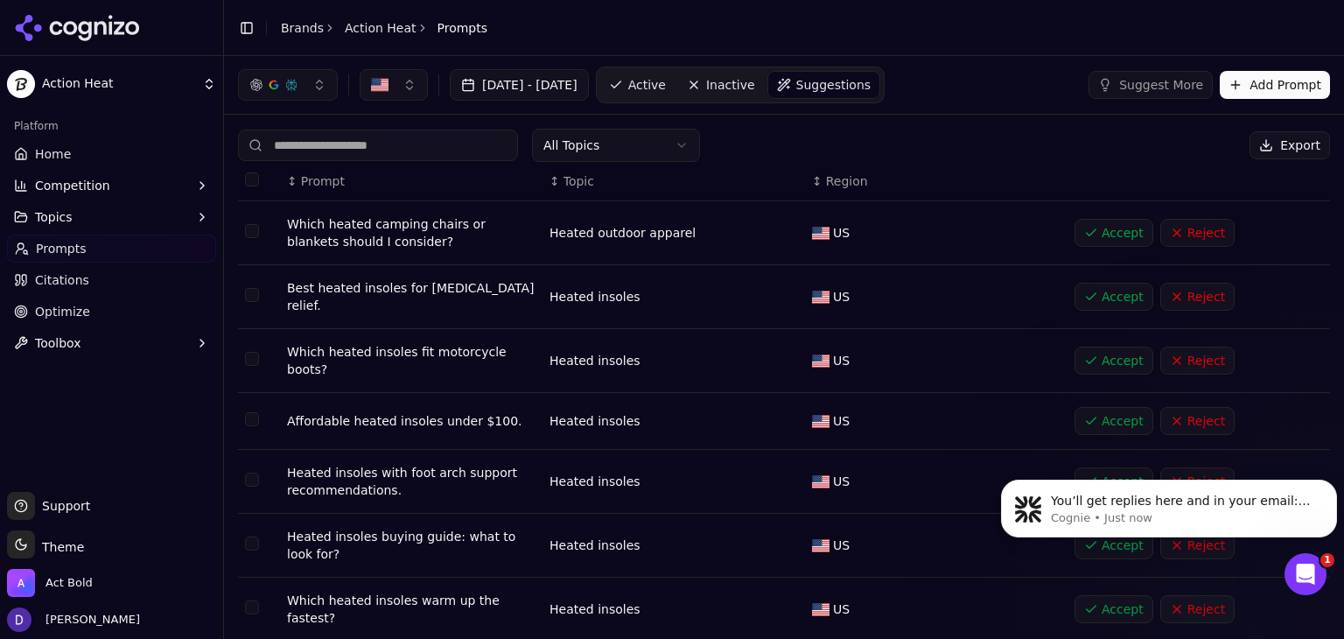
click at [1184, 247] on td "Accept Reject" at bounding box center [1199, 233] width 263 height 64
click at [1184, 240] on button "Reject" at bounding box center [1197, 233] width 74 height 28
click at [1184, 240] on div "Accept Reject" at bounding box center [1196, 233] width 242 height 28
click at [1184, 240] on button "Reject" at bounding box center [1197, 233] width 74 height 28
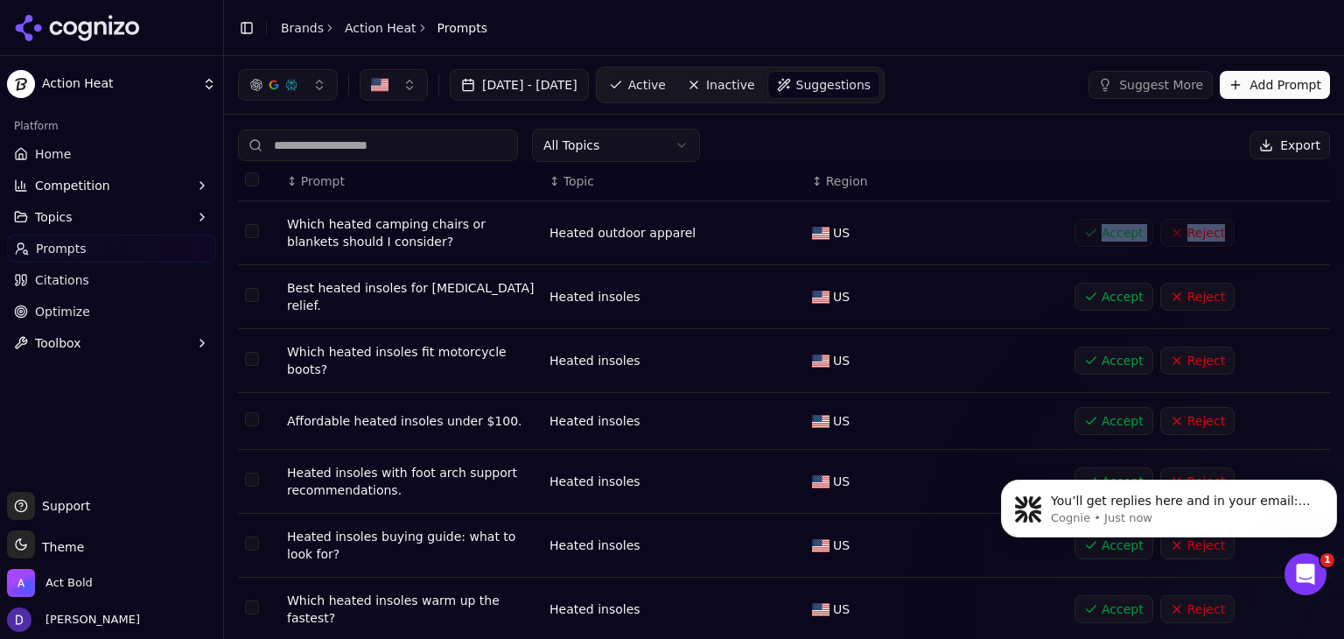
click at [1184, 239] on div "Accept Reject" at bounding box center [1196, 233] width 242 height 28
click at [1186, 233] on div "Accept Reject" at bounding box center [1196, 233] width 242 height 28
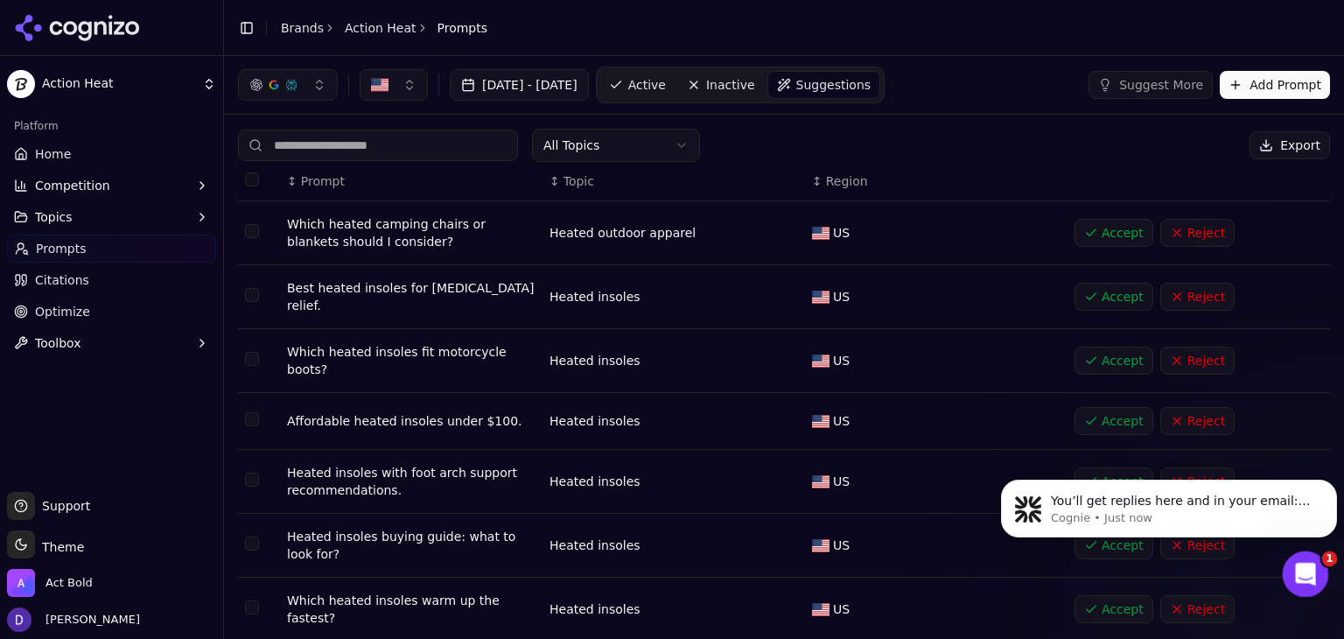
click at [1306, 585] on div "Open Intercom Messenger" at bounding box center [1303, 572] width 58 height 58
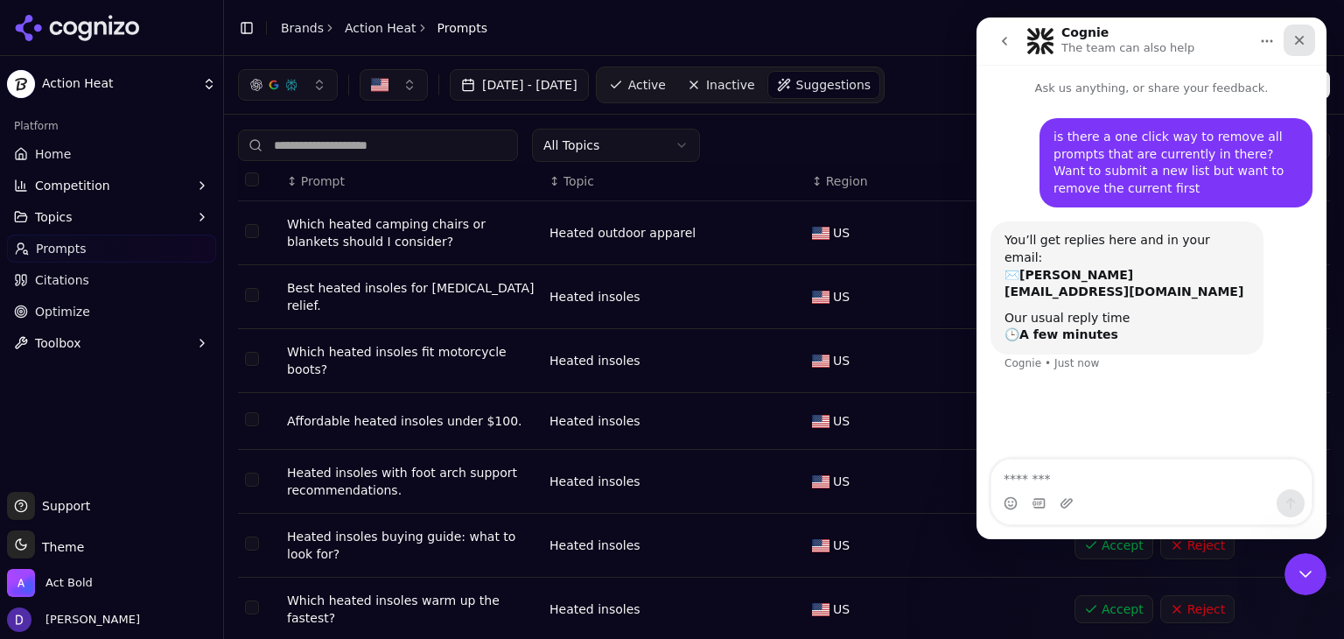
drag, startPoint x: 1297, startPoint y: 34, endPoint x: 2115, endPoint y: 18, distance: 818.3
click at [1297, 34] on icon "Close" at bounding box center [1299, 40] width 14 height 14
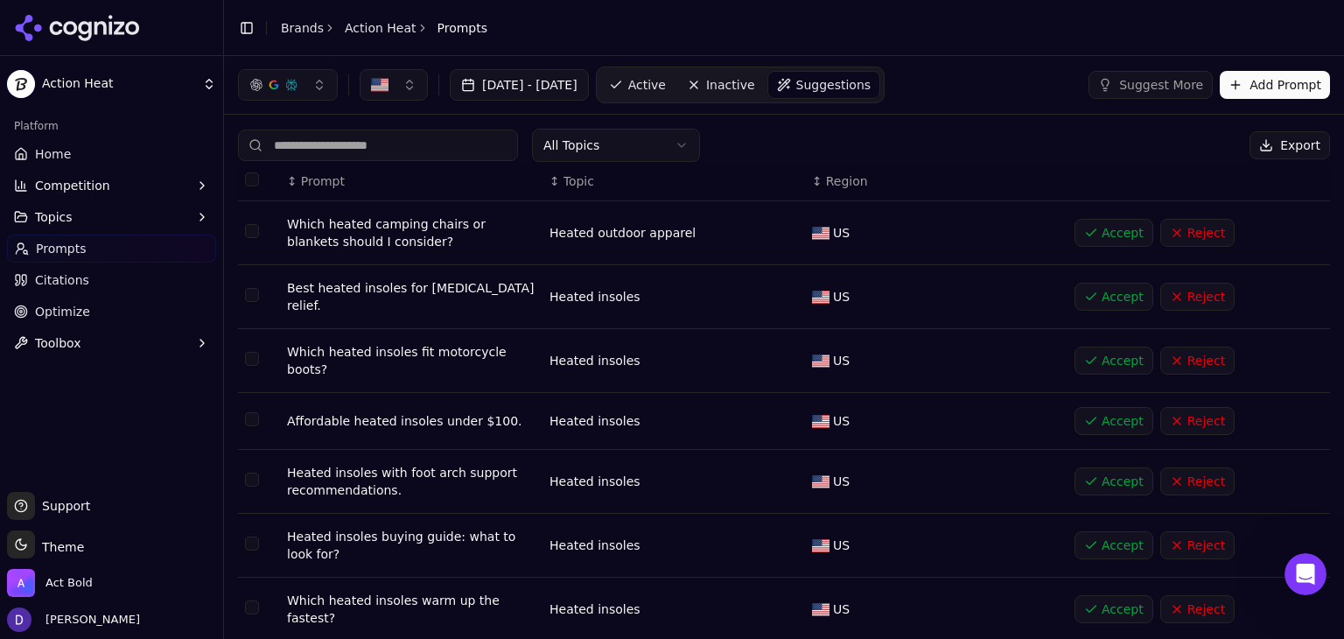
click at [81, 311] on span "Optimize" at bounding box center [62, 312] width 55 height 18
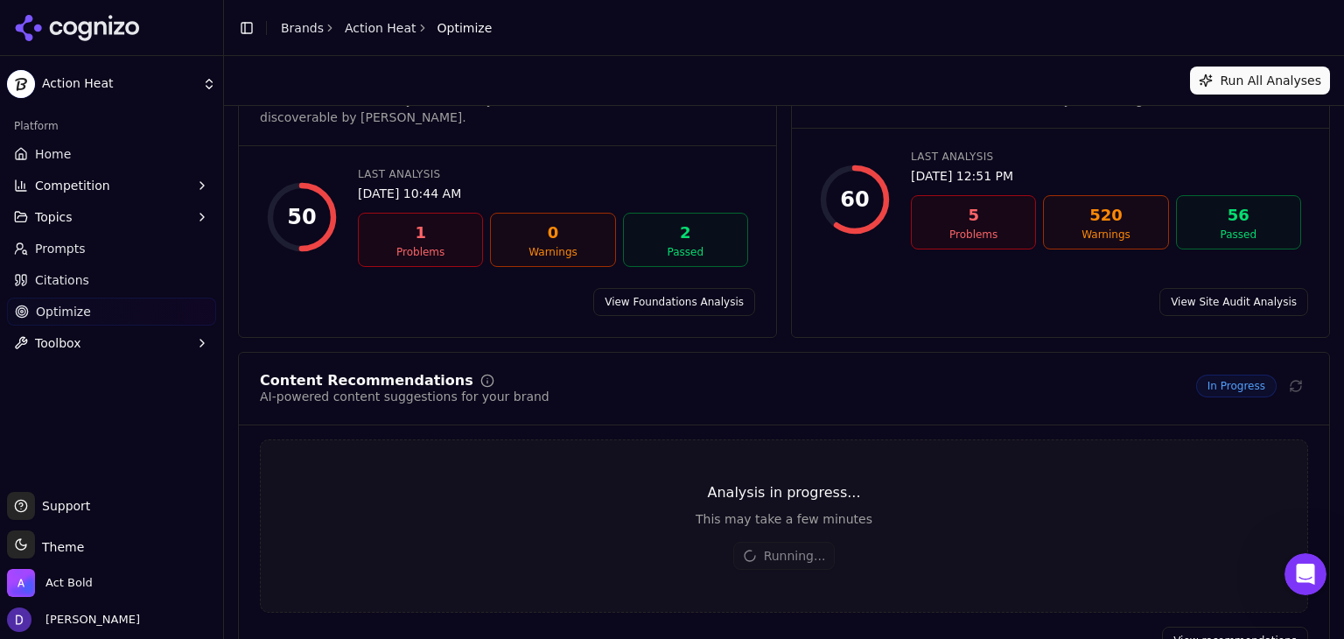
scroll to position [97, 0]
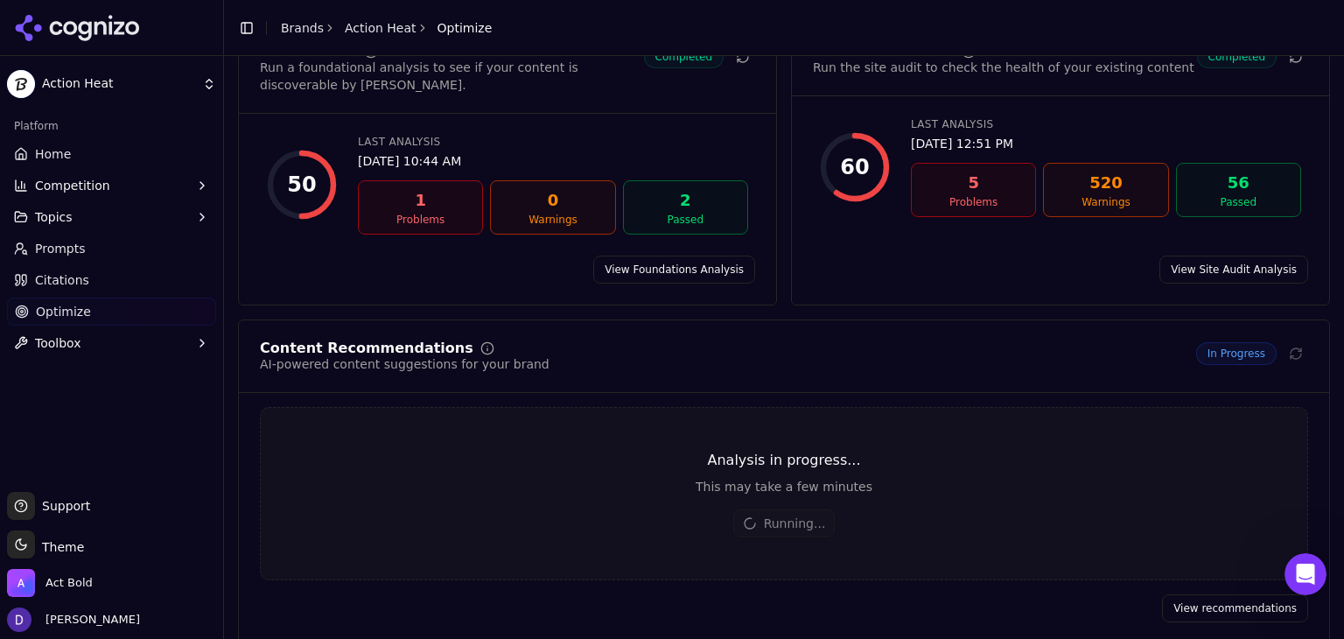
click at [340, 341] on div "Content Recommendations" at bounding box center [367, 348] width 214 height 14
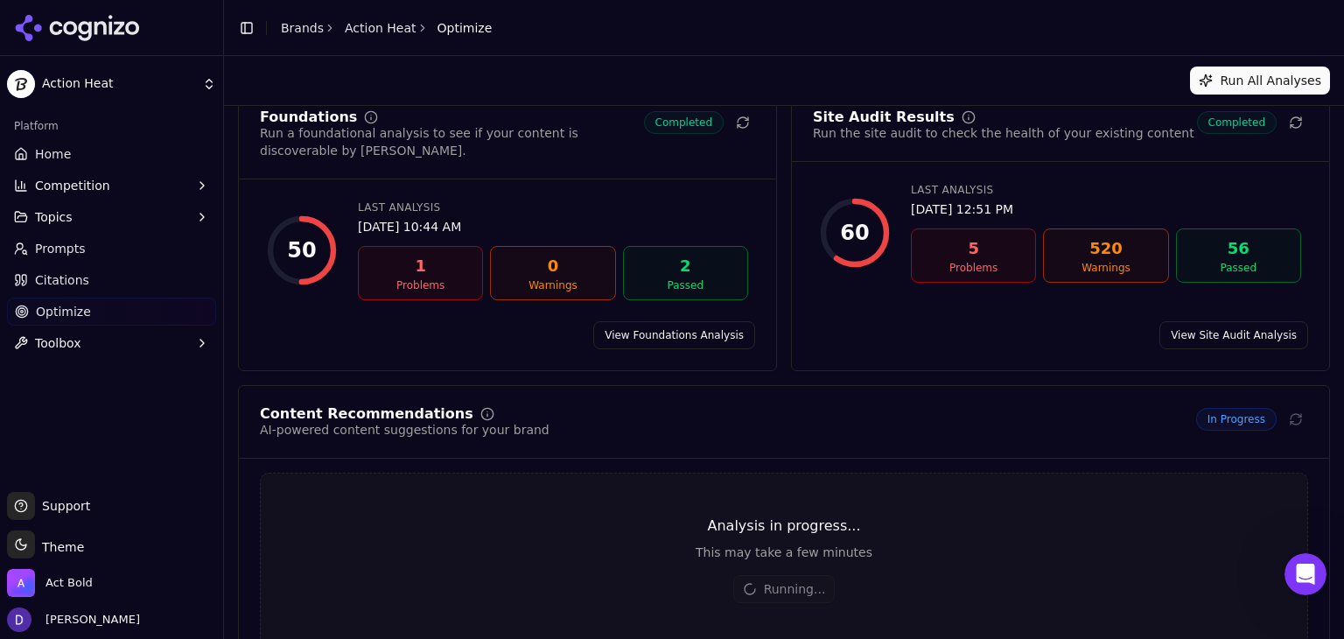
scroll to position [0, 0]
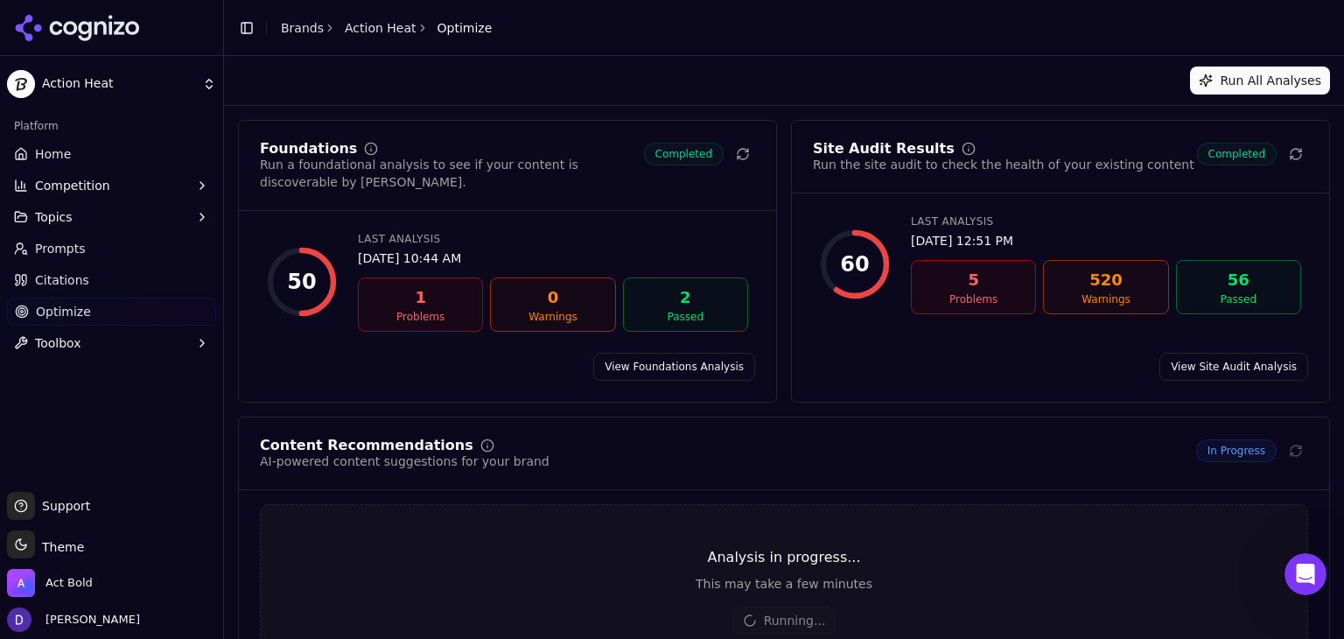
click at [1238, 353] on link "View Site Audit Analysis" at bounding box center [1233, 367] width 149 height 28
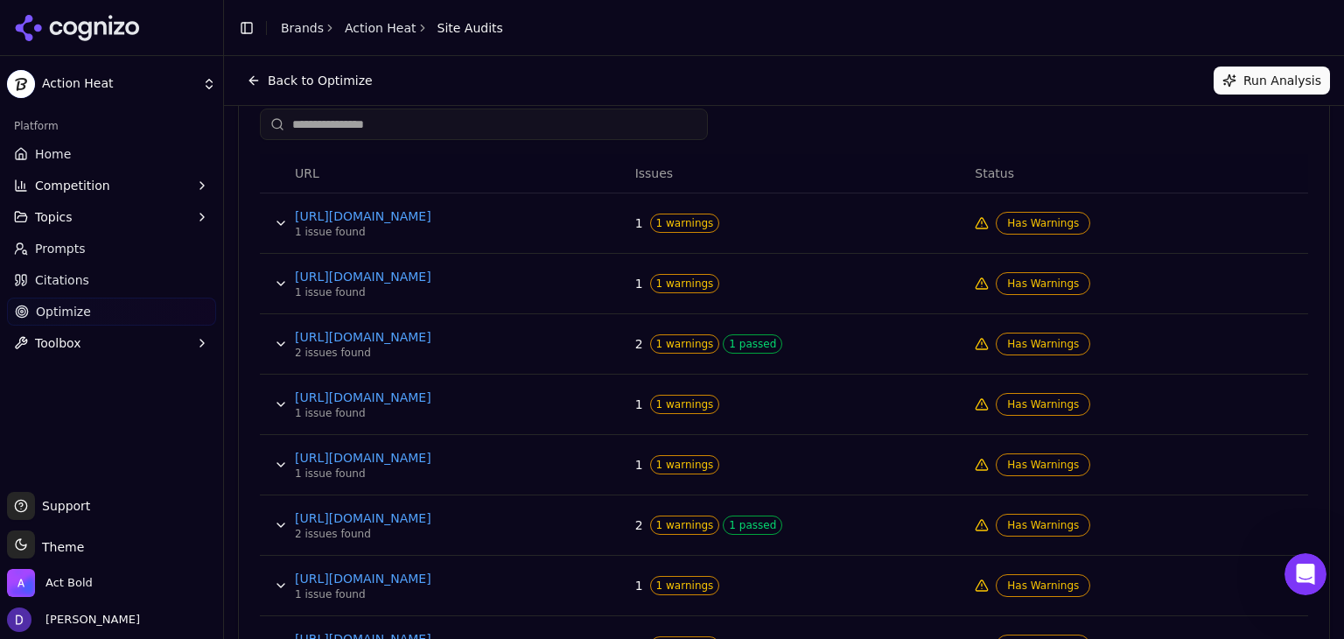
scroll to position [381, 0]
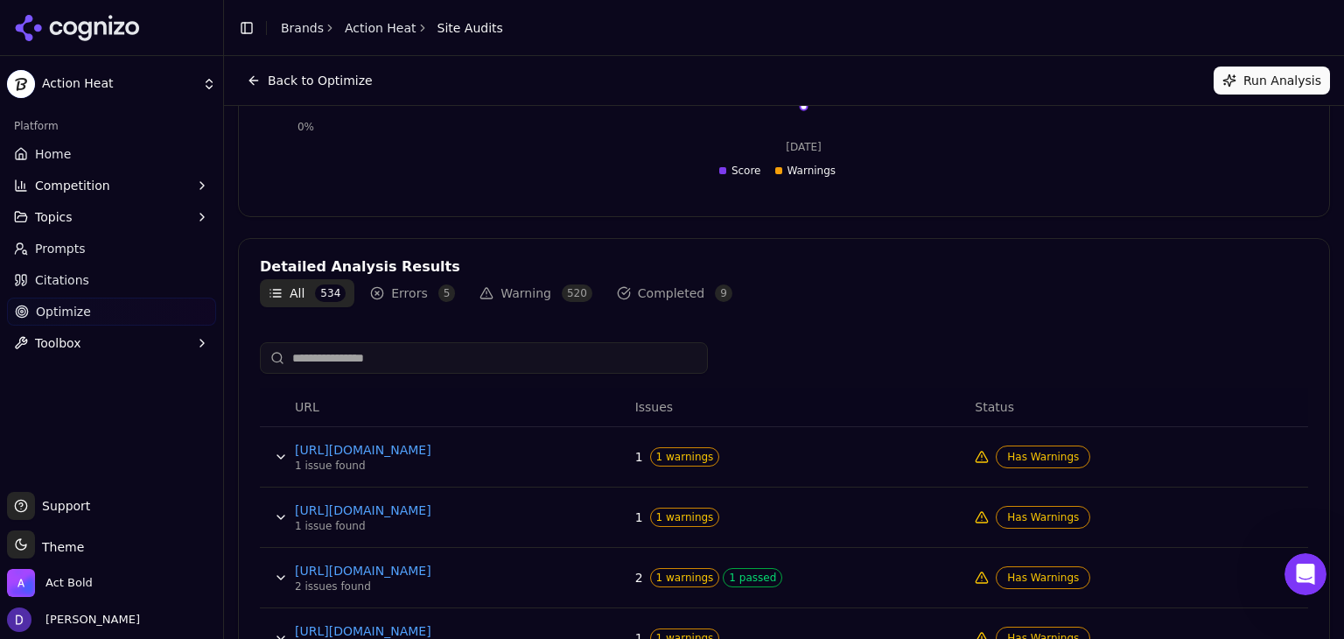
click at [452, 302] on button "Errors 5" at bounding box center [412, 293] width 102 height 28
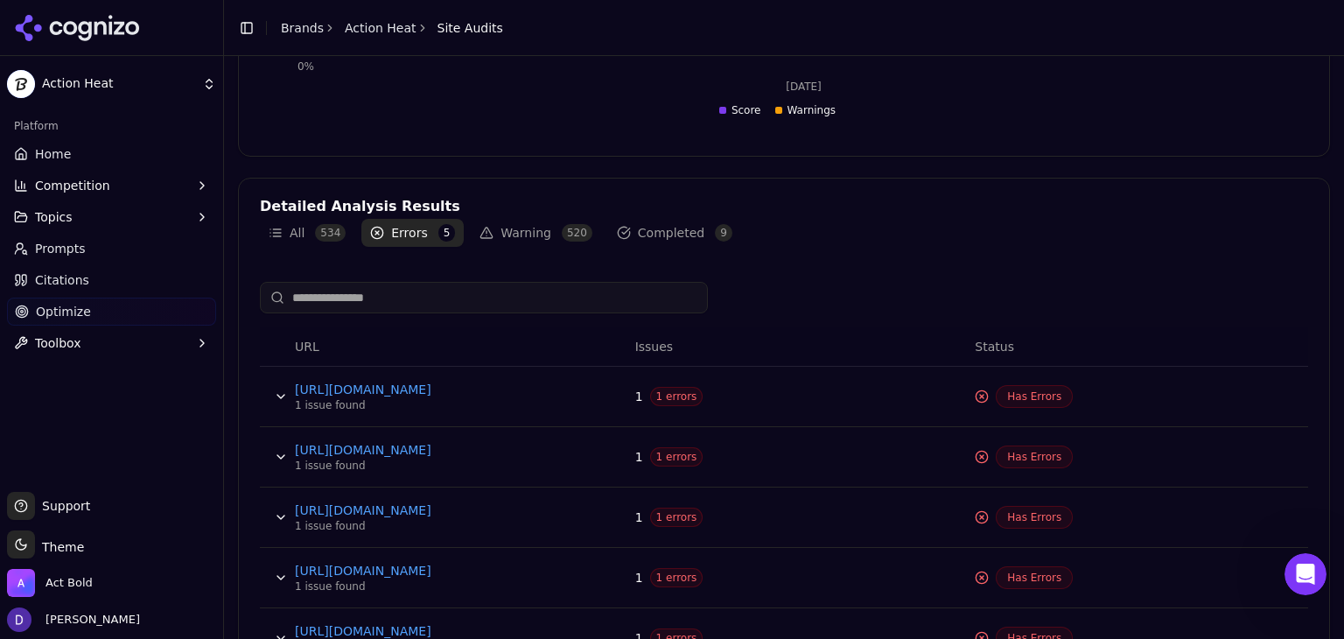
scroll to position [518, 0]
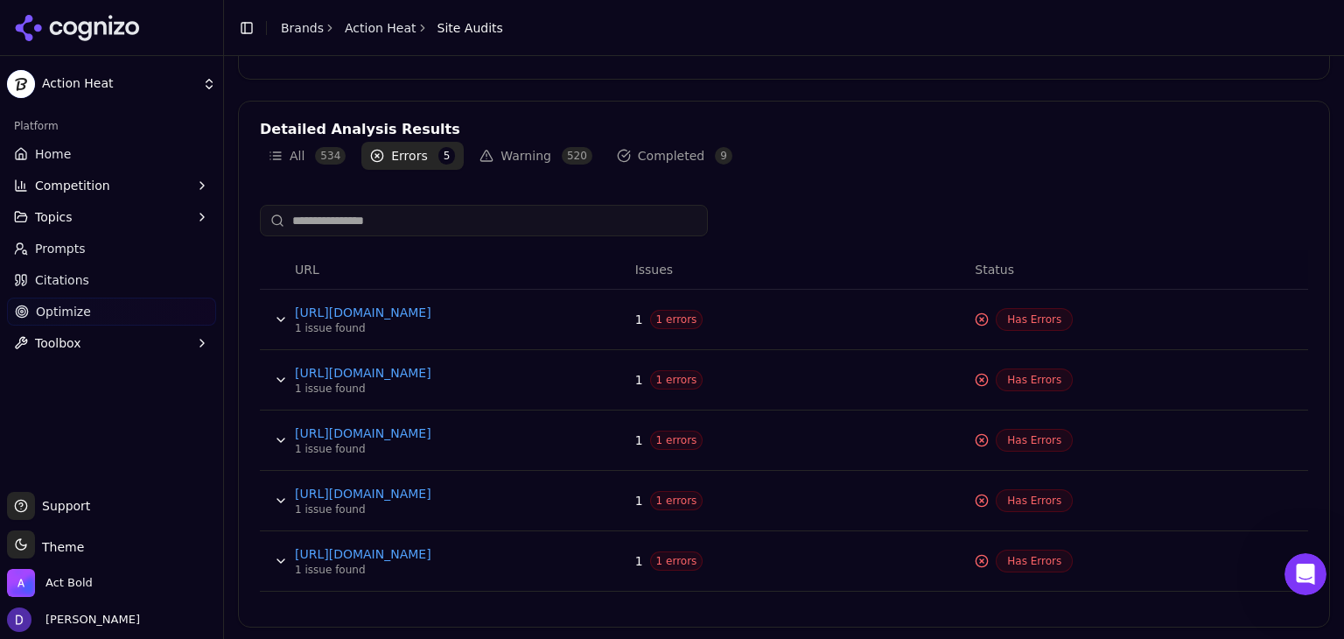
click at [676, 494] on span "1 errors" at bounding box center [676, 500] width 53 height 19
click at [363, 563] on div "1 issue found" at bounding box center [426, 570] width 263 height 14
click at [369, 554] on link "[URL][DOMAIN_NAME]" at bounding box center [426, 554] width 263 height 18
click at [129, 221] on button "Topics" at bounding box center [111, 217] width 209 height 28
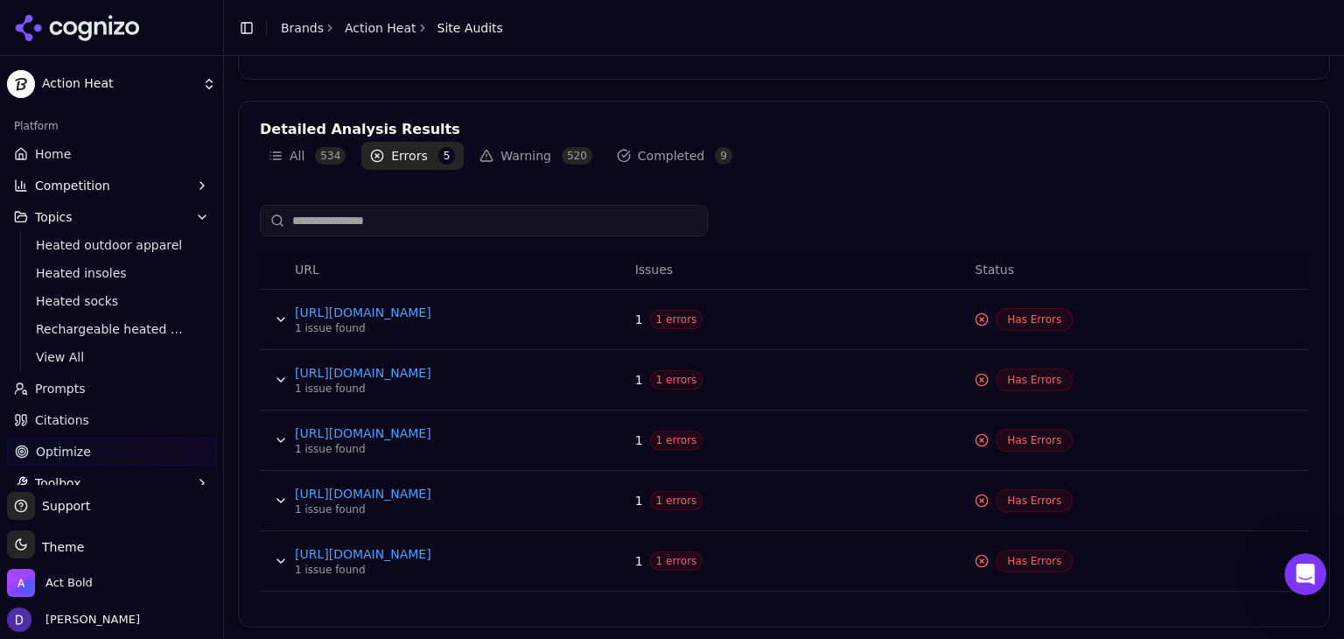
click at [129, 221] on button "Topics" at bounding box center [111, 217] width 209 height 28
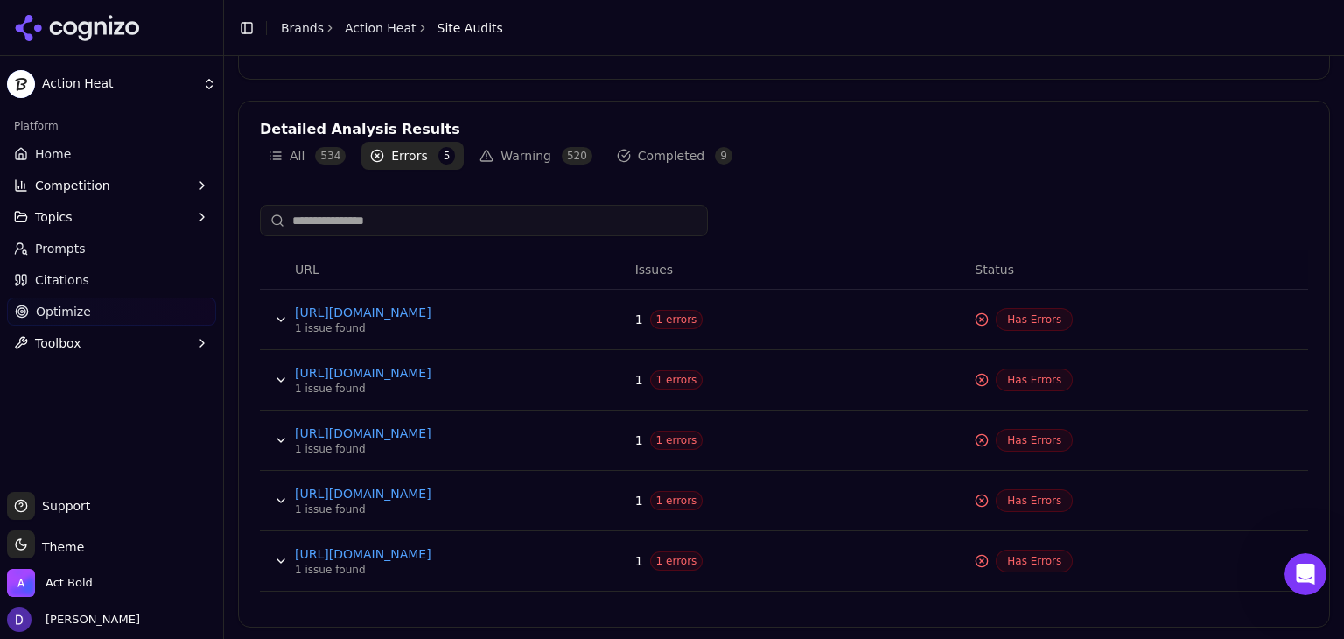
click at [111, 239] on link "Prompts" at bounding box center [111, 249] width 209 height 28
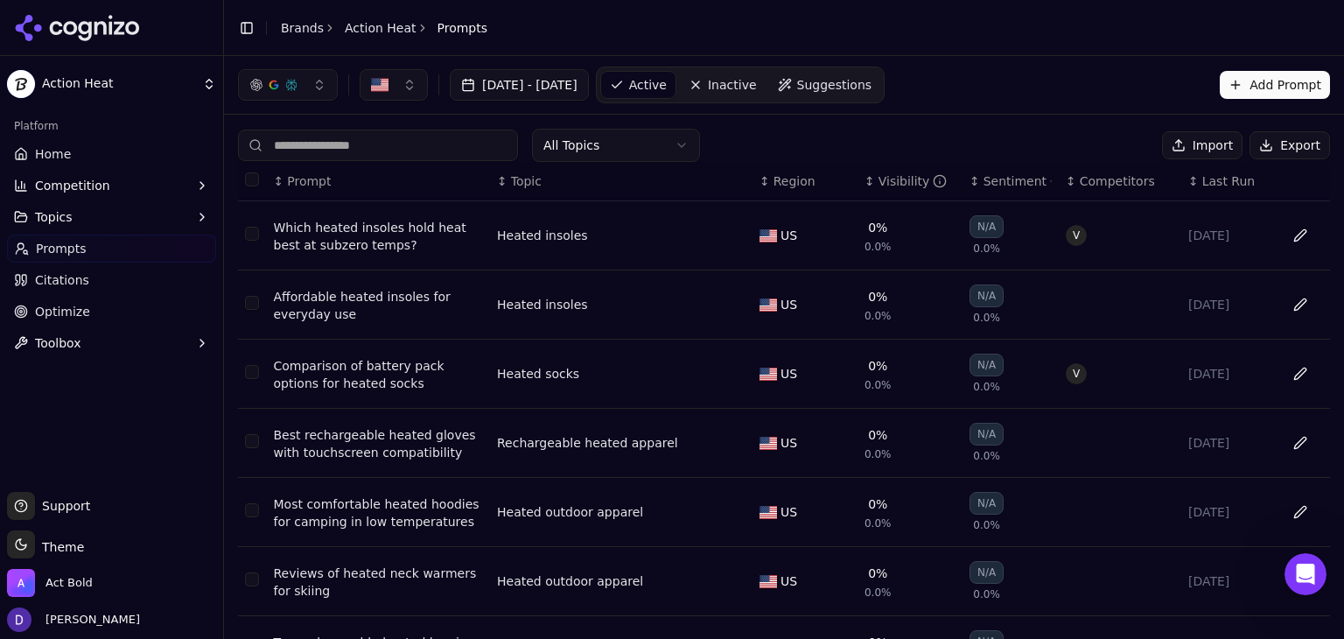
click at [1285, 89] on button "Add Prompt" at bounding box center [1275, 85] width 110 height 28
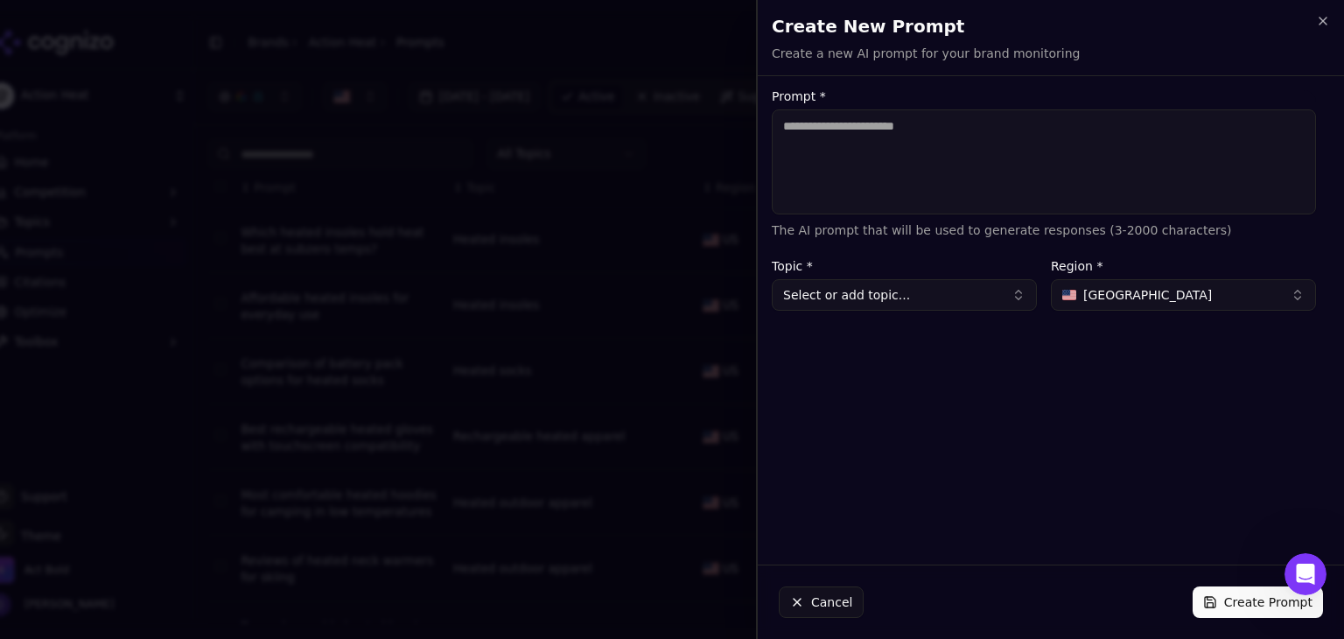
click at [977, 295] on button "Select or add topic..." at bounding box center [904, 295] width 265 height 32
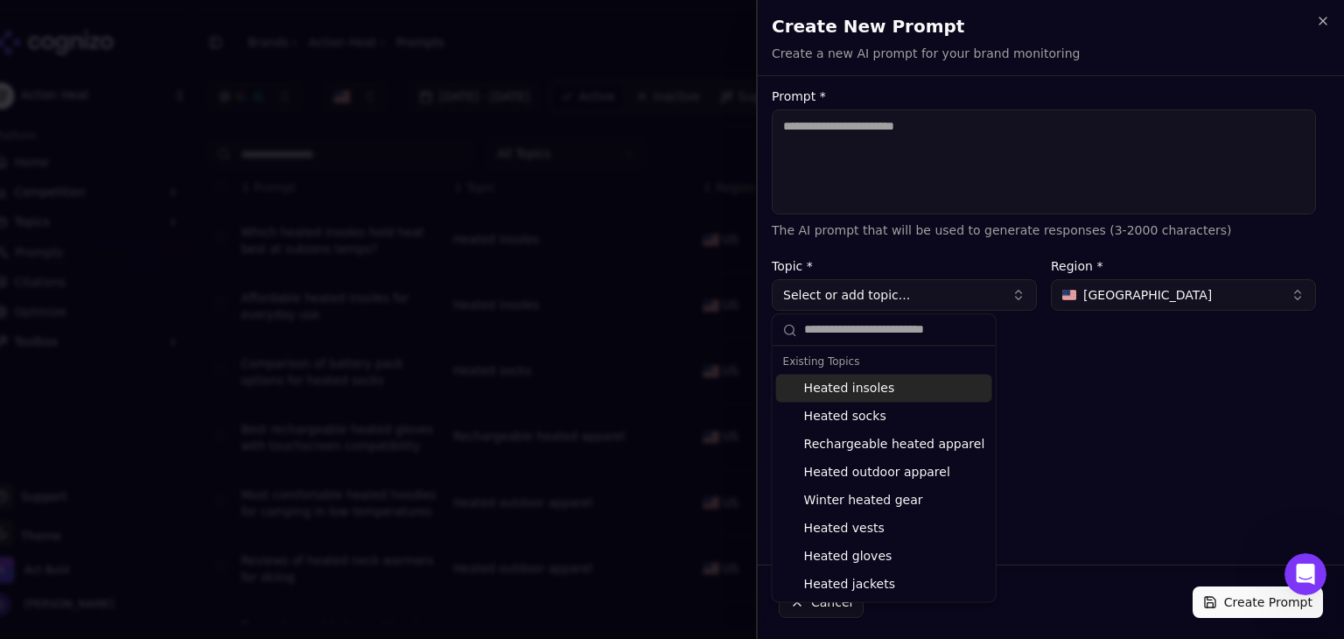
click at [977, 295] on button "Select or add topic..." at bounding box center [904, 295] width 265 height 32
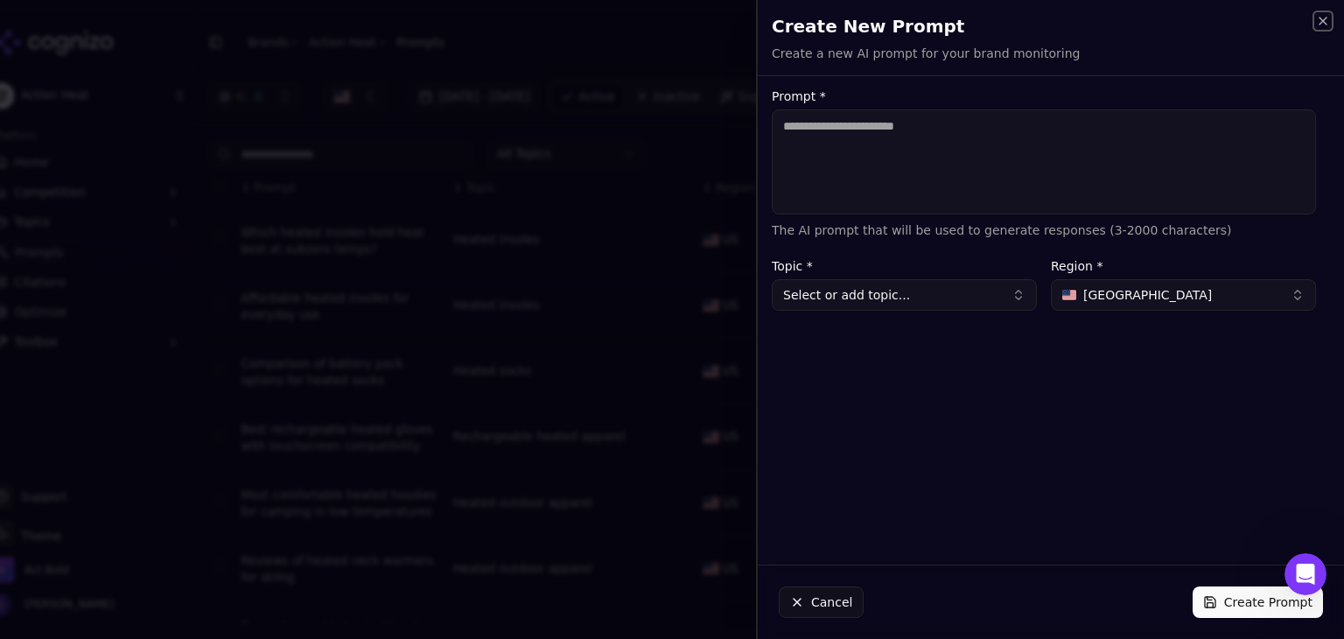
click at [1321, 25] on icon "button" at bounding box center [1323, 21] width 14 height 14
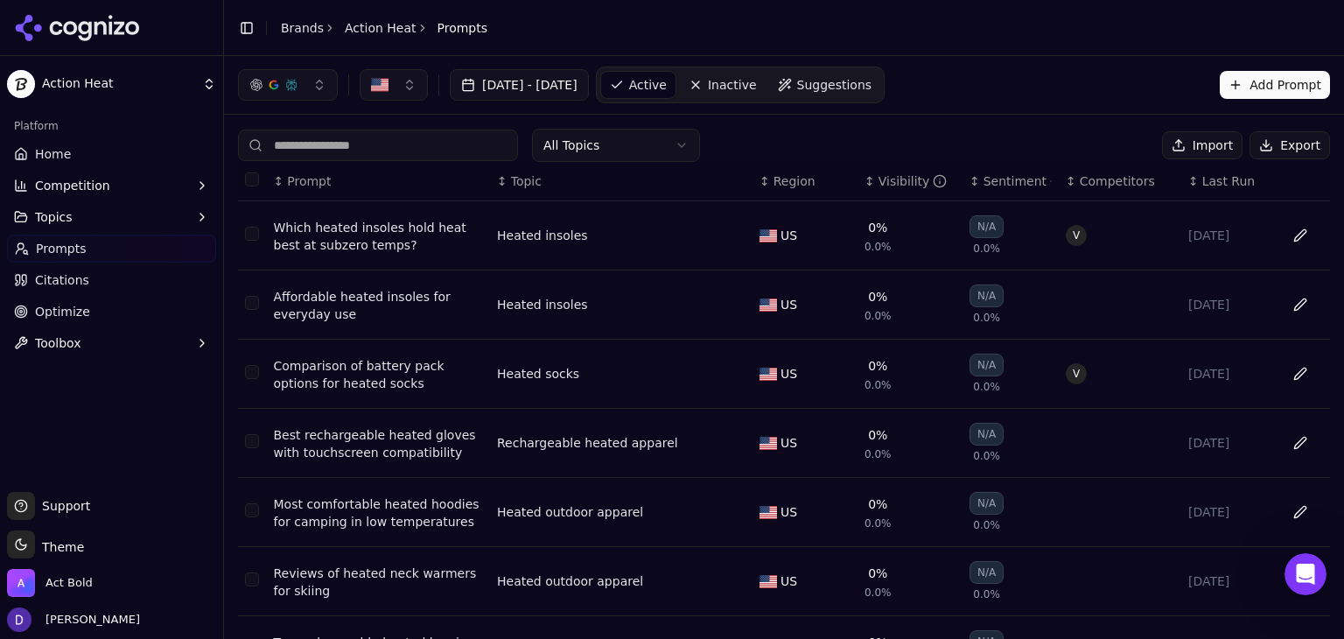
click at [1188, 145] on button "Import" at bounding box center [1202, 145] width 81 height 28
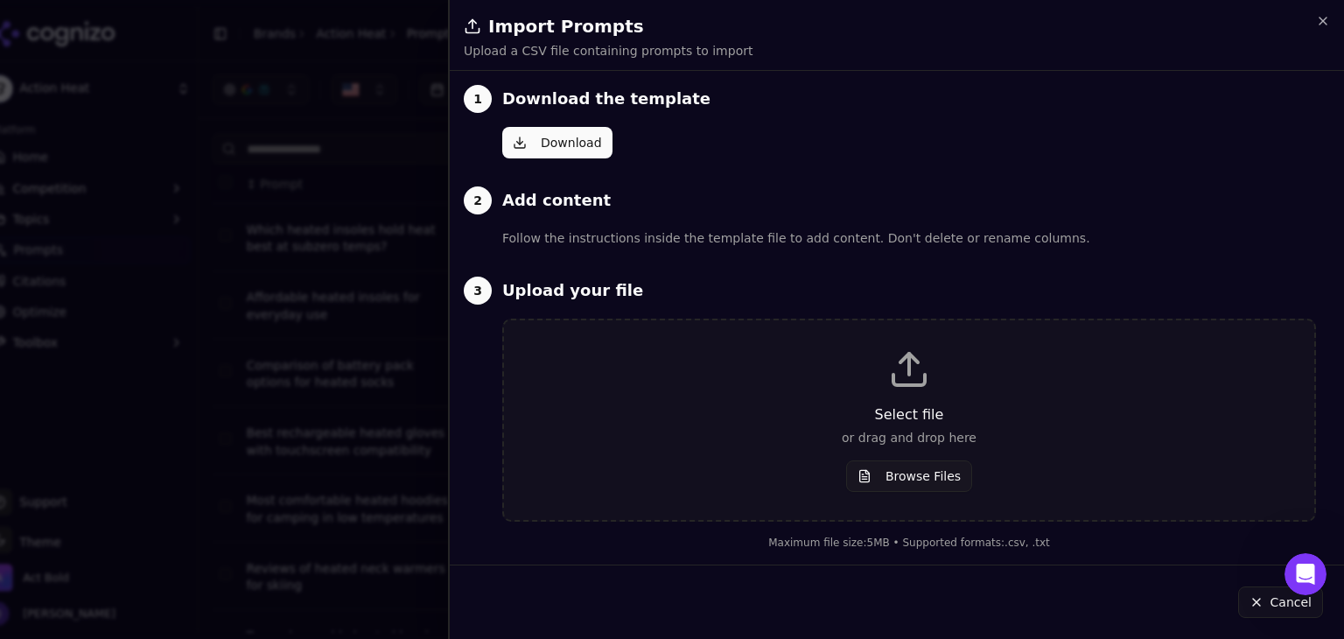
click at [567, 157] on div "1 Download the template Download 2 Add content Follow the instructions inside t…" at bounding box center [890, 317] width 852 height 465
click at [569, 148] on button "Download" at bounding box center [557, 143] width 110 height 32
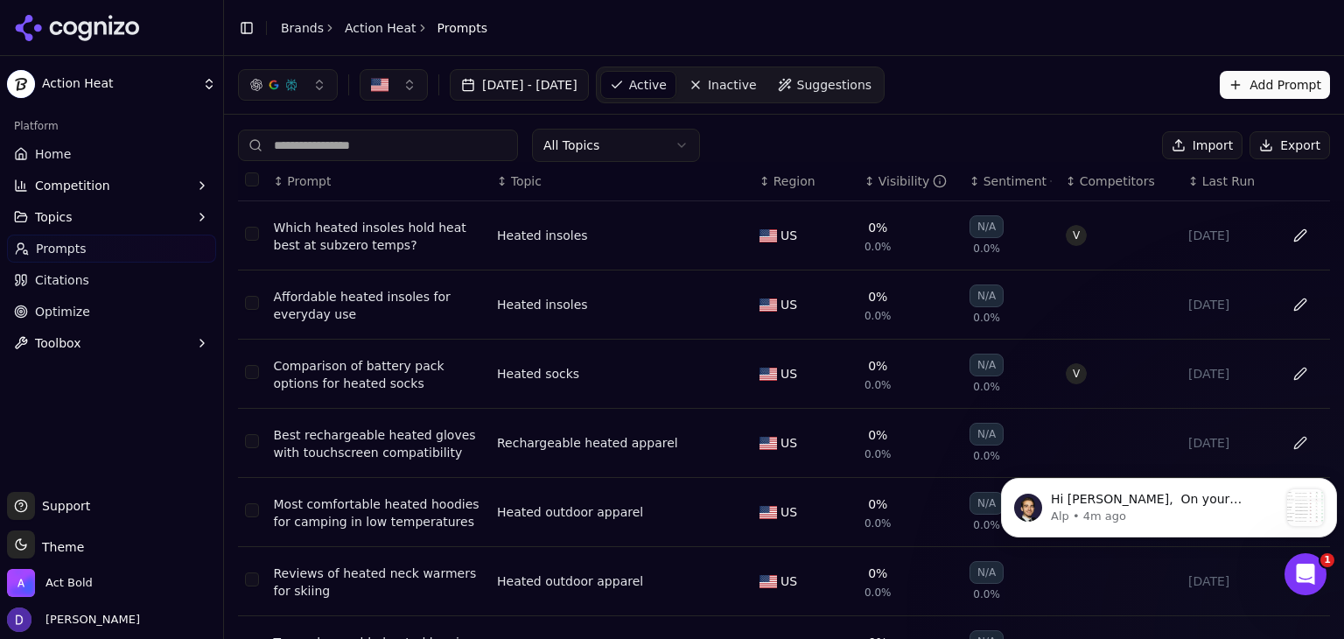
click at [1298, 581] on icon "Open Intercom Messenger" at bounding box center [1306, 574] width 29 height 29
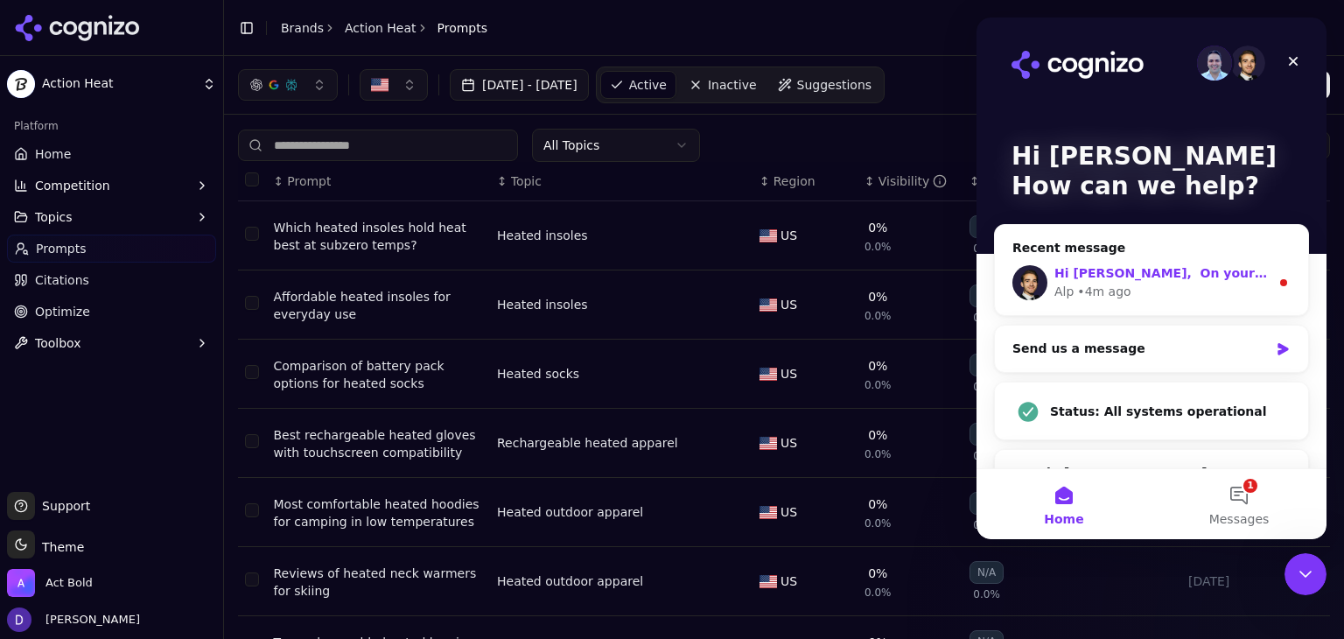
click at [1092, 298] on div "• 4m ago" at bounding box center [1103, 292] width 53 height 18
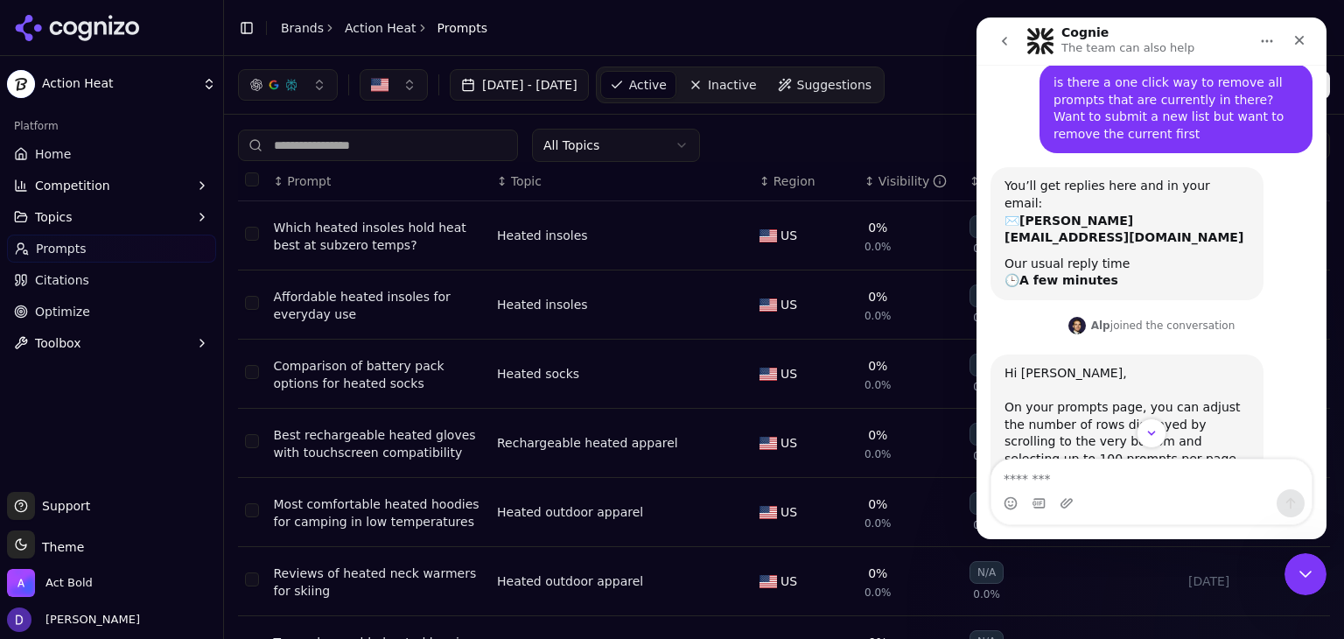
scroll to position [169, 0]
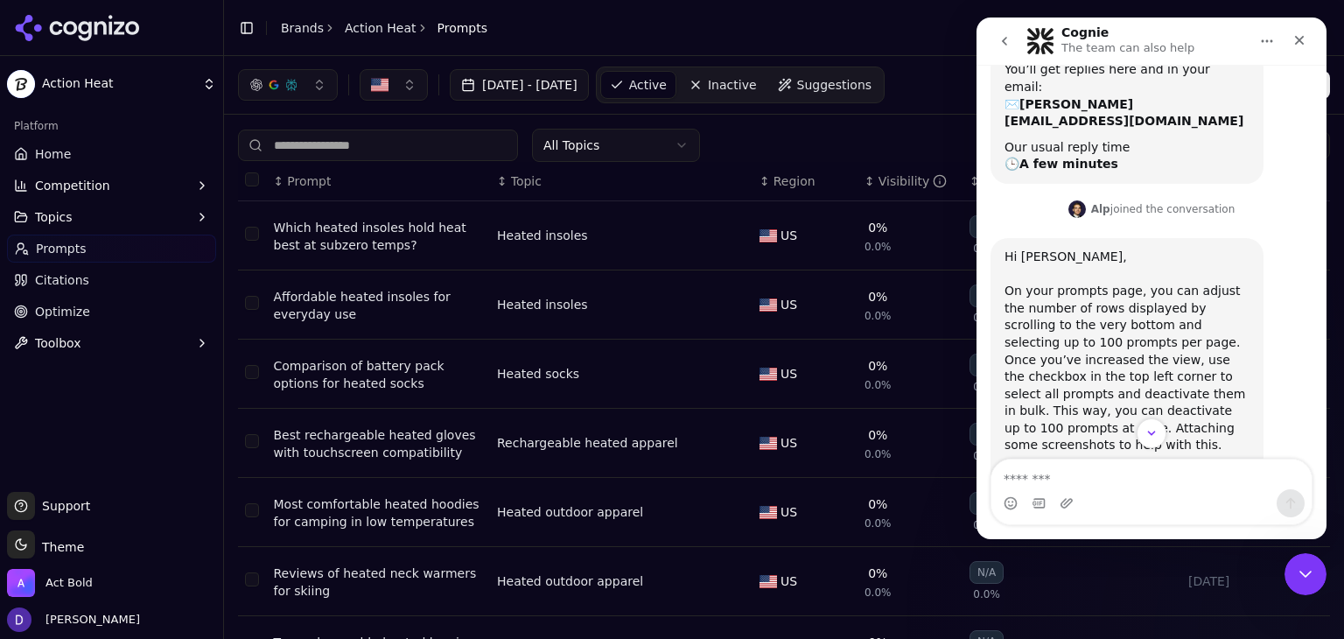
click at [1123, 477] on textarea "Message…" at bounding box center [1151, 474] width 320 height 30
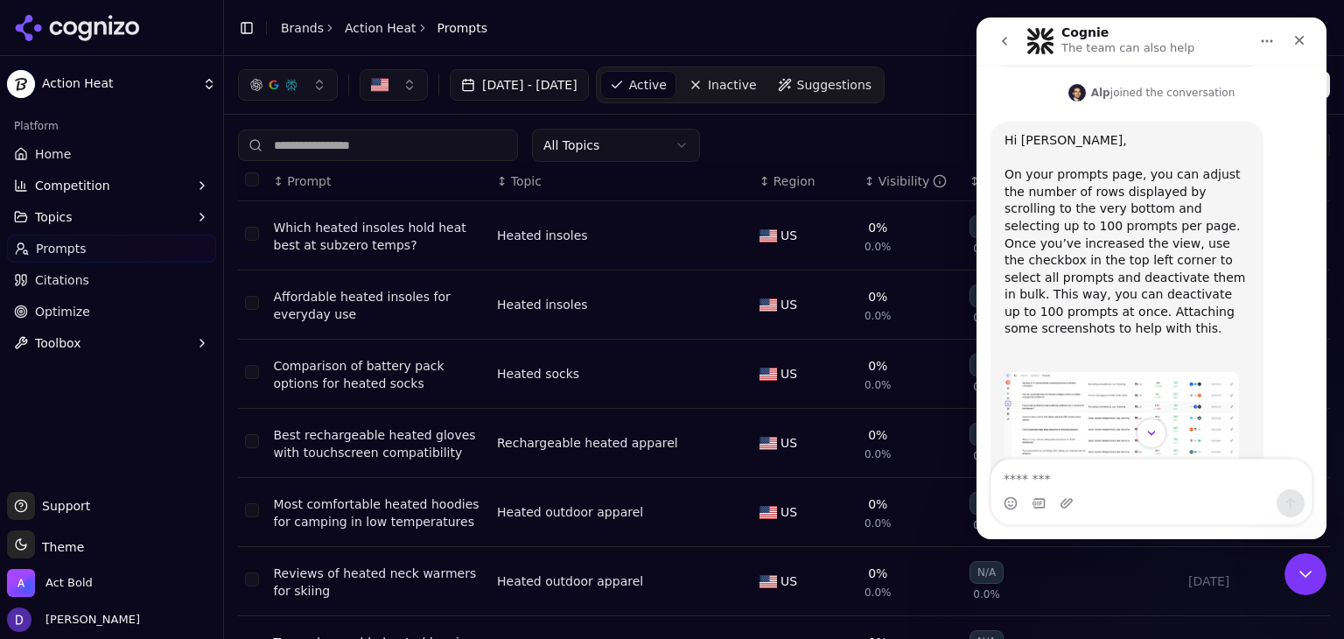
click at [1112, 482] on textarea "Message…" at bounding box center [1151, 474] width 320 height 30
type textarea "**********"
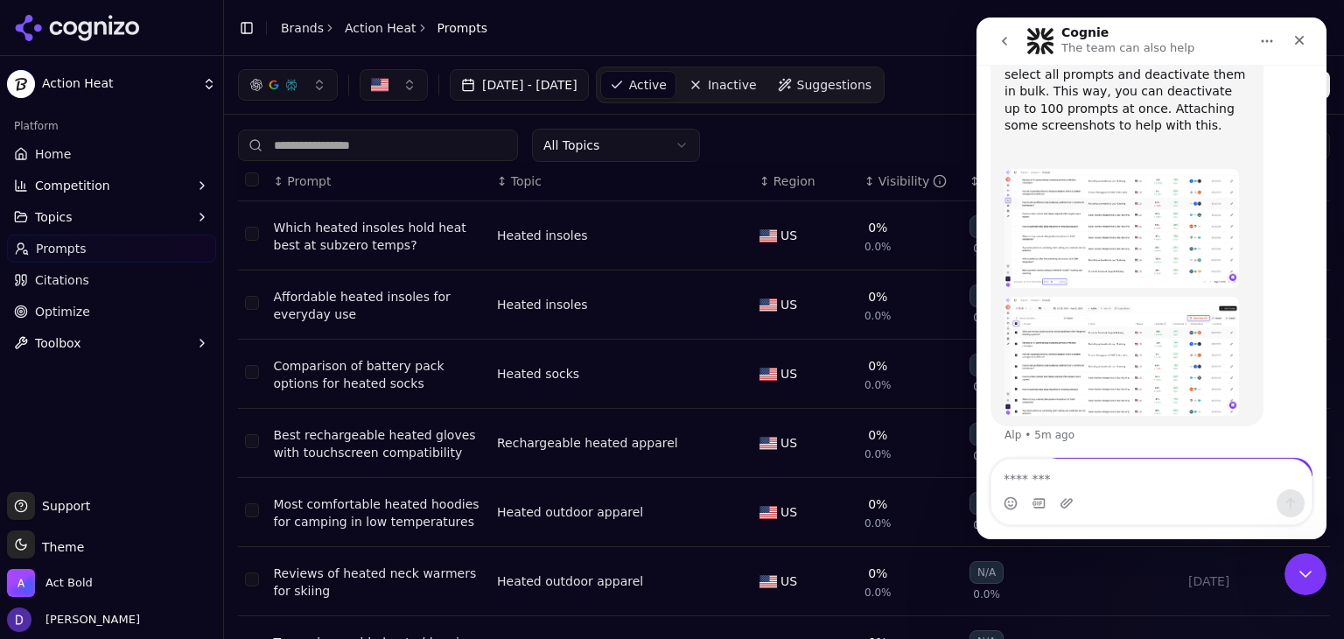
scroll to position [511, 0]
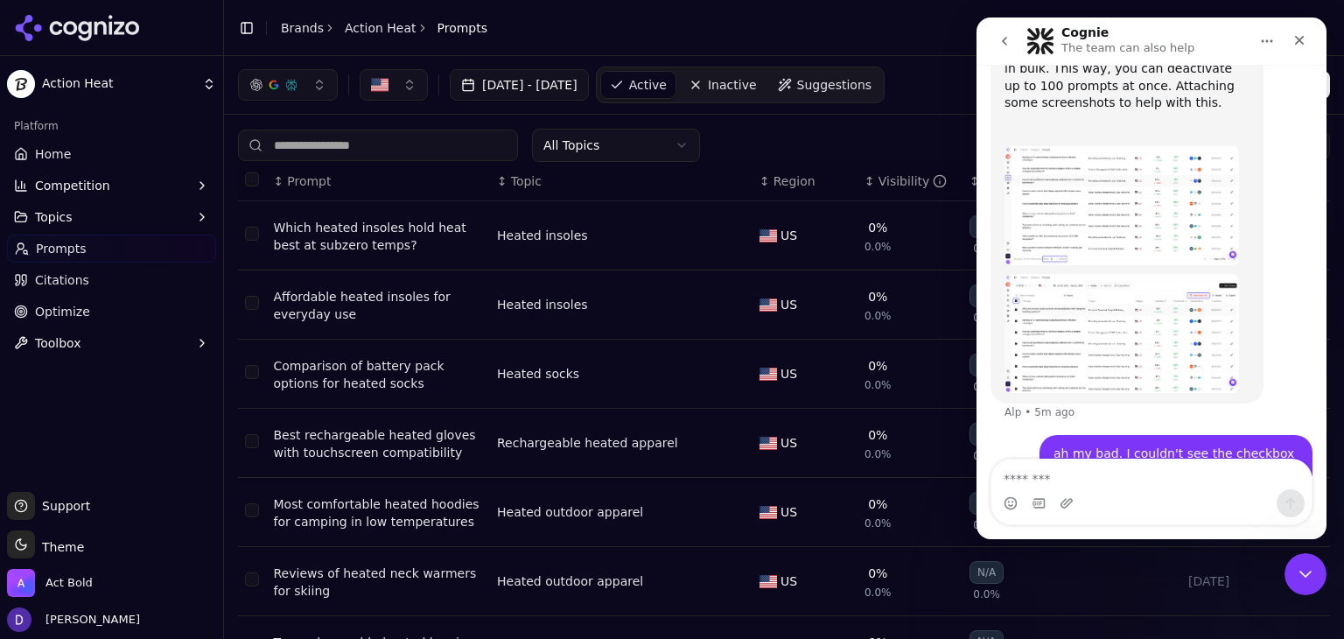
click at [247, 176] on button "Select all rows" at bounding box center [252, 179] width 14 height 14
click at [1304, 43] on icon "Close" at bounding box center [1299, 40] width 14 height 14
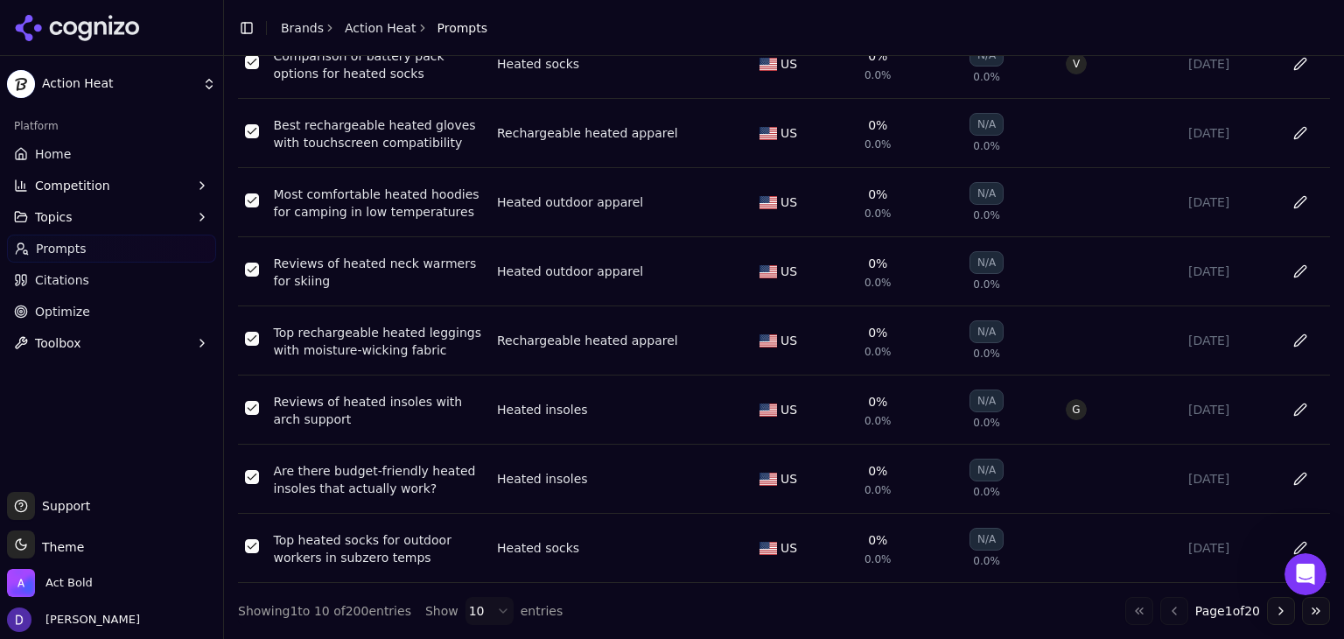
click at [473, 606] on html "Action Heat Platform Home Competition Topics Prompts Citations Optimize Toolbox…" at bounding box center [672, 319] width 1344 height 639
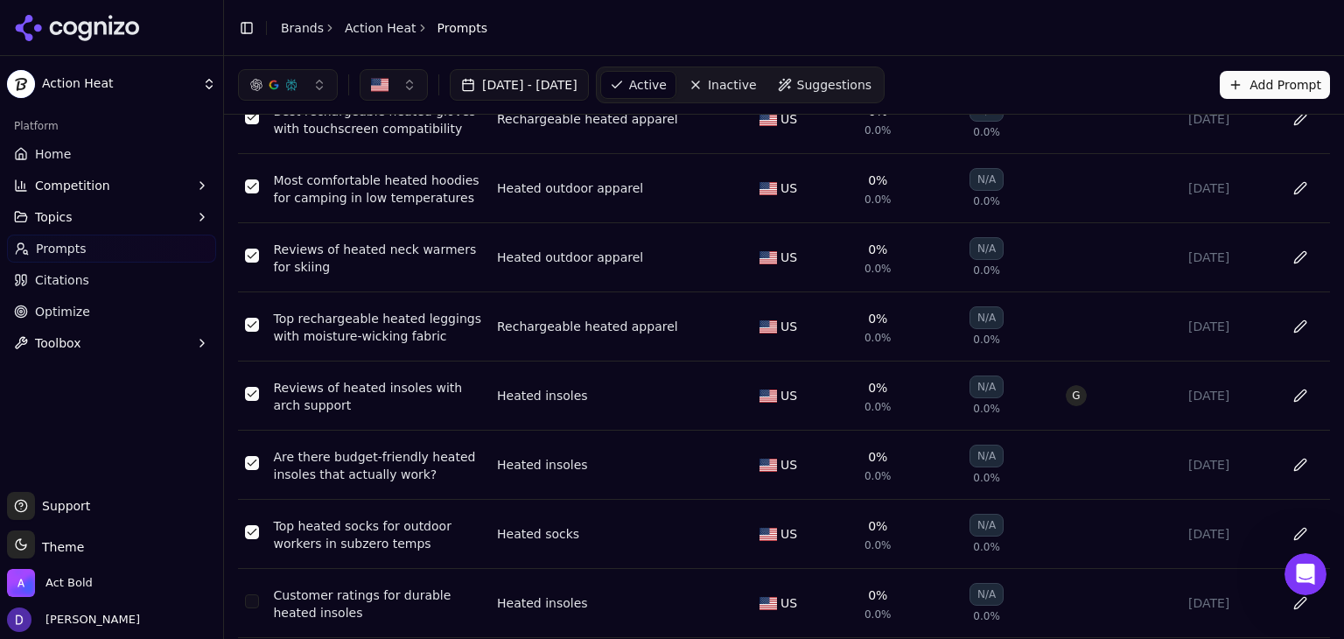
scroll to position [0, 0]
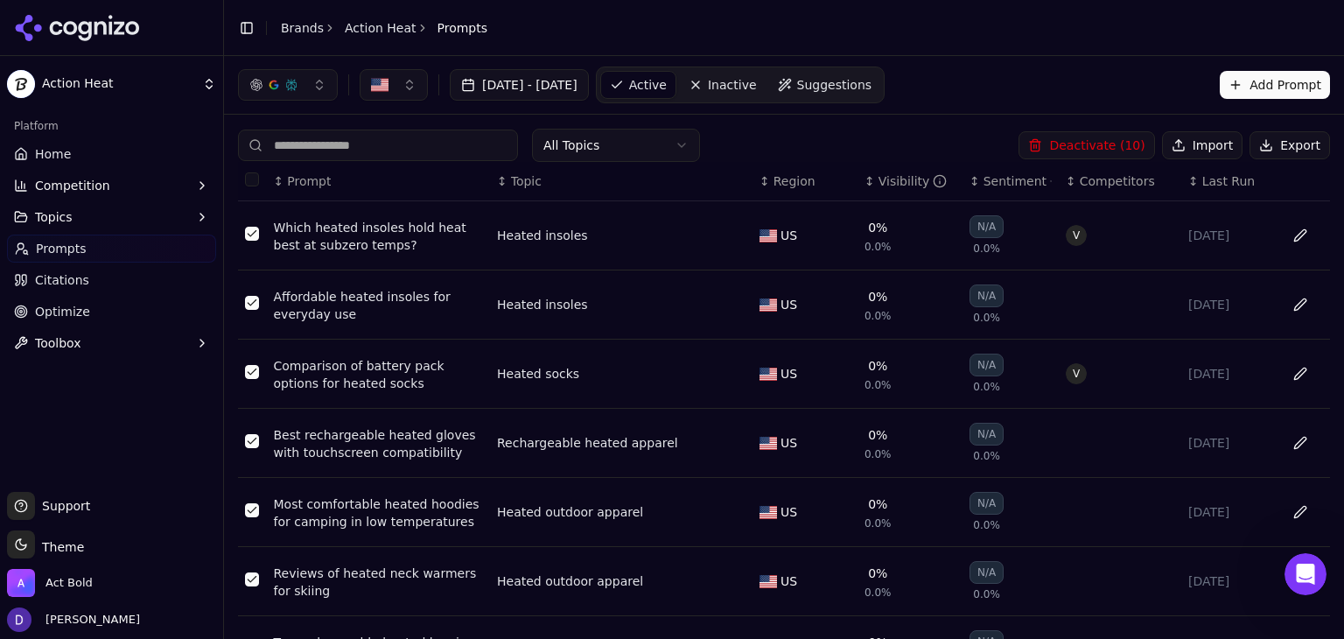
click at [251, 187] on th "Data table" at bounding box center [252, 181] width 29 height 39
click at [256, 176] on button "Select all rows" at bounding box center [252, 179] width 14 height 14
click at [249, 181] on button "Select all rows" at bounding box center [252, 179] width 14 height 14
click at [1119, 140] on button "Deactivate ( 100 )" at bounding box center [1084, 145] width 144 height 28
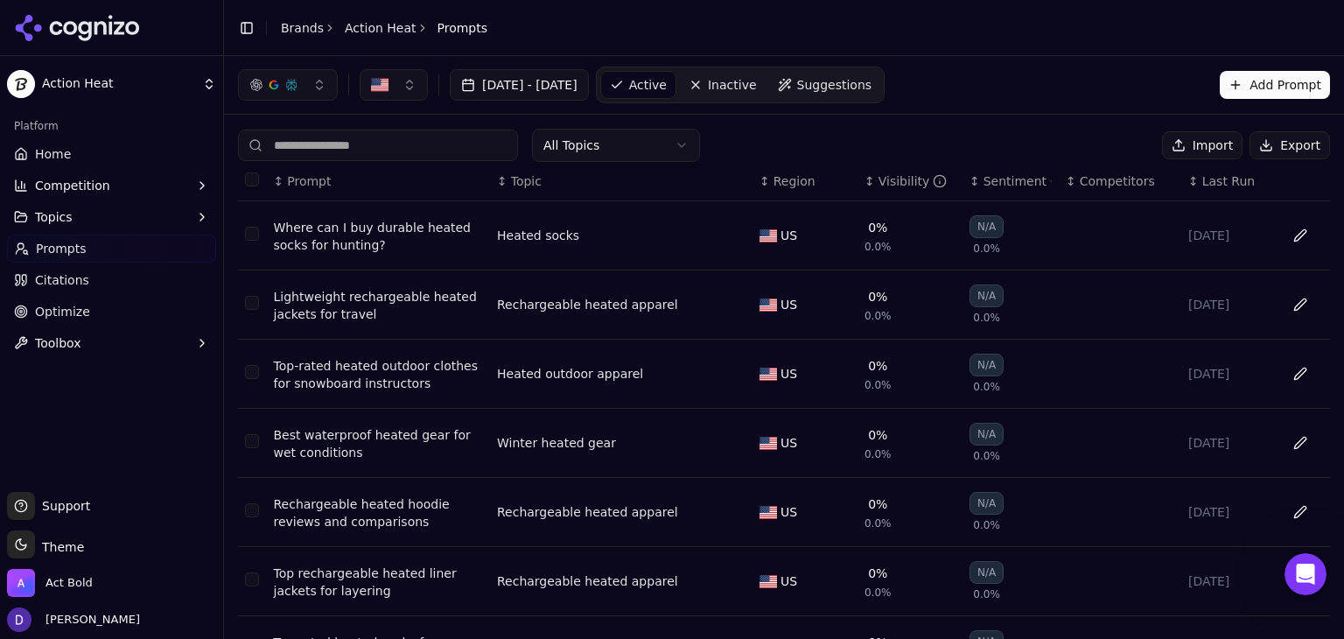
click at [253, 179] on button "Select all rows" at bounding box center [252, 179] width 14 height 14
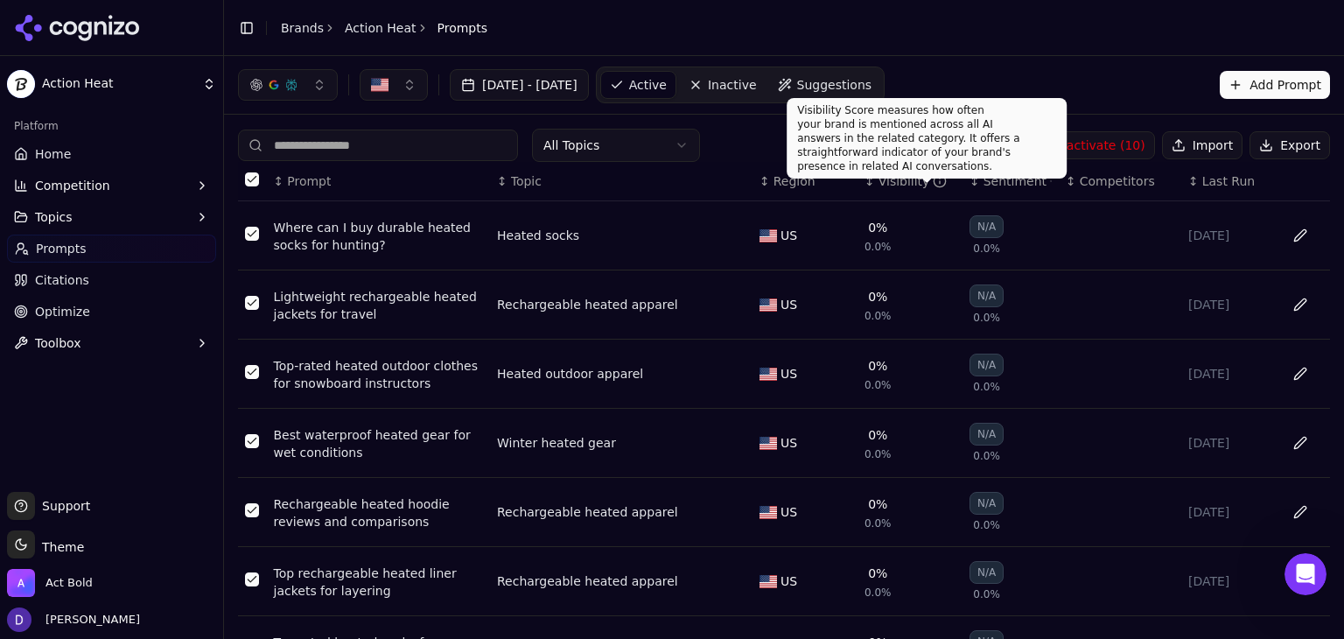
click at [1088, 143] on button "Deactivate ( 10 )" at bounding box center [1087, 145] width 136 height 28
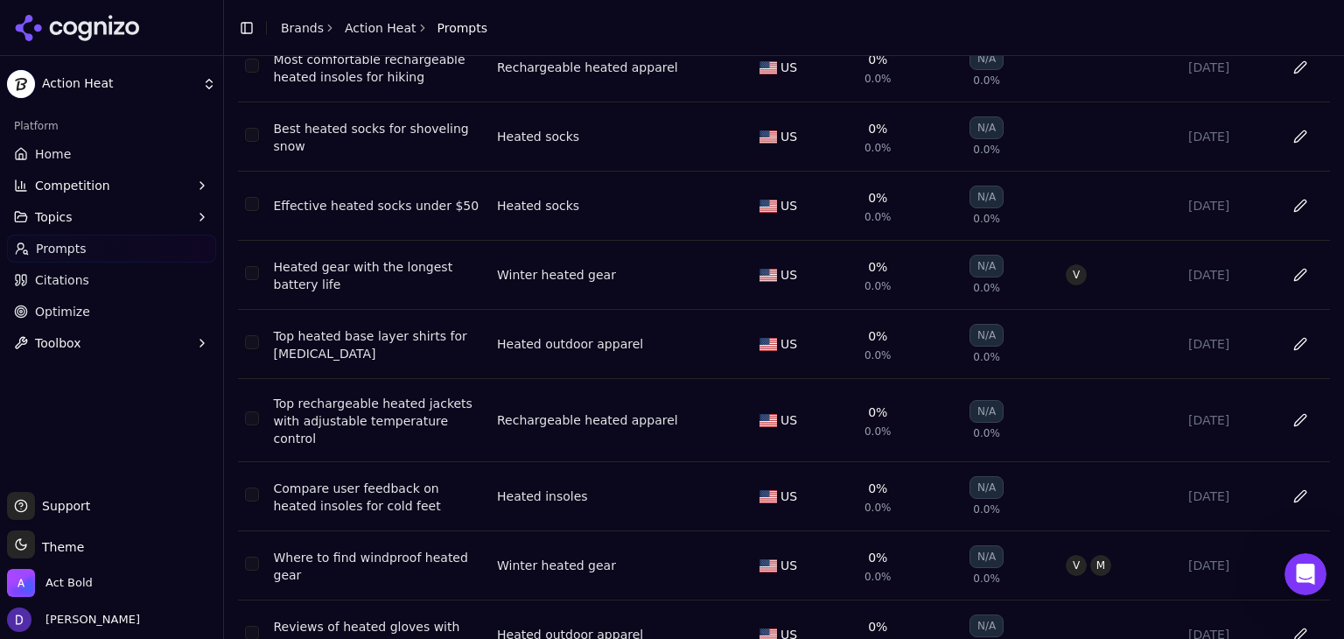
scroll to position [324, 0]
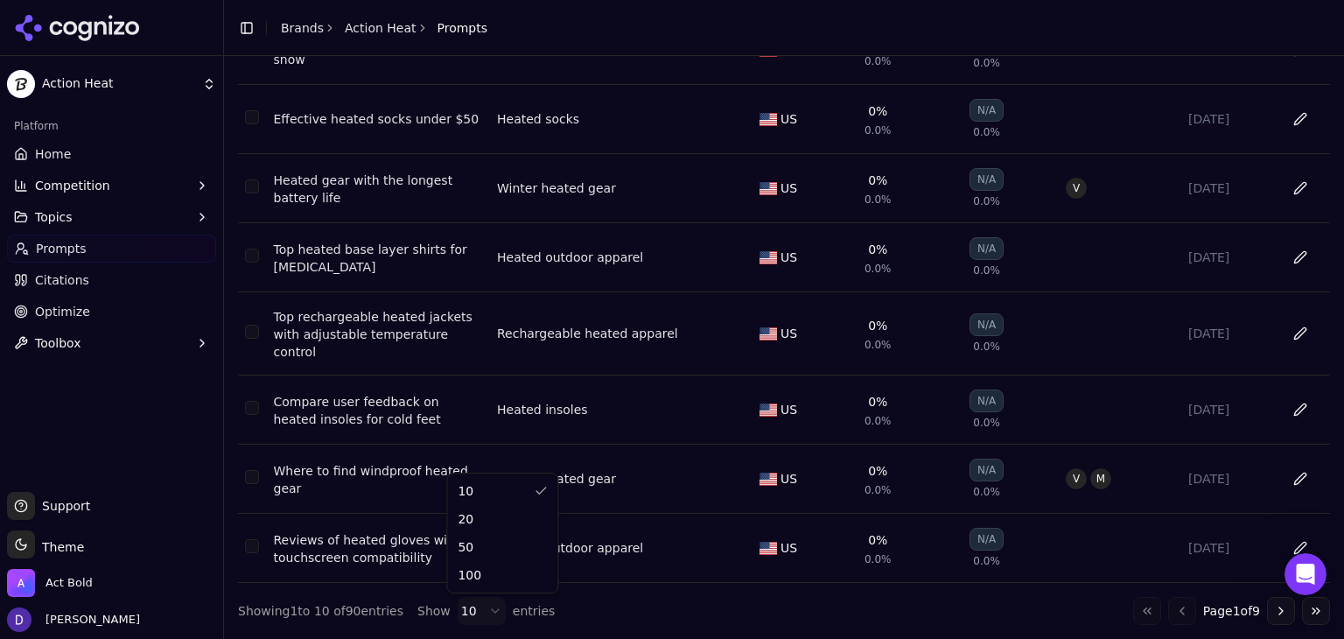
click at [459, 606] on html "Action Heat Platform Home Competition Topics Prompts Citations Optimize Toolbox…" at bounding box center [672, 319] width 1344 height 639
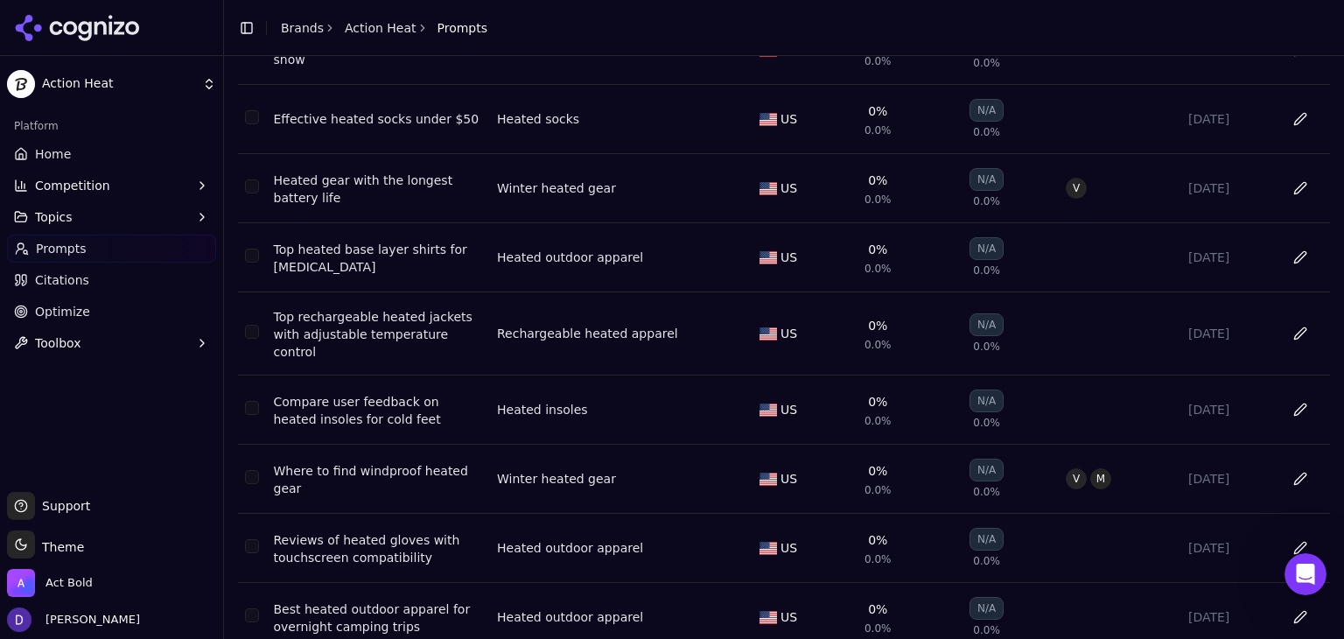
scroll to position [0, 0]
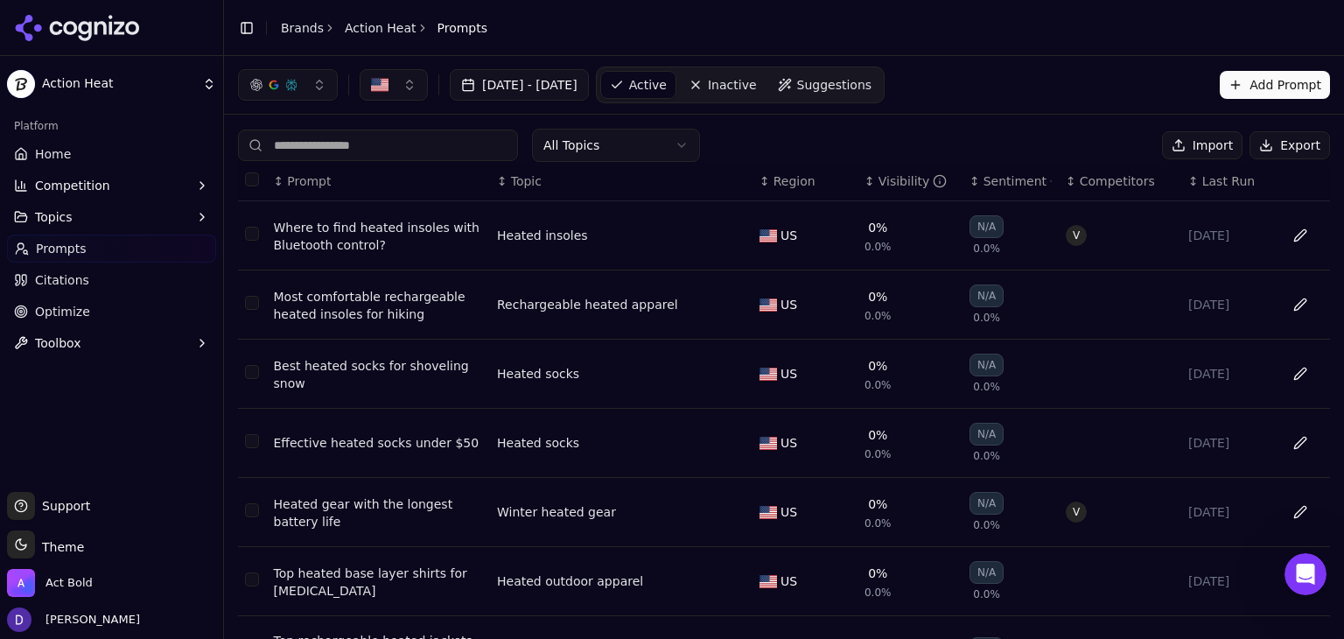
click at [249, 183] on button "Select all rows" at bounding box center [252, 179] width 14 height 14
click at [1117, 142] on button "Deactivate ( 90 )" at bounding box center [1087, 145] width 136 height 28
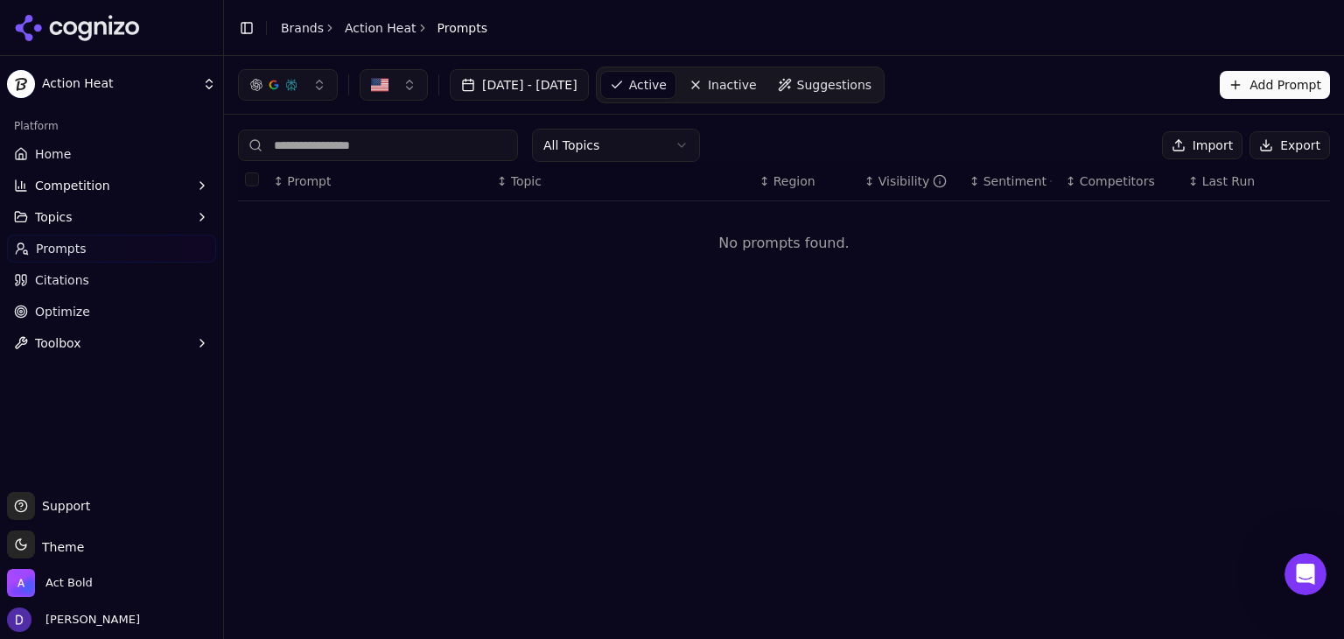
click at [1217, 141] on button "Import" at bounding box center [1202, 145] width 81 height 28
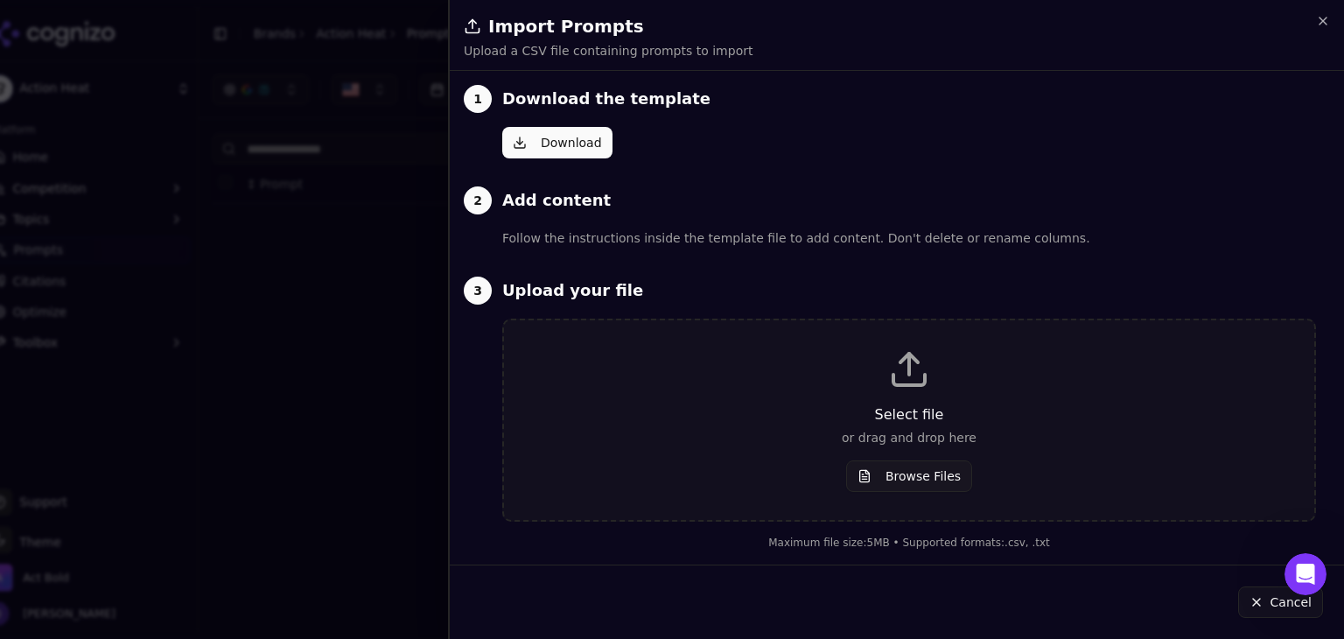
click at [903, 412] on p "Select file" at bounding box center [909, 414] width 754 height 21
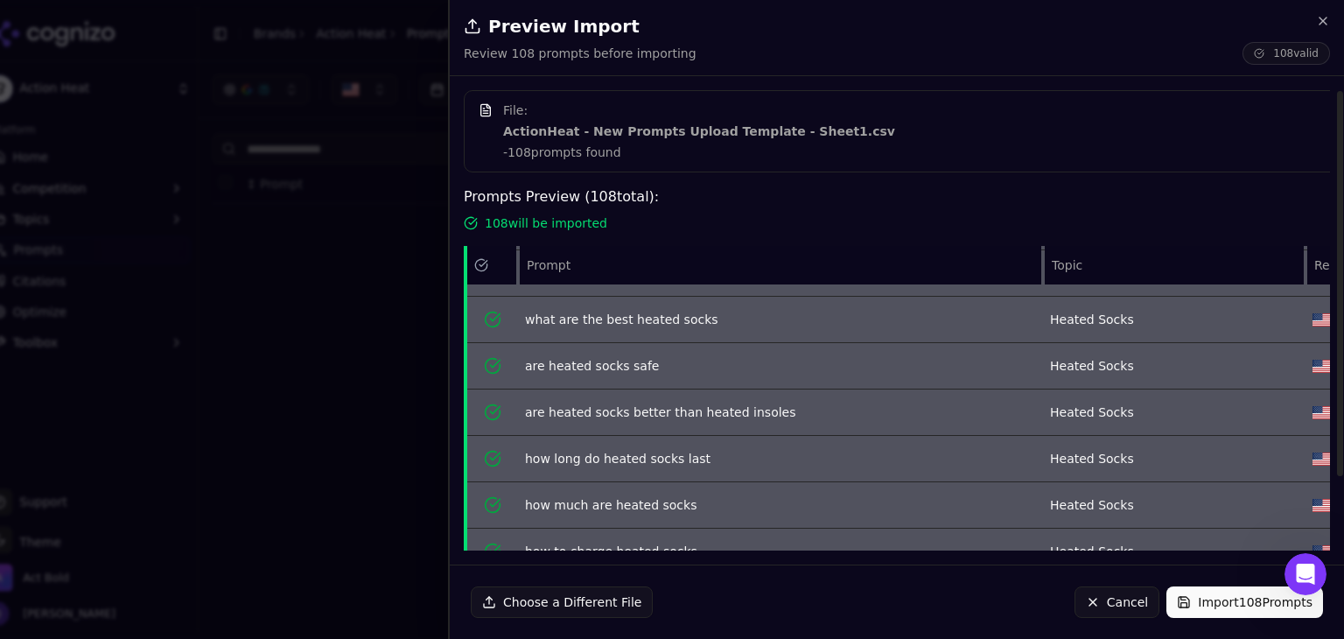
scroll to position [116, 0]
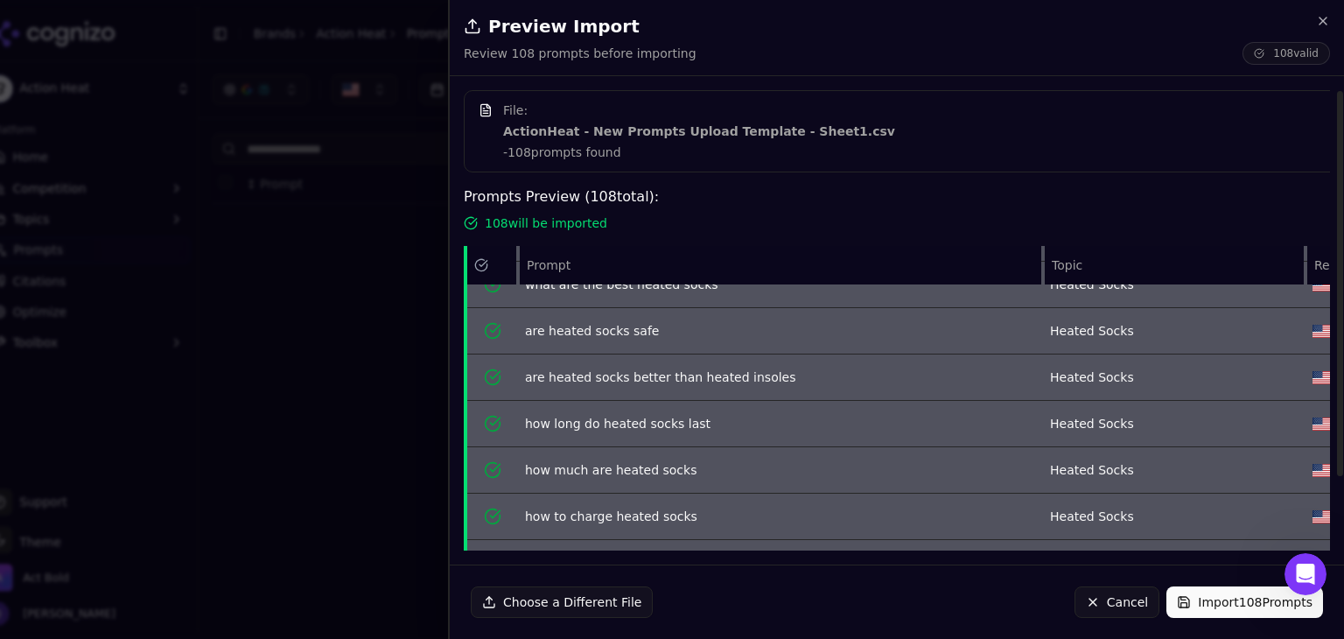
click at [1222, 598] on button "Import 108 Prompts" at bounding box center [1244, 602] width 157 height 32
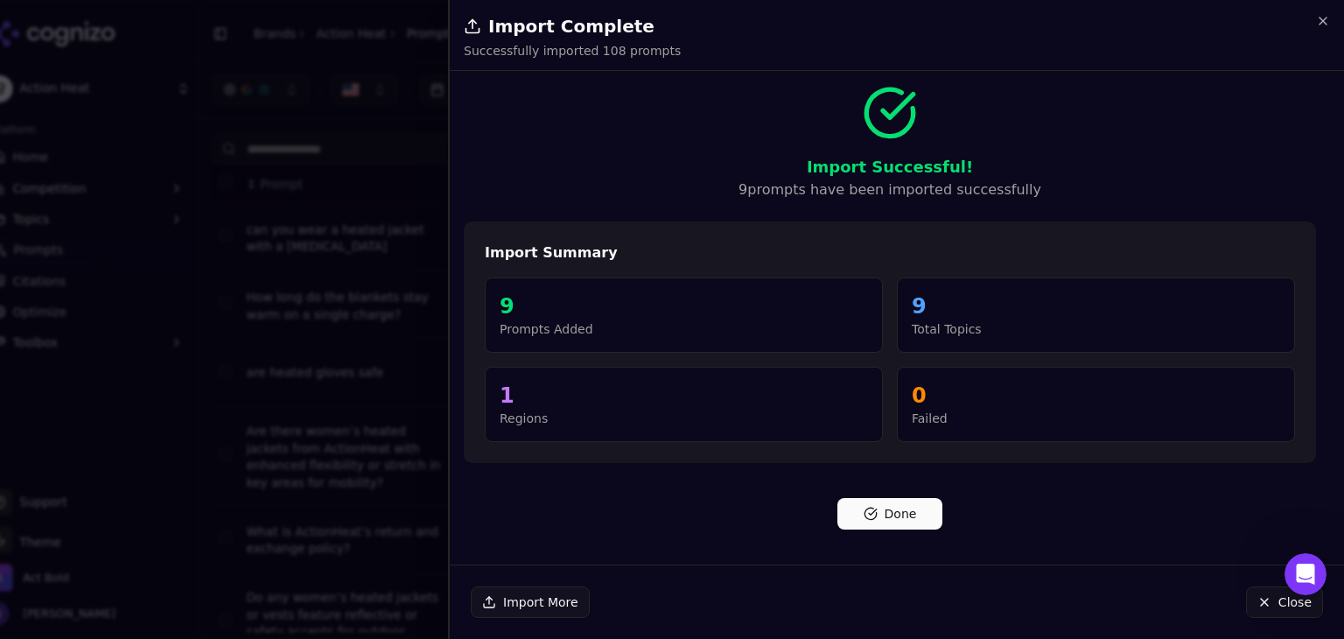
click at [909, 509] on button "Done" at bounding box center [889, 514] width 105 height 32
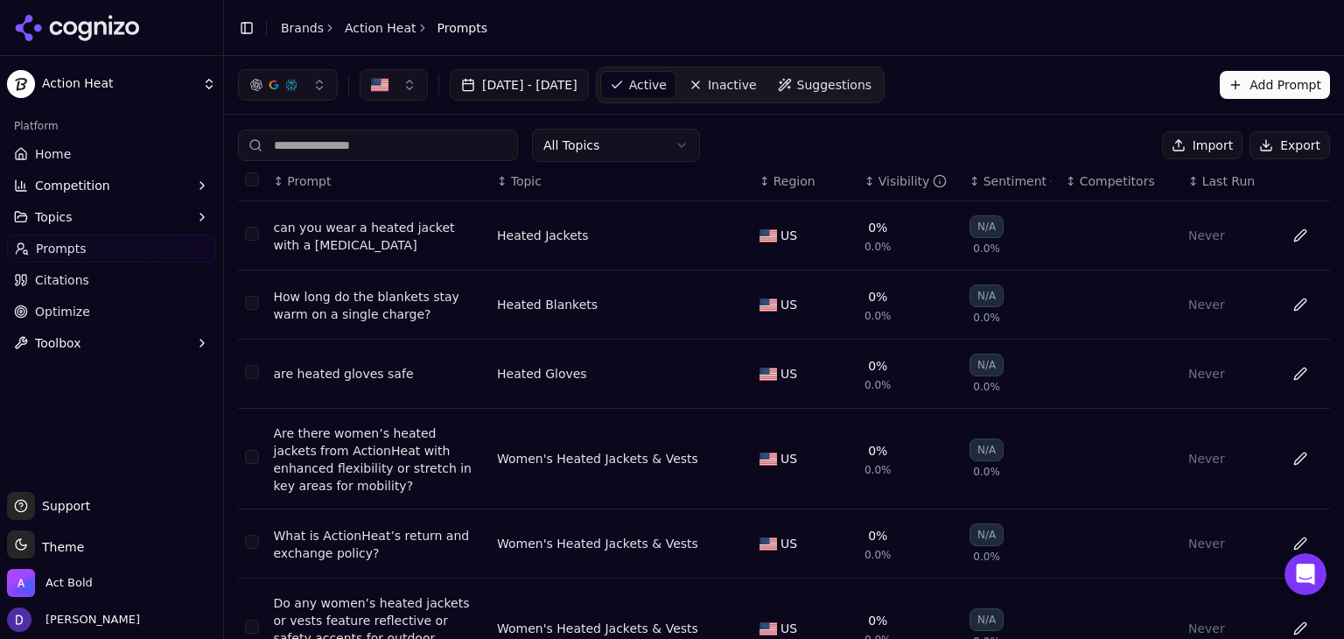
scroll to position [0, 0]
click at [72, 160] on link "Home" at bounding box center [111, 154] width 209 height 28
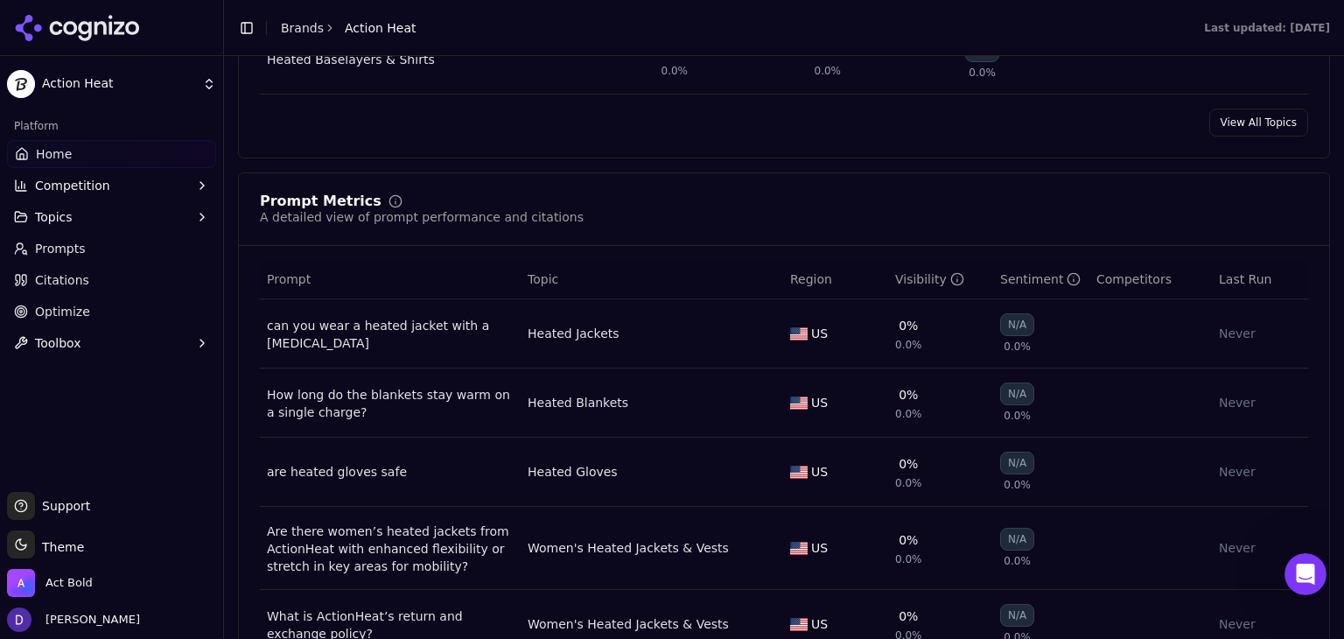
scroll to position [1166, 0]
